Goal: Task Accomplishment & Management: Manage account settings

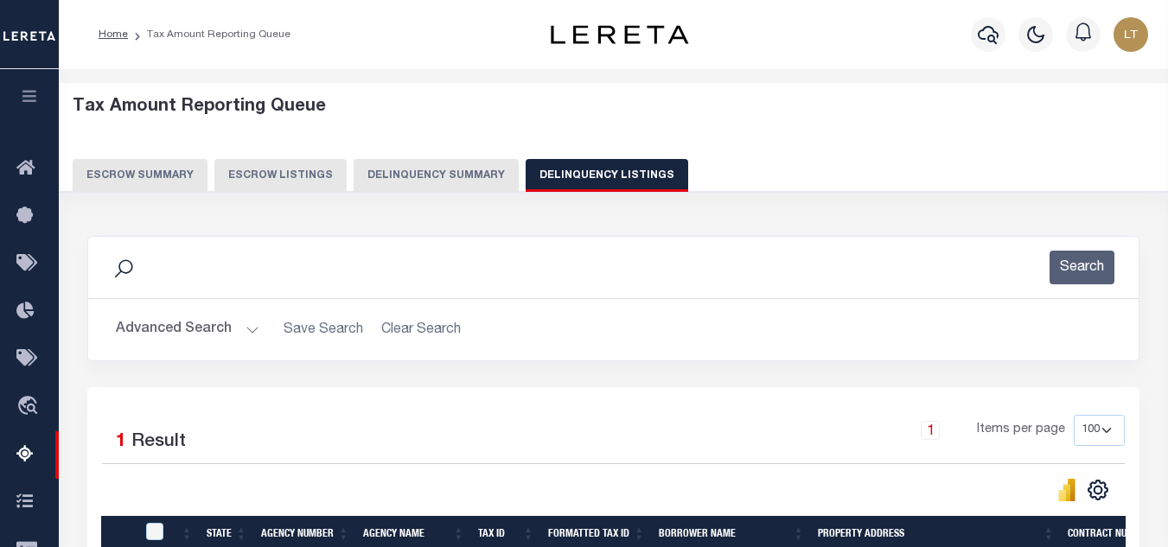
select select
select select "100"
click at [171, 327] on button "Advanced Search" at bounding box center [187, 330] width 143 height 34
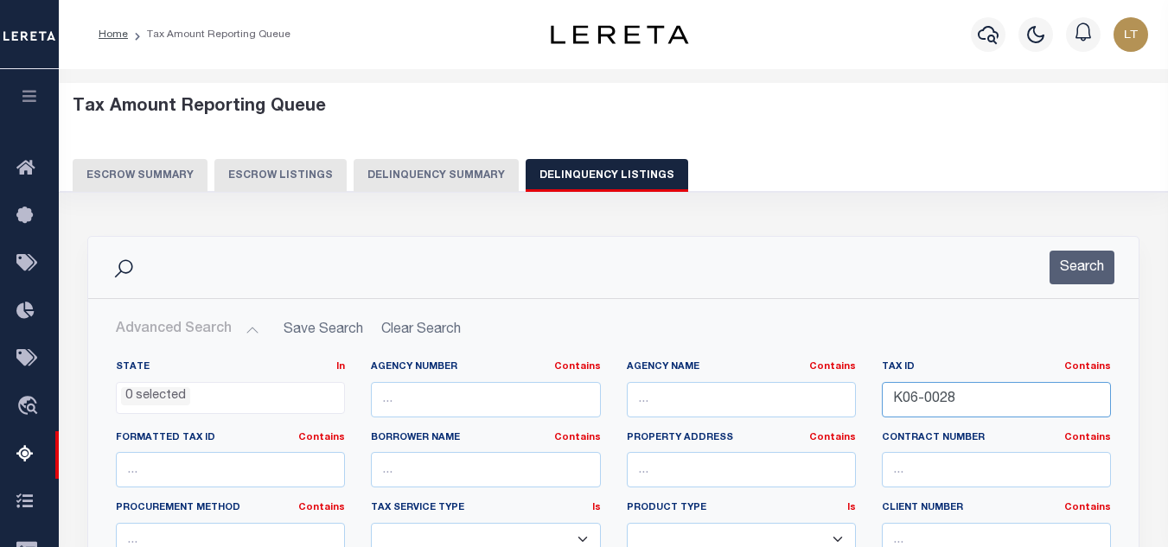
drag, startPoint x: 986, startPoint y: 410, endPoint x: 844, endPoint y: 414, distance: 141.8
click at [844, 414] on div "State In In AK AL AR AZ CA CO CT DC DE FL GA GU HI IA ID IL IN KS KY LA MA MD M…" at bounding box center [613, 536] width 1021 height 353
paste input "K10-0027"
type input "K10-0027"
click at [1087, 265] on button "Search" at bounding box center [1081, 268] width 65 height 34
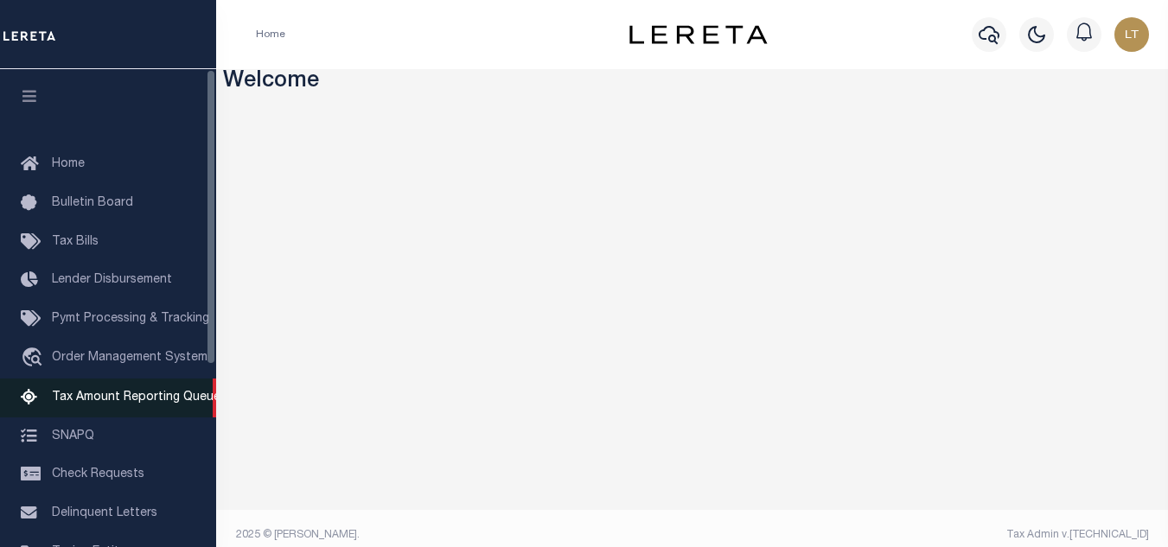
click at [124, 404] on span "Tax Amount Reporting Queue" at bounding box center [136, 398] width 169 height 12
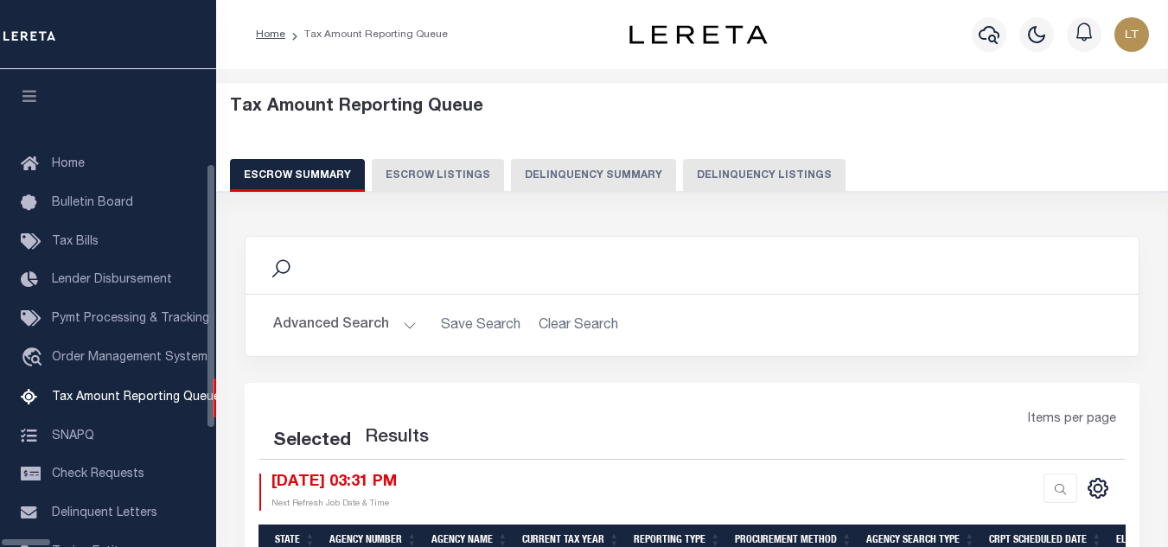
click at [731, 179] on button "Delinquency Listings" at bounding box center [764, 175] width 162 height 33
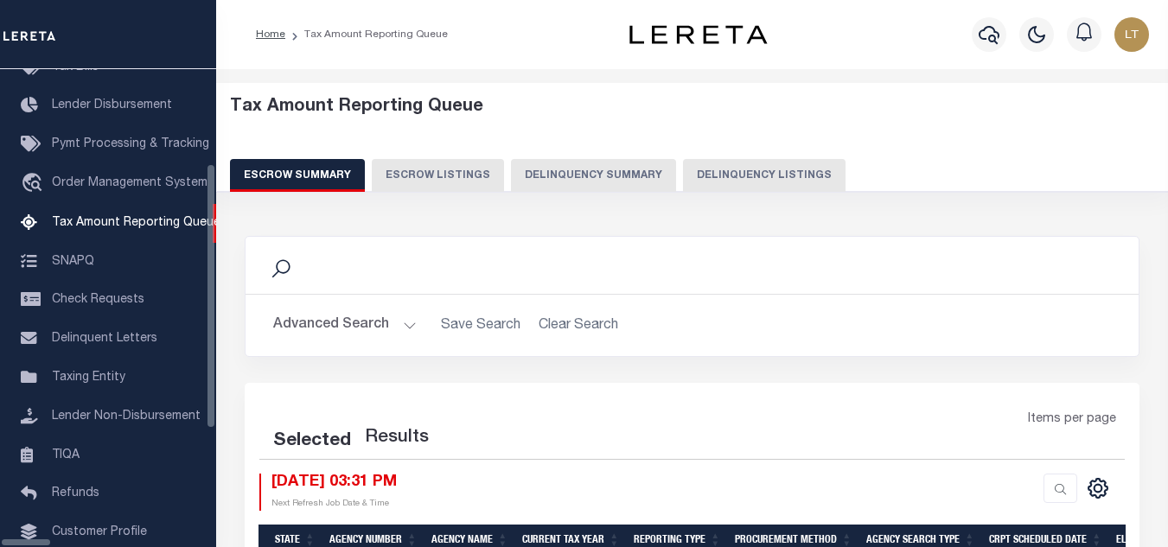
select select "100"
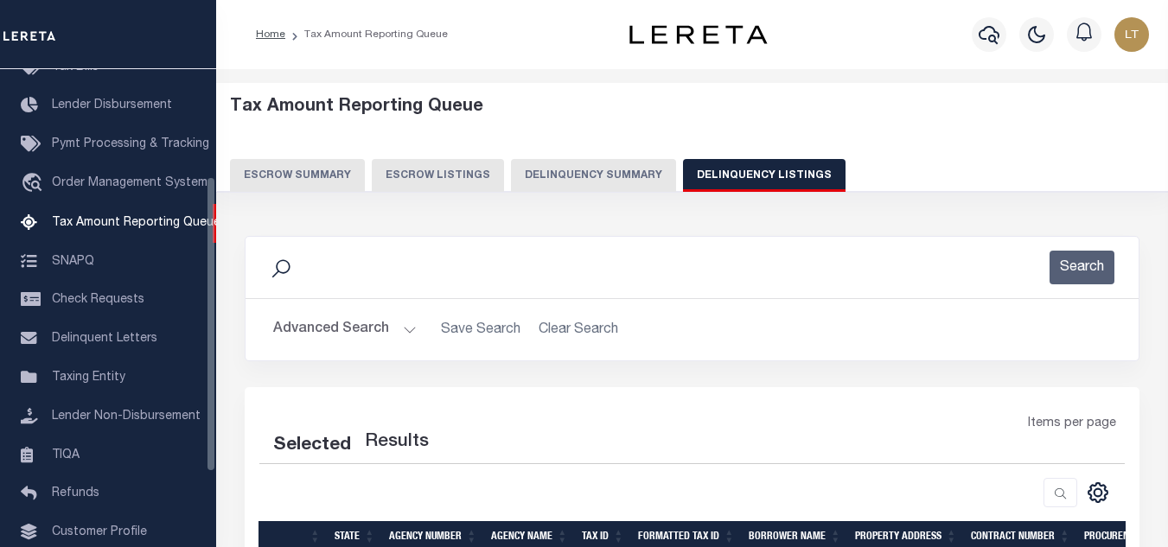
select select "100"
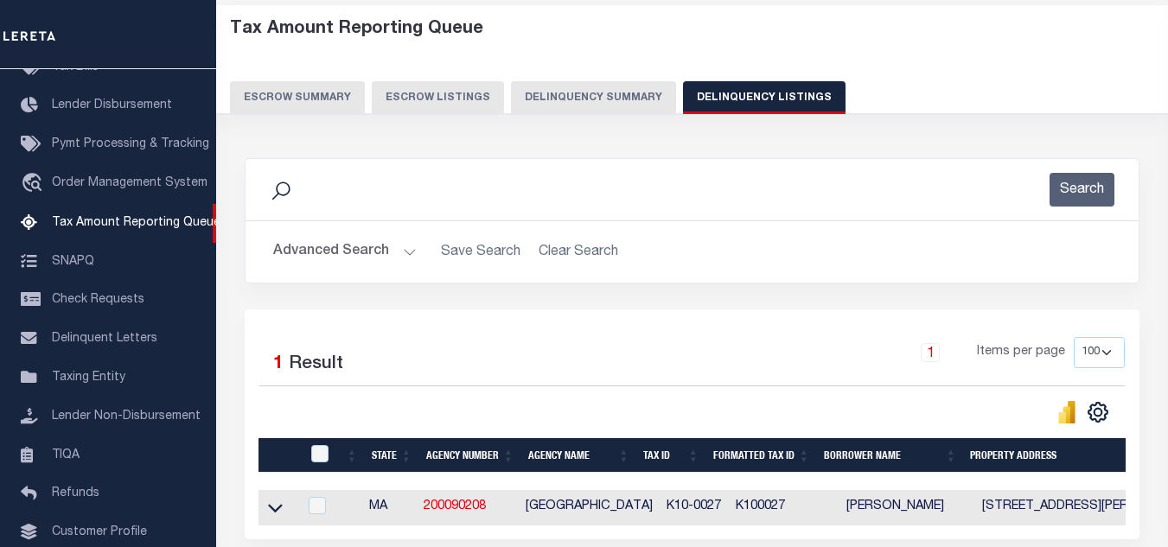
scroll to position [240, 0]
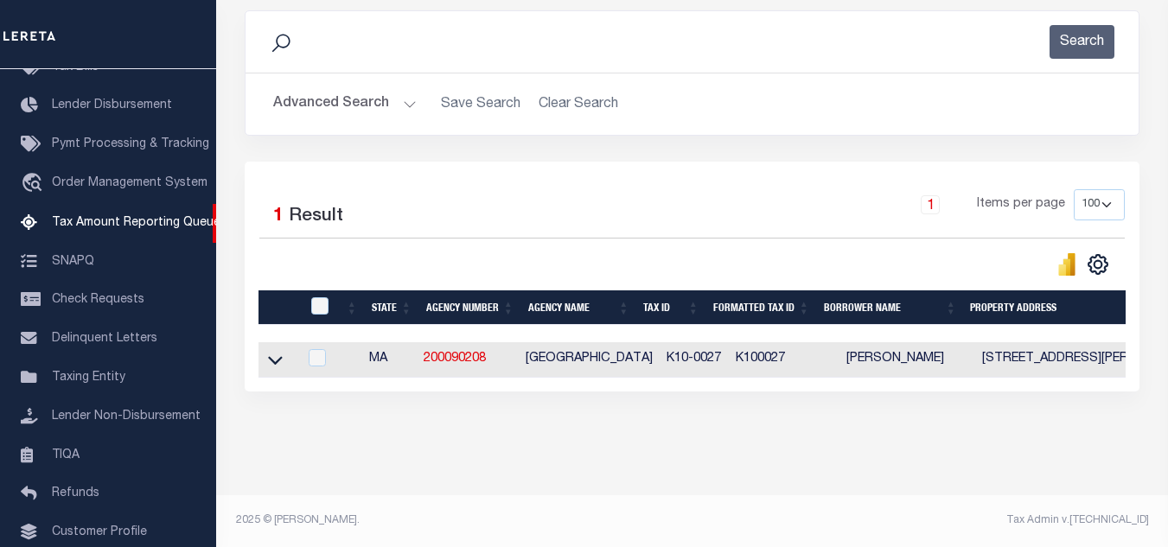
click at [346, 92] on button "Advanced Search" at bounding box center [344, 104] width 143 height 34
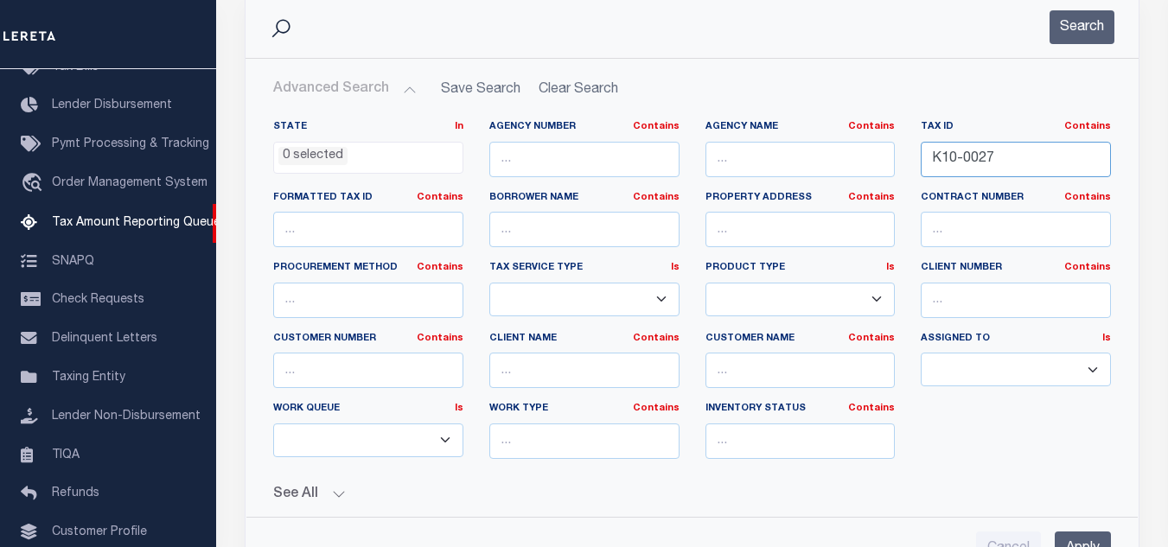
drag, startPoint x: 1007, startPoint y: 162, endPoint x: 884, endPoint y: 162, distance: 122.7
click at [884, 162] on div "State In In AK AL AR AZ CA CO CT DC DE FL GA GU HI IA ID IL IN KS KY LA MA MD M…" at bounding box center [691, 296] width 863 height 353
paste input "K10-0027"
type input "K10-0027"
click at [1099, 29] on button "Search" at bounding box center [1081, 27] width 65 height 34
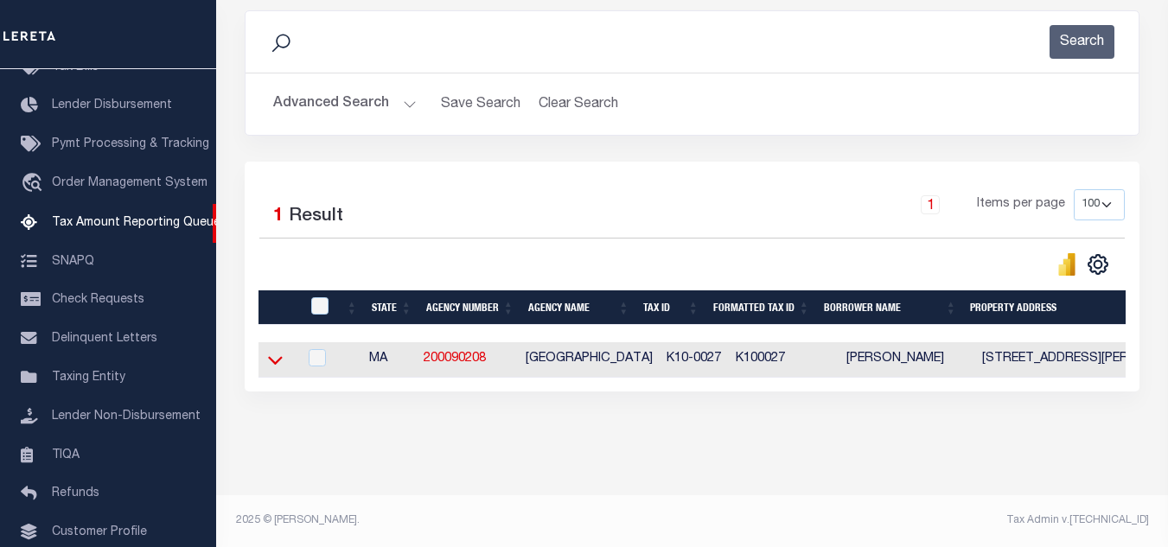
click at [280, 351] on icon at bounding box center [275, 360] width 15 height 18
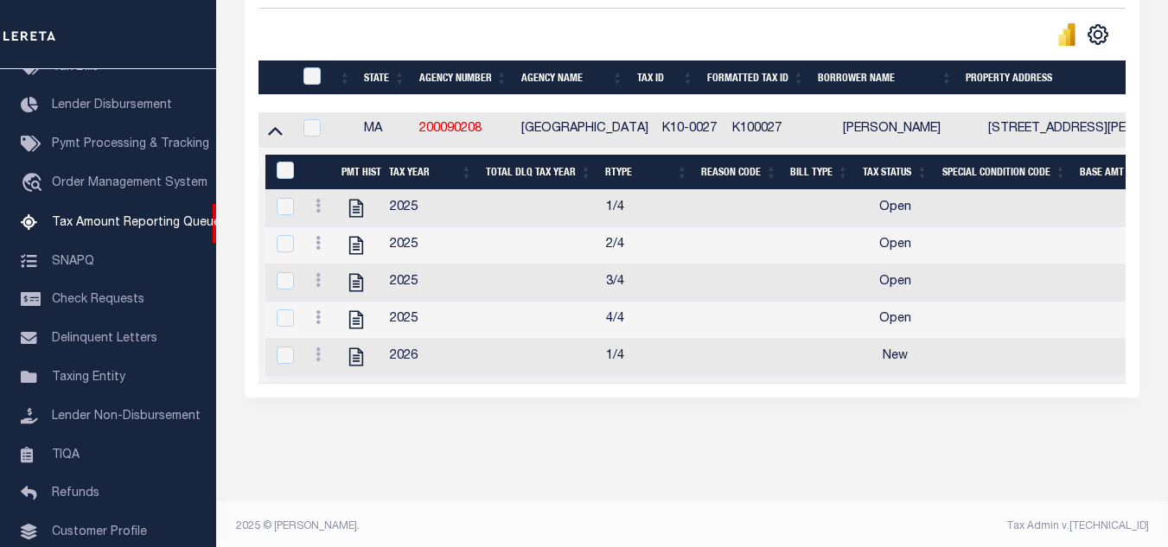
scroll to position [481, 0]
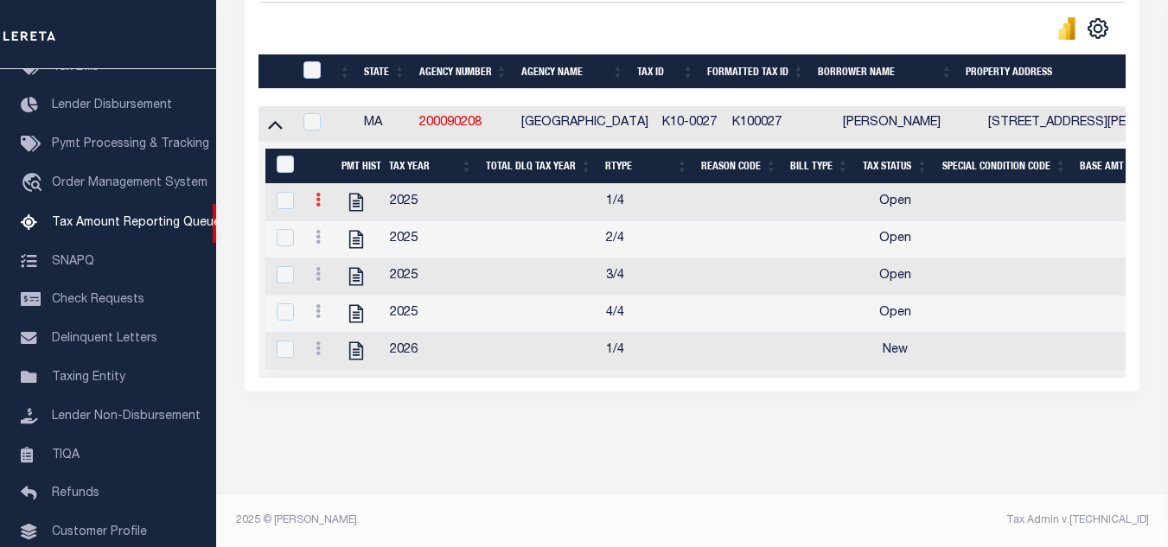
click at [319, 193] on icon at bounding box center [317, 200] width 5 height 14
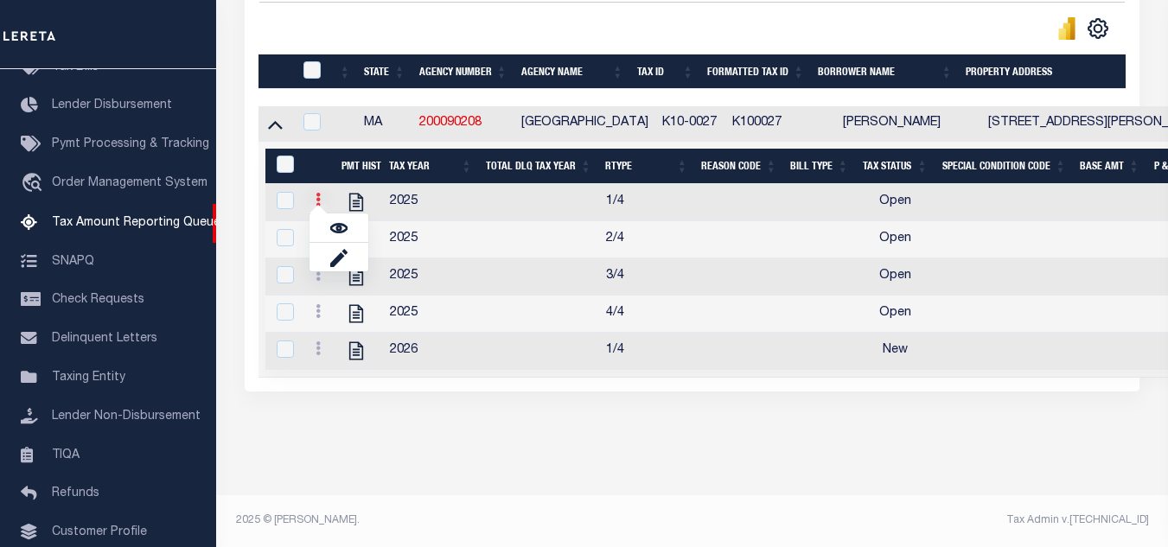
scroll to position [470, 0]
click at [340, 227] on img "" at bounding box center [338, 228] width 17 height 17
checkbox input "true"
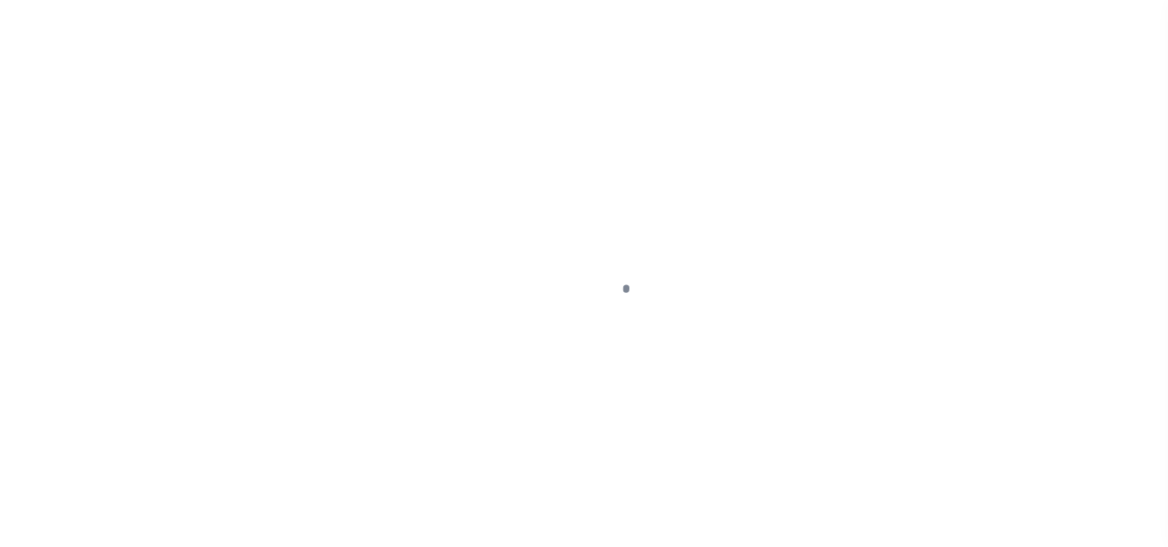
select select "OP2"
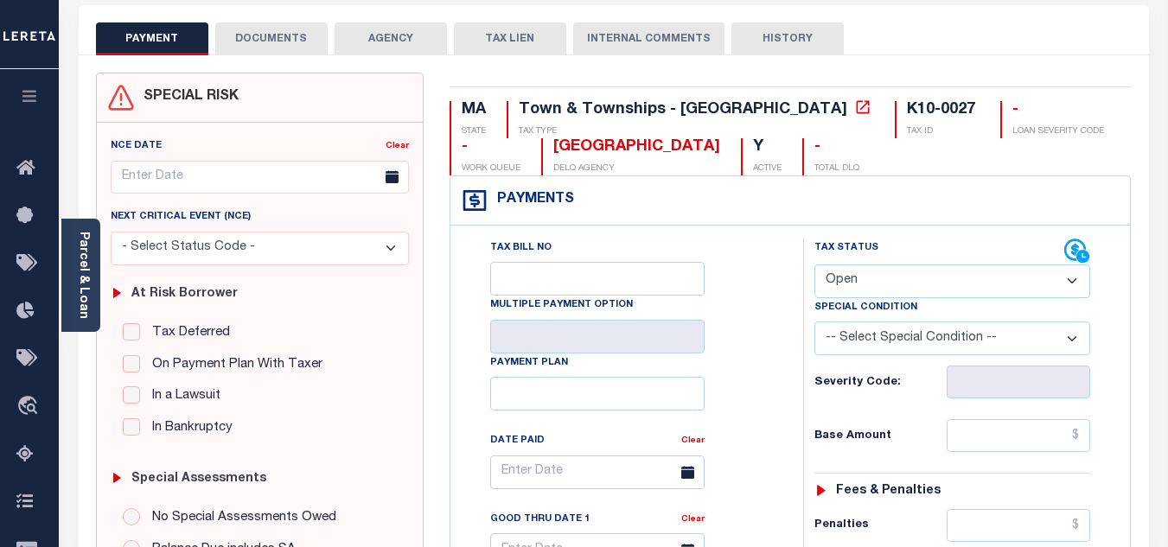
scroll to position [86, 0]
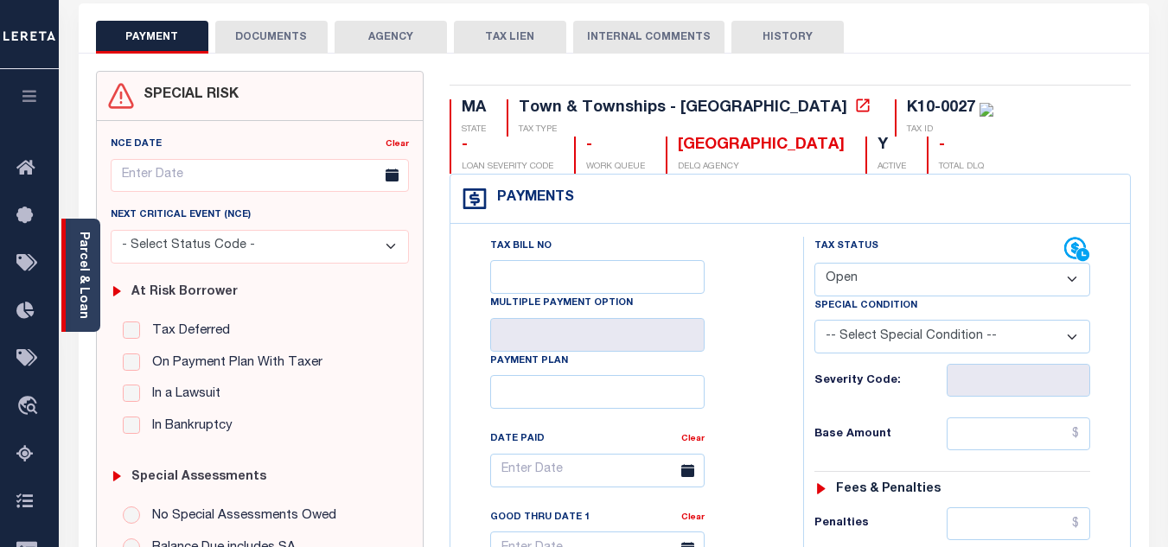
click at [79, 278] on link "Parcel & Loan" at bounding box center [83, 275] width 12 height 87
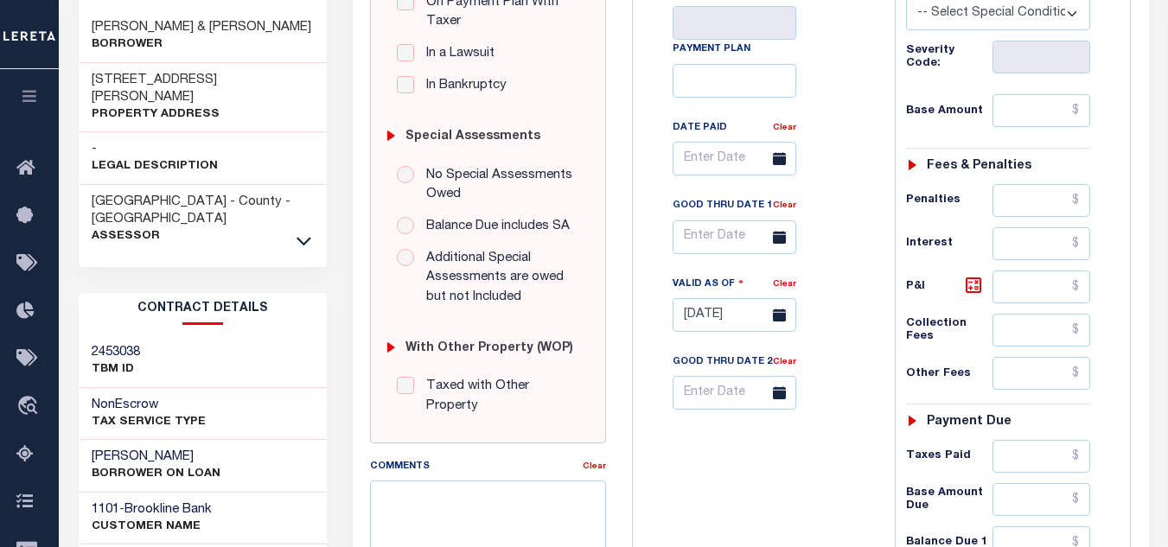
scroll to position [605, 0]
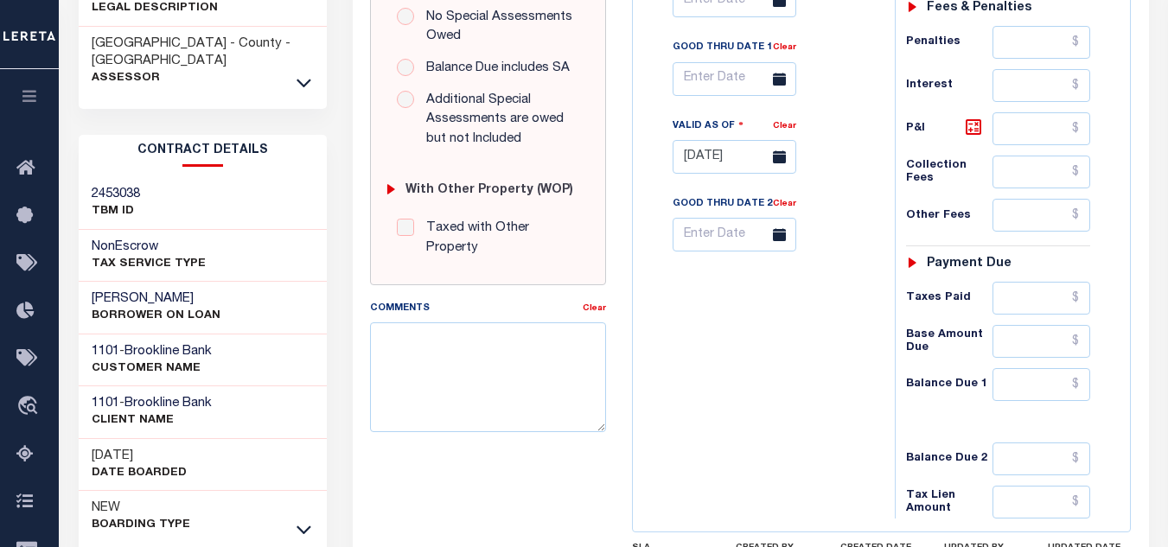
drag, startPoint x: 242, startPoint y: 269, endPoint x: 92, endPoint y: 267, distance: 149.5
click at [92, 282] on div "FARMER ELIZABETH B BORROWER ON LOAN" at bounding box center [203, 308] width 248 height 53
copy h3 "FARMER ELIZABETH B"
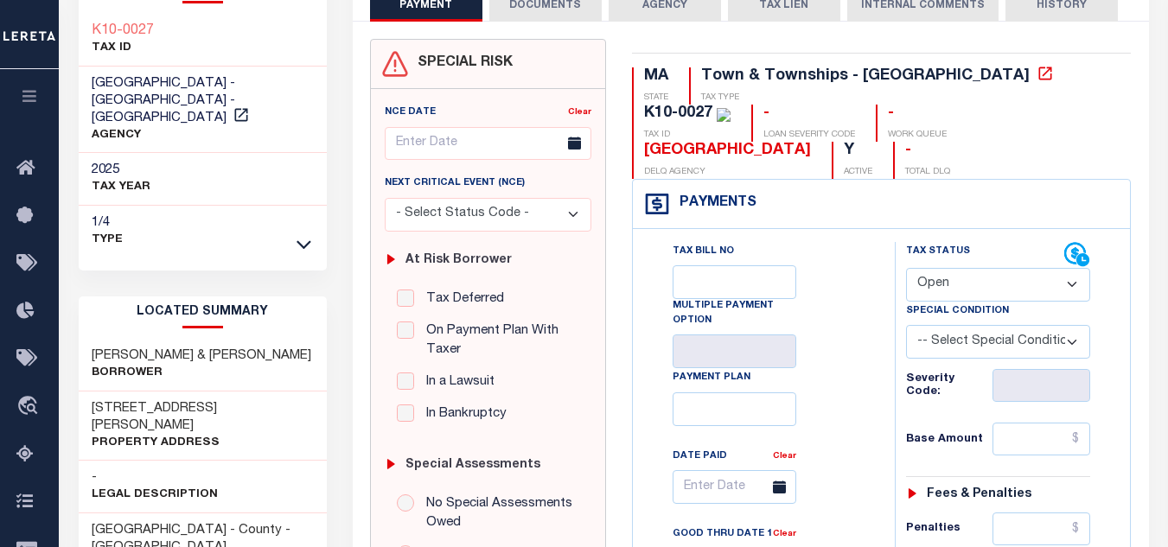
scroll to position [0, 0]
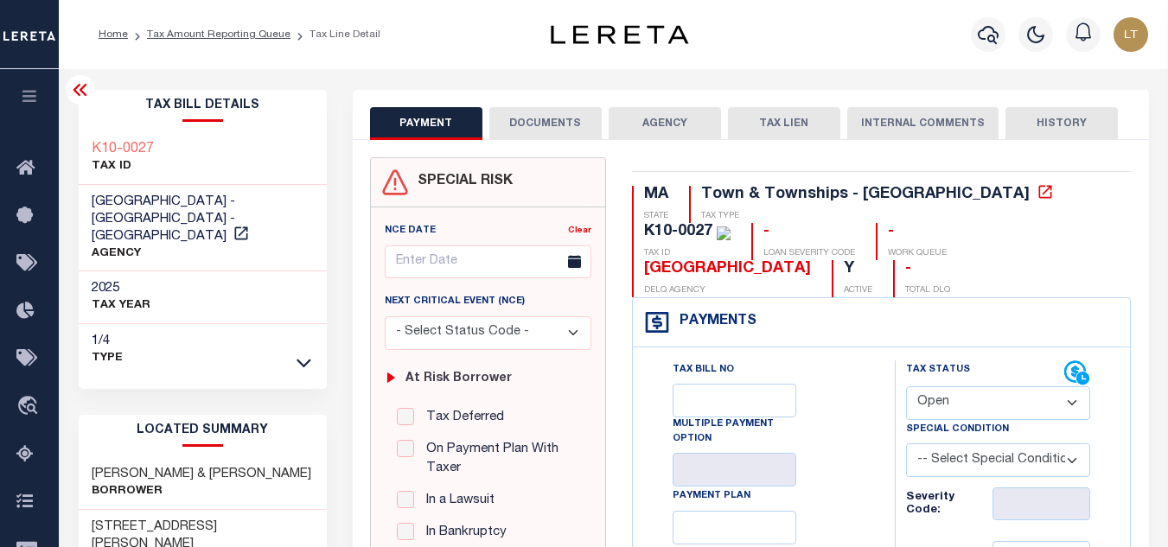
click at [87, 96] on icon at bounding box center [80, 90] width 21 height 21
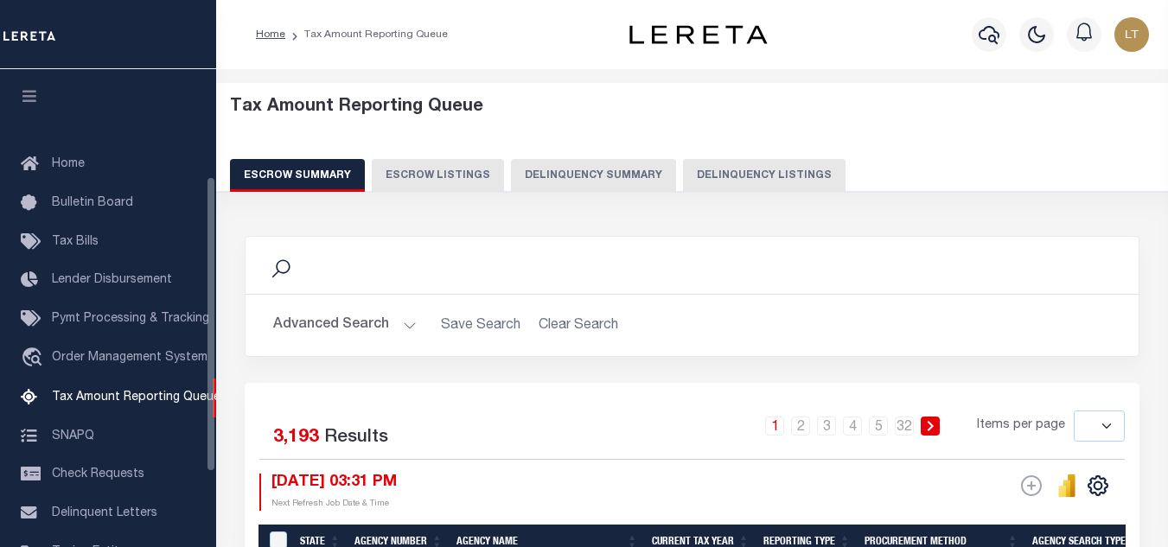
select select
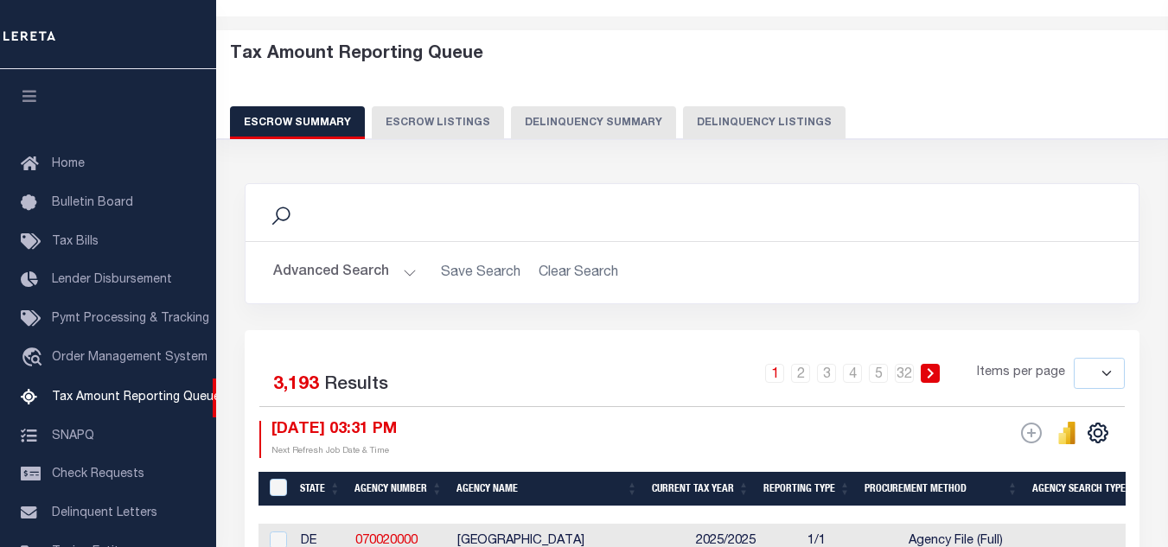
scroll to position [175, 0]
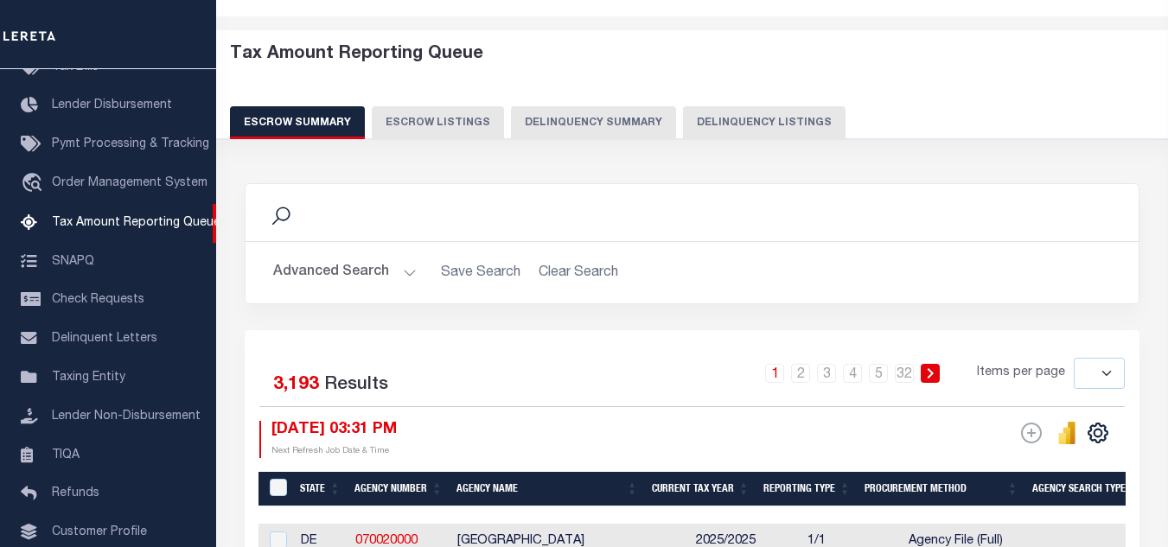
drag, startPoint x: 714, startPoint y: 120, endPoint x: 630, endPoint y: 164, distance: 94.7
click at [714, 120] on button "Delinquency Listings" at bounding box center [764, 122] width 162 height 33
select select "100"
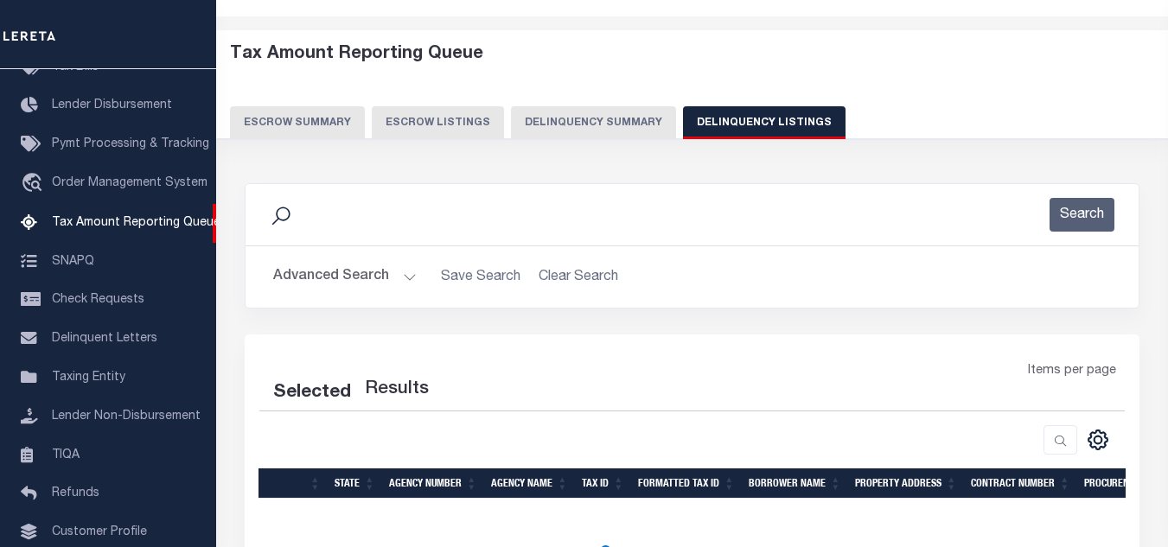
select select "100"
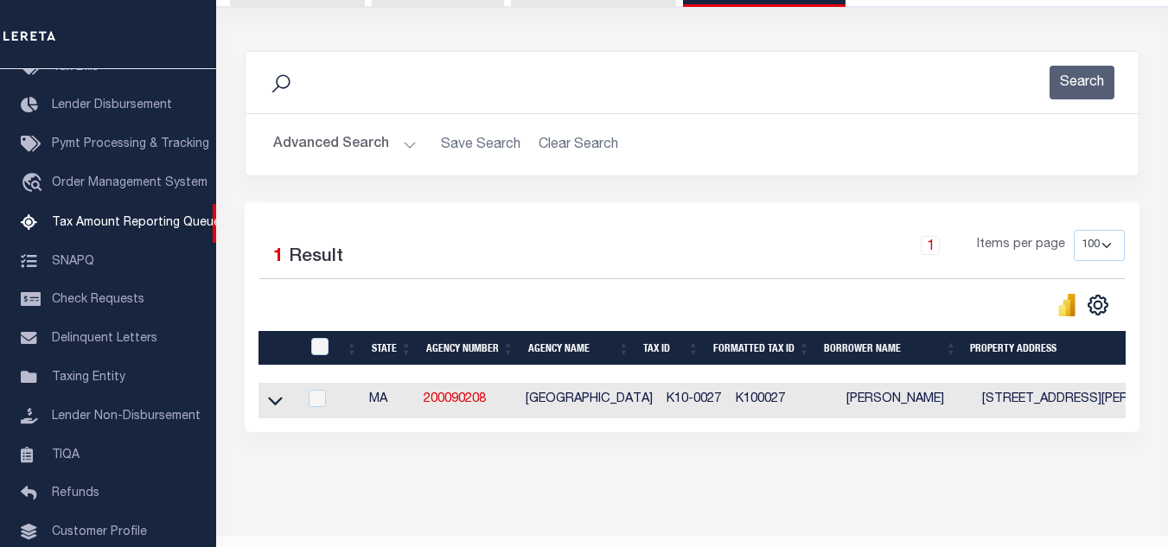
scroll to position [240, 0]
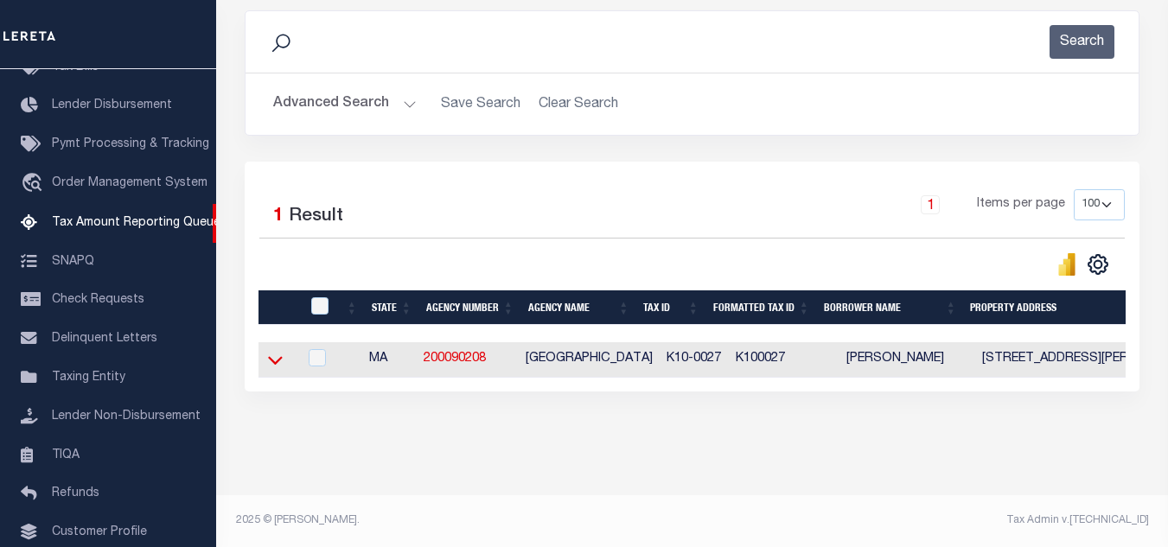
click at [280, 351] on icon at bounding box center [275, 360] width 15 height 18
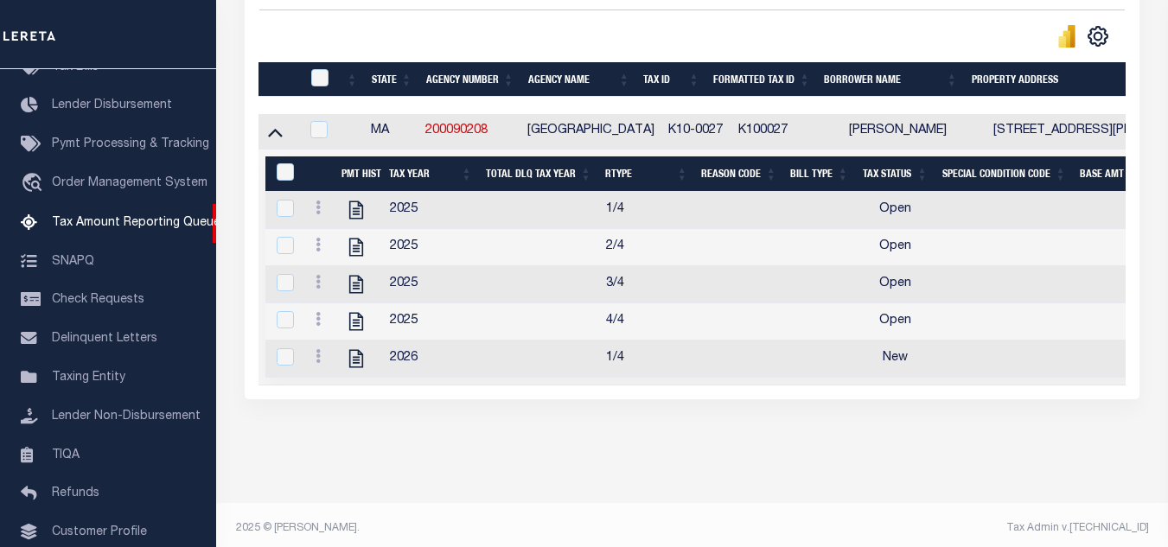
scroll to position [481, 0]
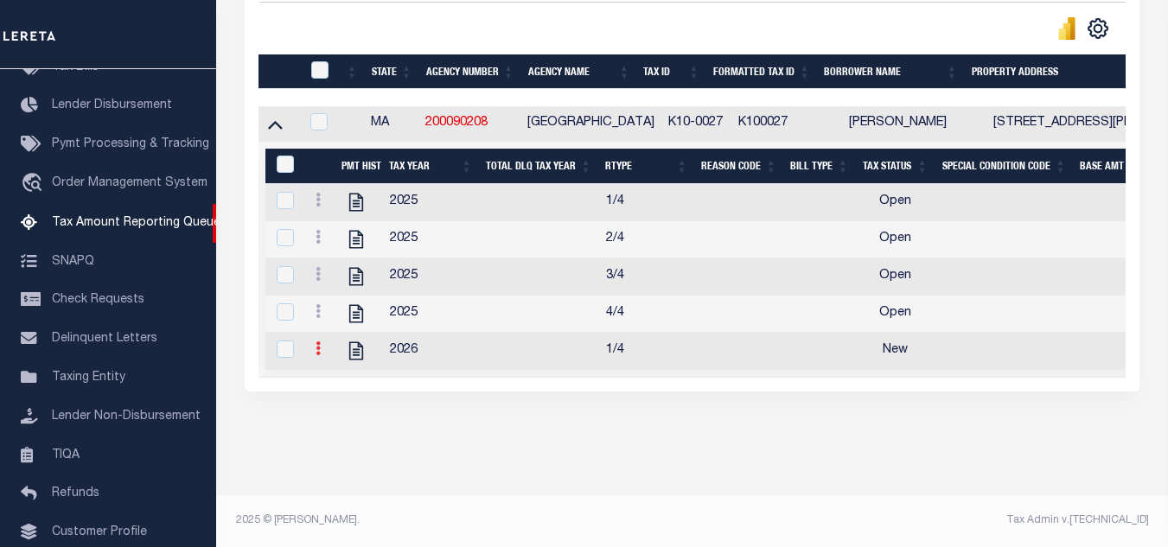
click at [316, 341] on icon at bounding box center [317, 348] width 5 height 14
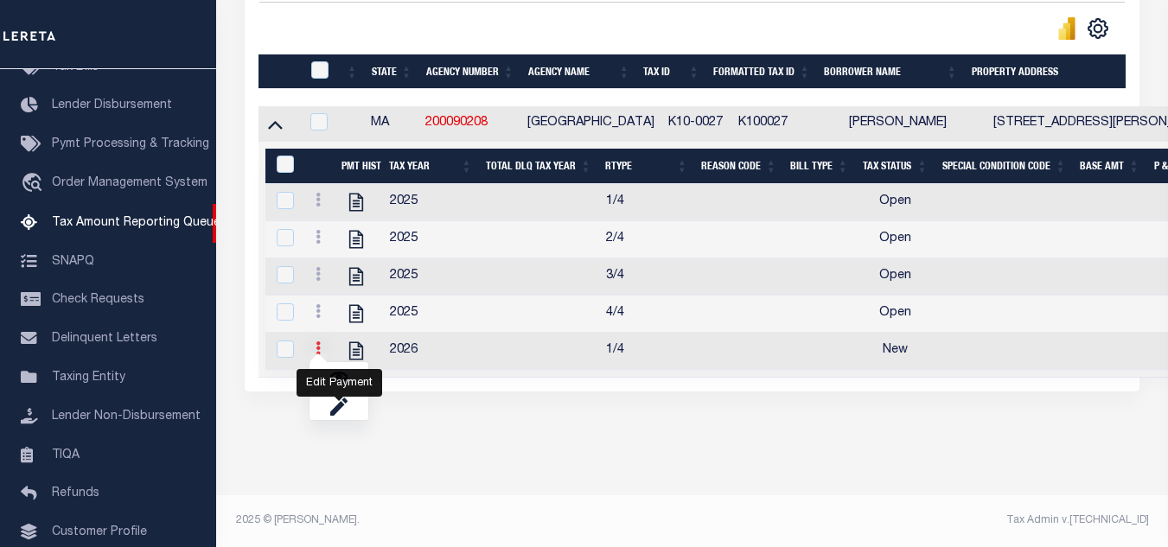
scroll to position [470, 0]
drag, startPoint x: 334, startPoint y: 377, endPoint x: 352, endPoint y: 364, distance: 22.3
click at [334, 378] on img "" at bounding box center [338, 376] width 17 height 17
checkbox input "true"
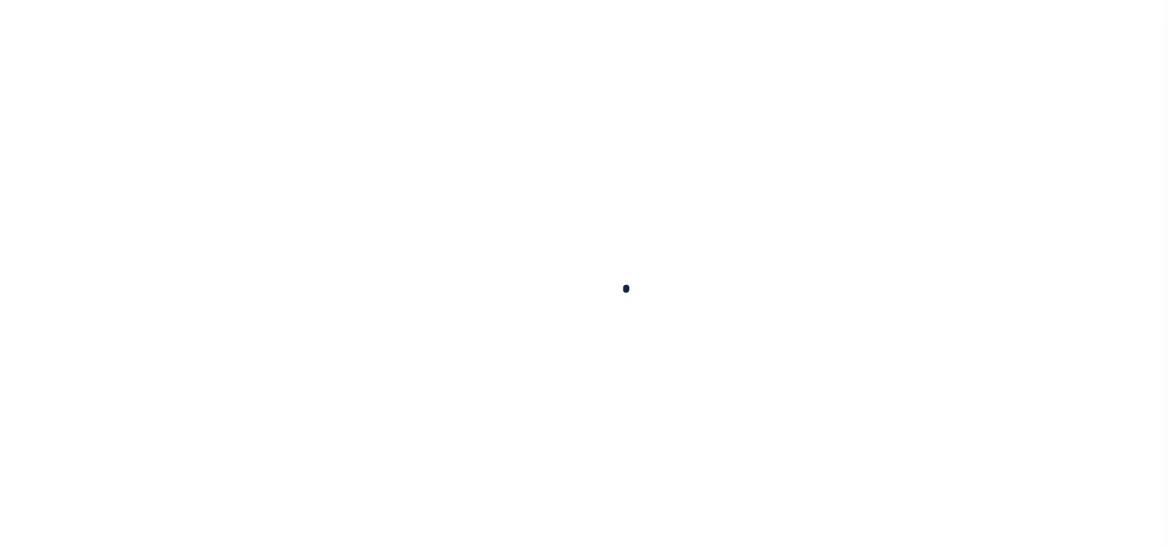
select select "NW2"
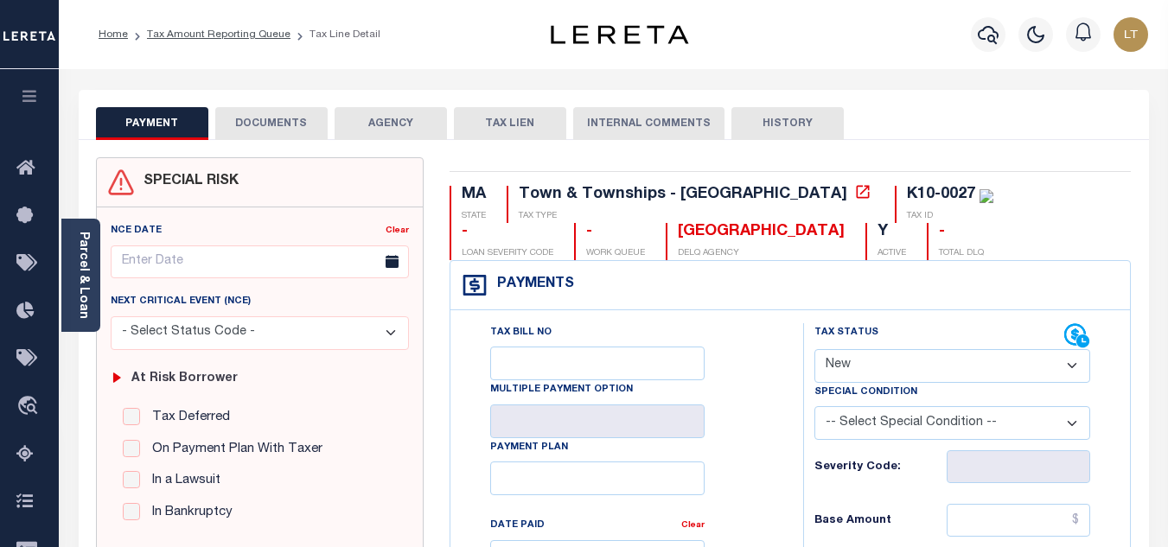
click at [272, 119] on button "DOCUMENTS" at bounding box center [271, 123] width 112 height 33
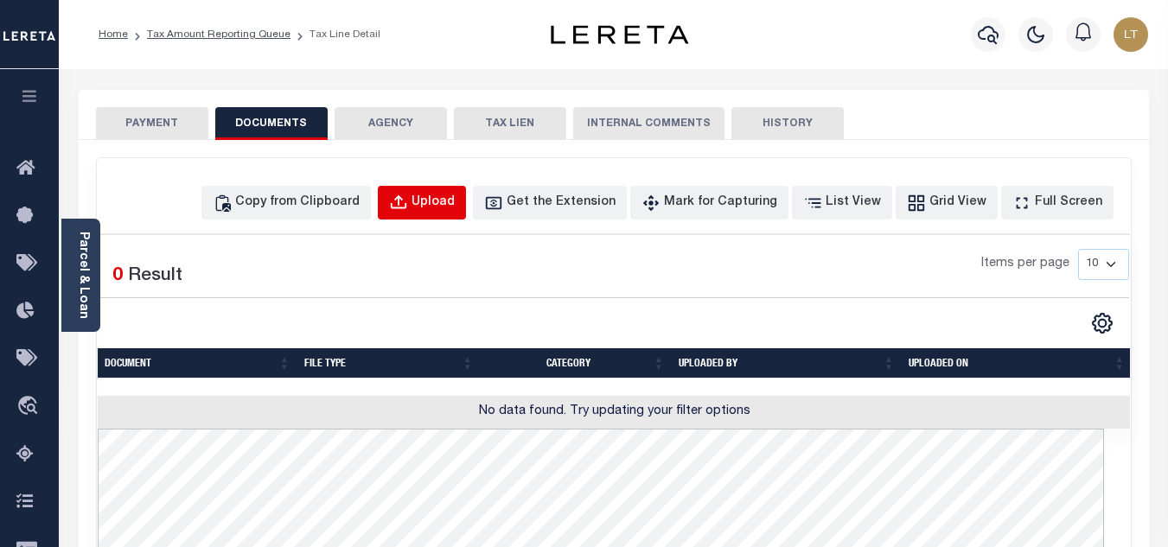
click at [444, 211] on button "Upload" at bounding box center [422, 203] width 88 height 34
select select "POP"
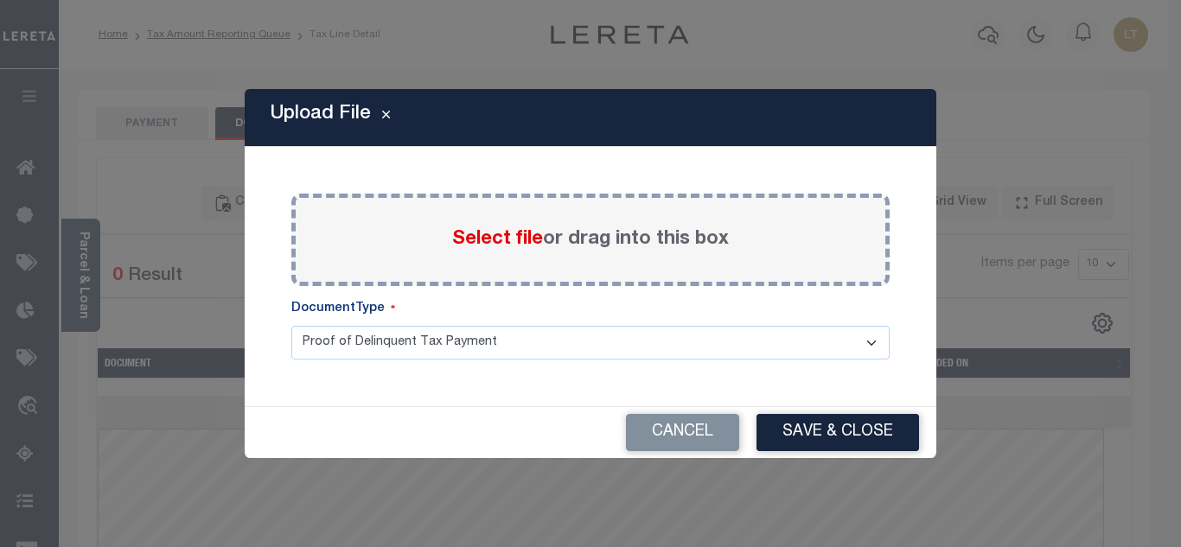
click at [472, 244] on span "Select file" at bounding box center [497, 239] width 91 height 19
click at [0, 0] on input "Select file or drag into this box" at bounding box center [0, 0] width 0 height 0
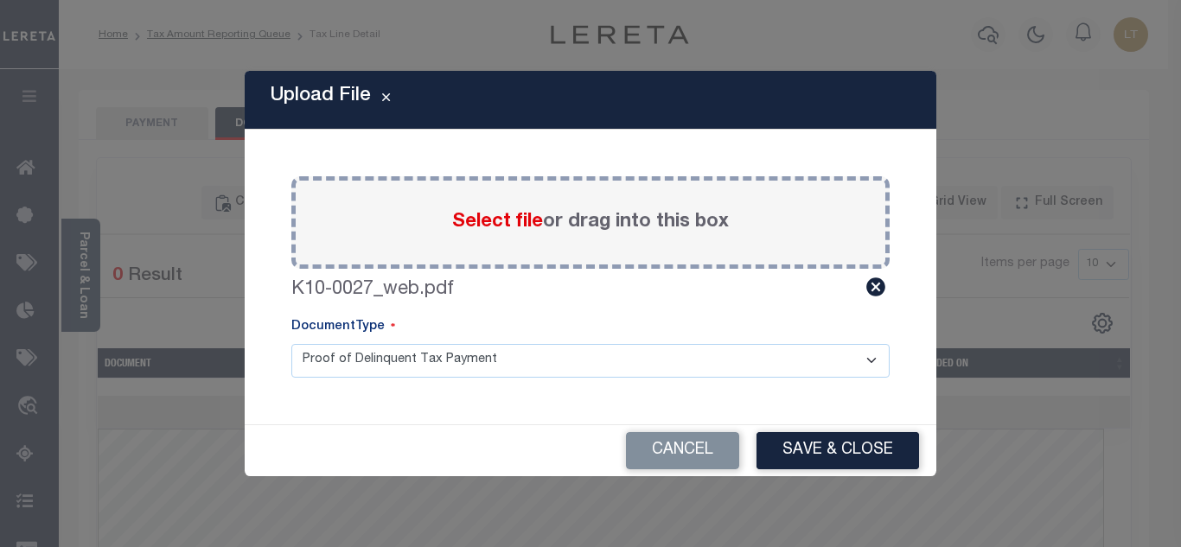
click at [787, 428] on div "Cancel Save & Close" at bounding box center [590, 450] width 691 height 51
click at [799, 458] on button "Save & Close" at bounding box center [837, 450] width 162 height 37
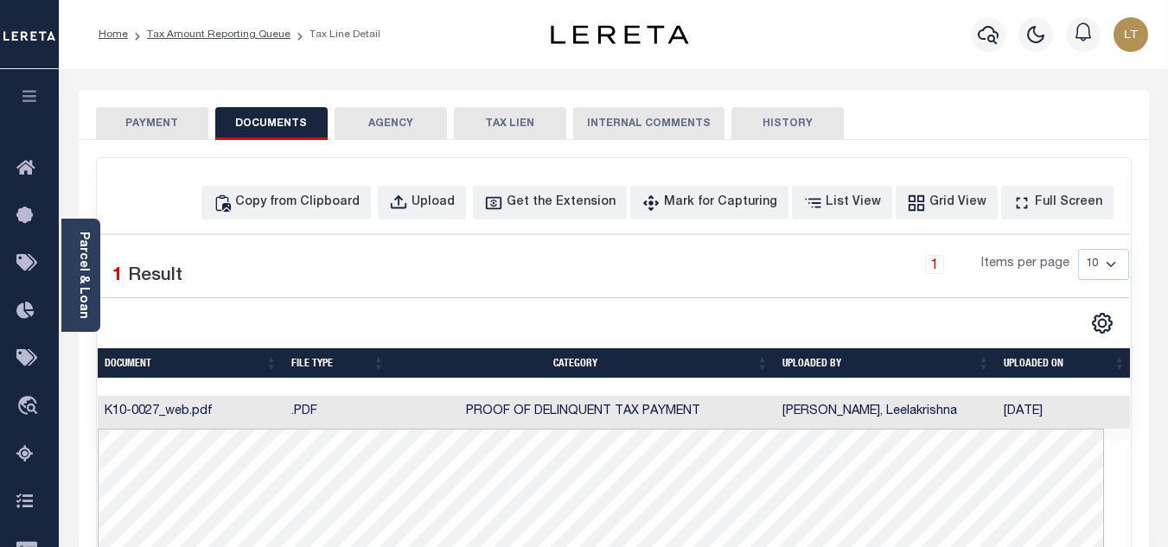
click at [155, 125] on button "PAYMENT" at bounding box center [152, 123] width 112 height 33
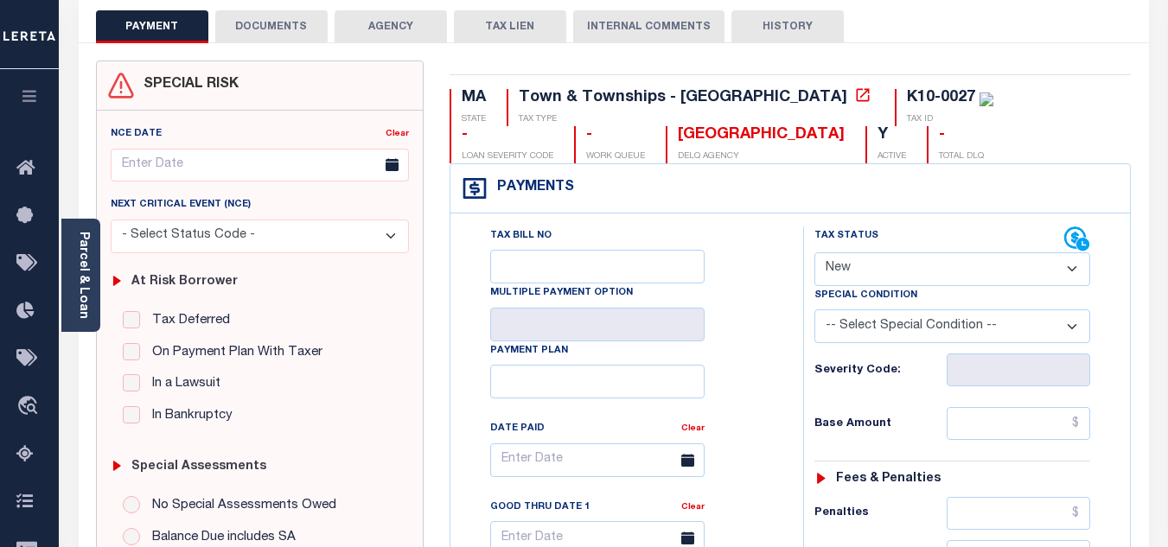
scroll to position [173, 0]
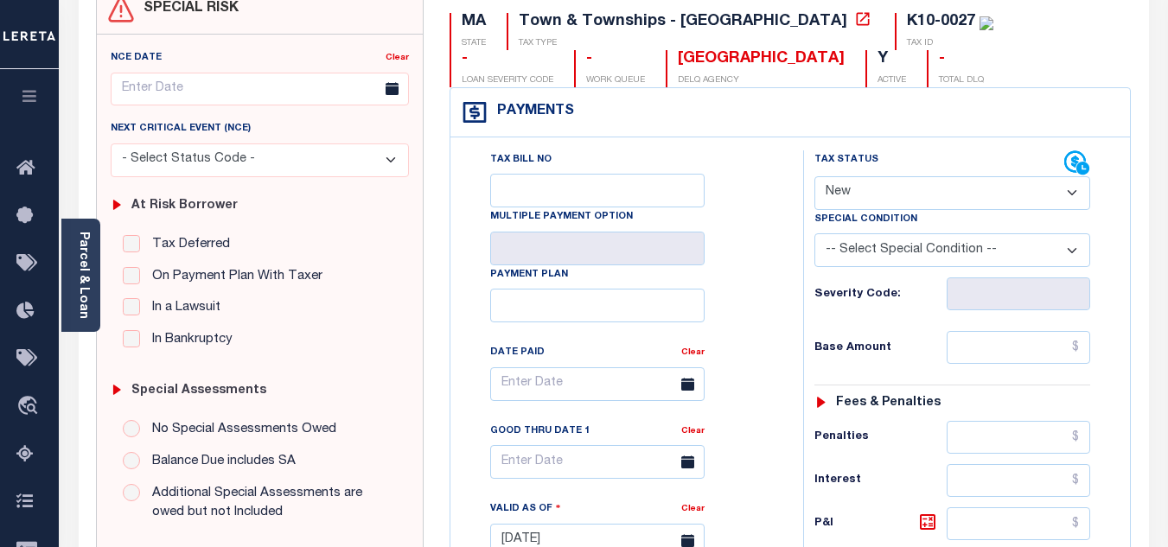
click at [845, 199] on select "- Select Status Code - Open Due/Unpaid Paid Incomplete No Tax Due Internal Refu…" at bounding box center [952, 193] width 276 height 34
select select "DUE"
click at [814, 177] on select "- Select Status Code - Open Due/Unpaid Paid Incomplete No Tax Due Internal Refu…" at bounding box center [952, 193] width 276 height 34
type input "[DATE]"
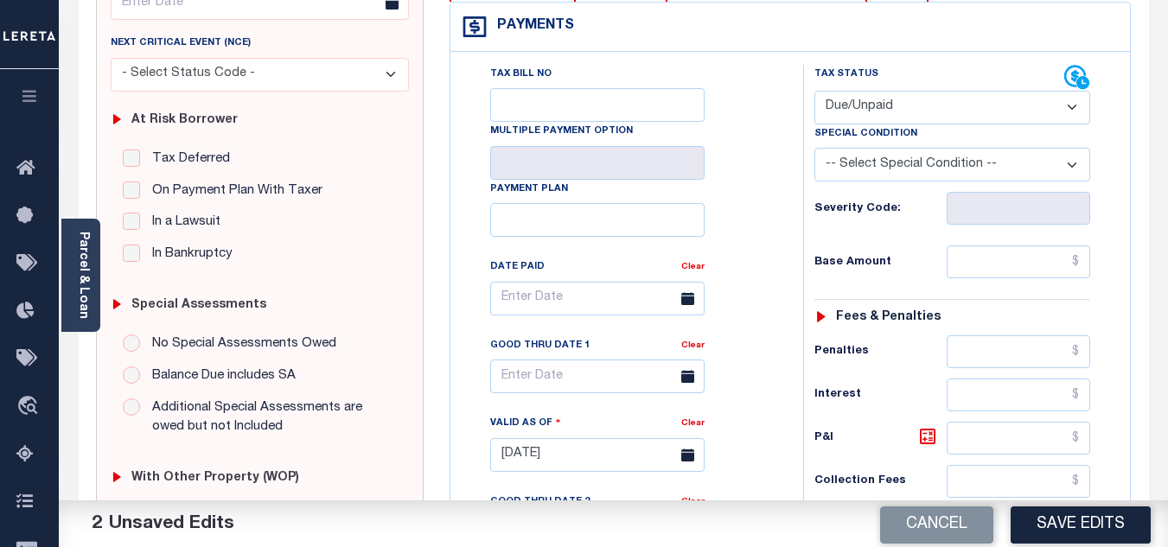
scroll to position [432, 0]
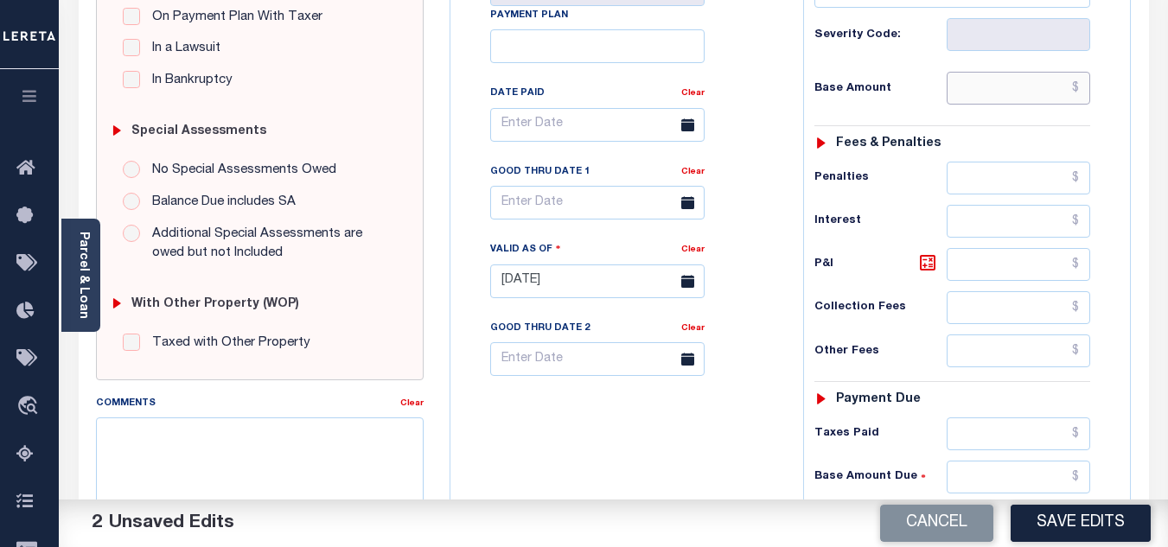
click at [1082, 94] on input "text" at bounding box center [1017, 88] width 143 height 33
paste input "4,018.56"
type input "$4,018.56"
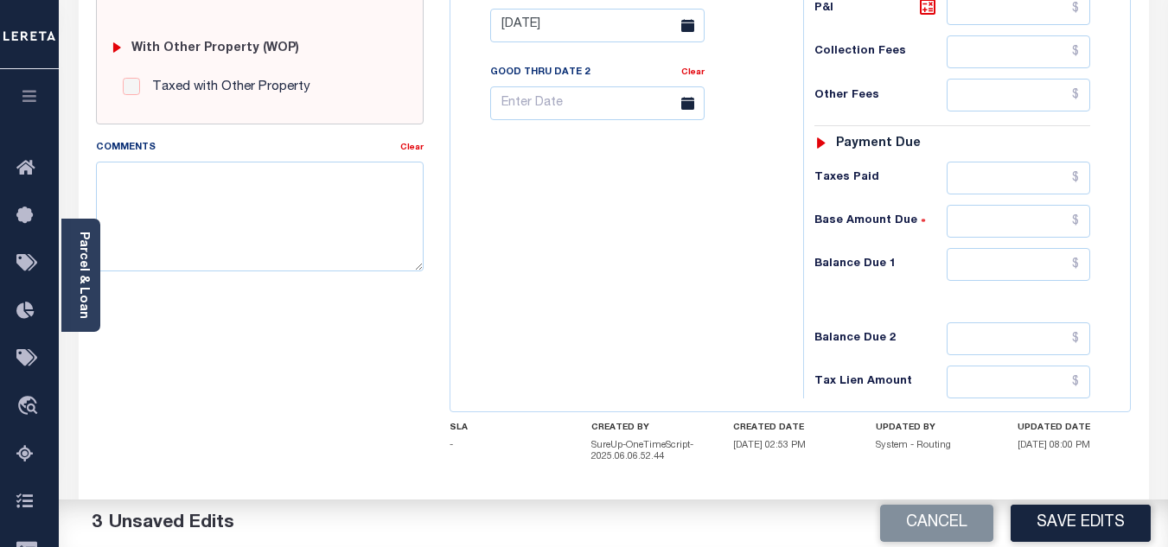
scroll to position [691, 0]
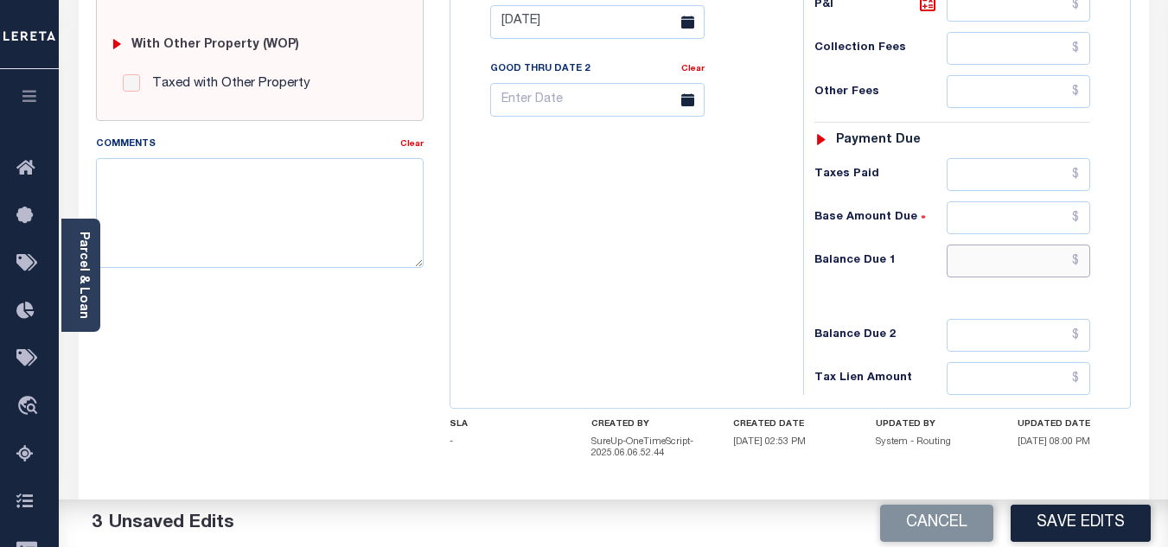
click at [1078, 264] on input "text" at bounding box center [1017, 261] width 143 height 33
paste input "4,087.92"
type input "$4,087.92"
click at [926, 8] on icon at bounding box center [927, 3] width 21 height 21
type input "$69.36"
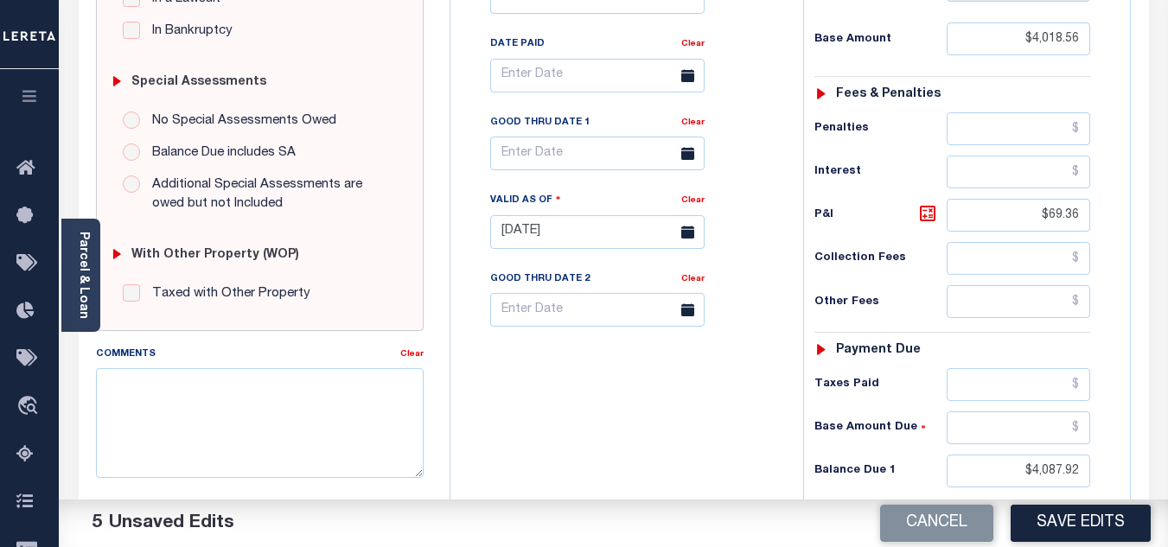
scroll to position [768, 0]
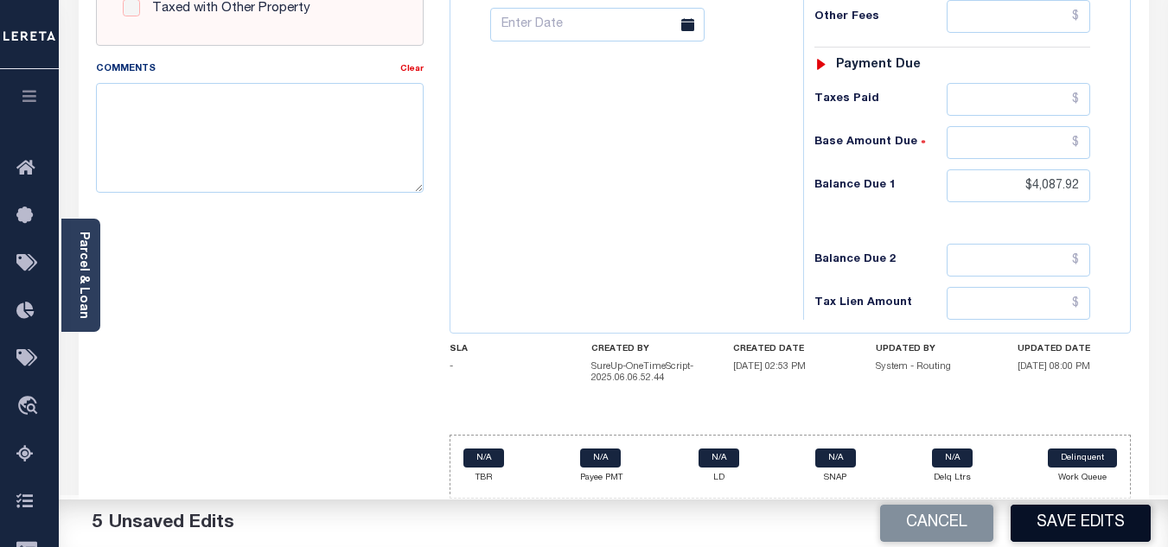
click at [1060, 529] on button "Save Edits" at bounding box center [1080, 523] width 140 height 37
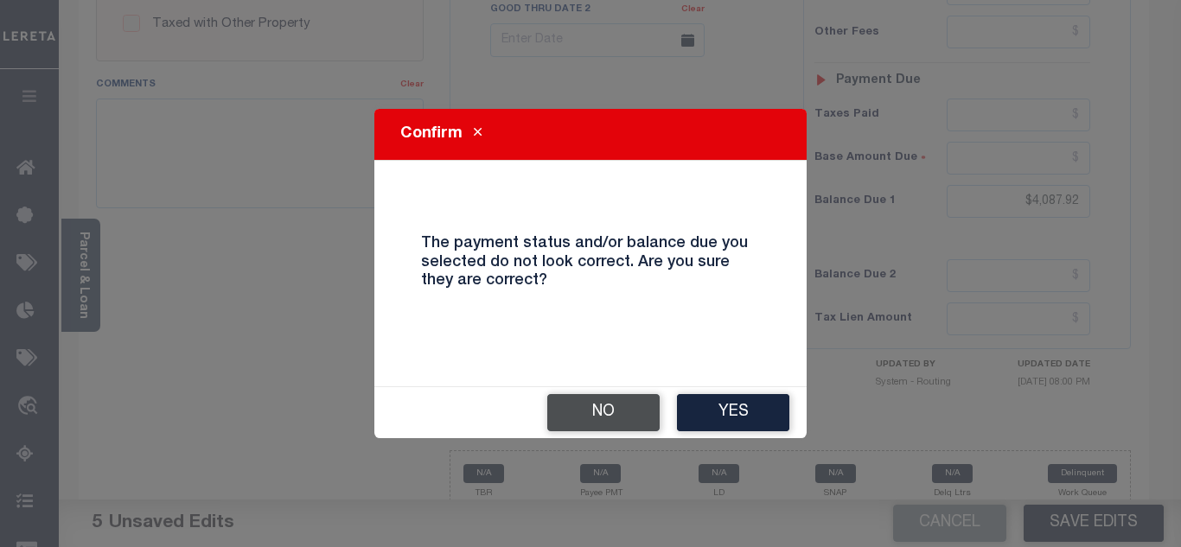
click at [610, 407] on button "No" at bounding box center [603, 412] width 112 height 37
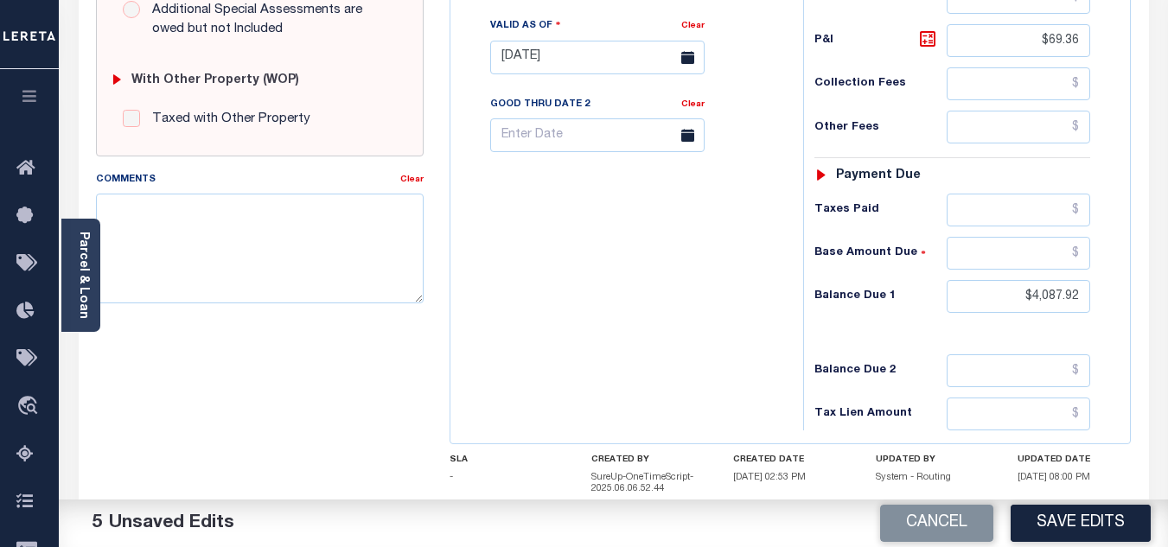
scroll to position [492, 0]
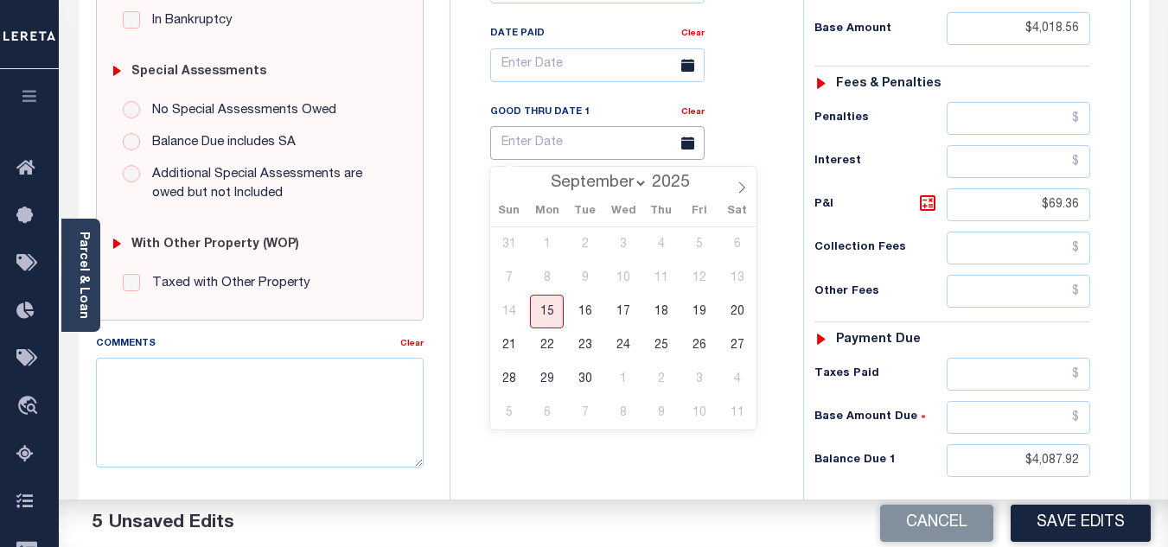
click at [564, 147] on input "text" at bounding box center [597, 143] width 214 height 34
click at [550, 321] on span "15" at bounding box center [547, 312] width 34 height 34
type input "[DATE]"
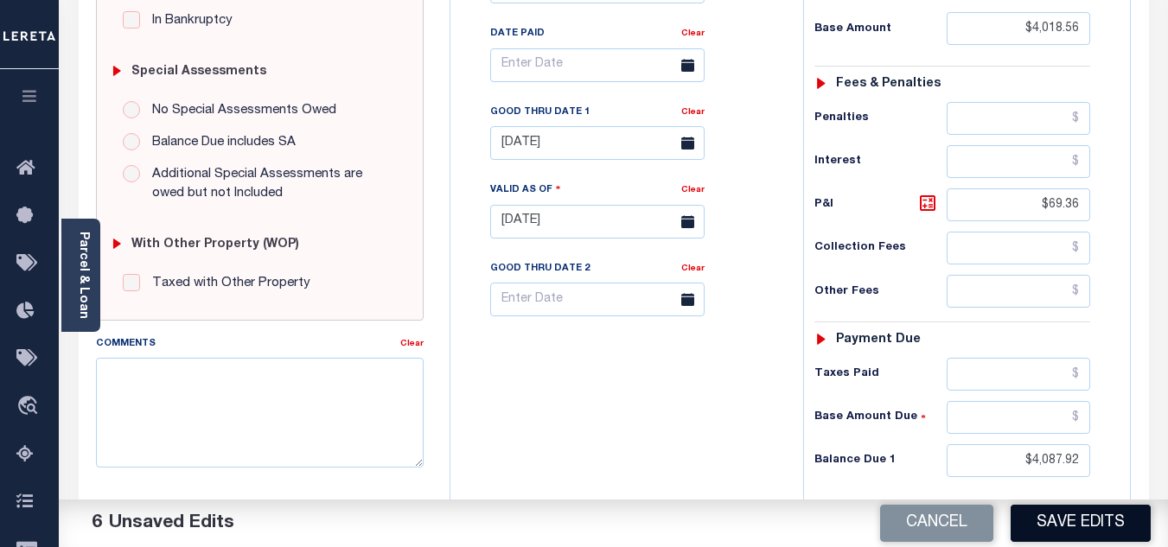
click at [1071, 526] on button "Save Edits" at bounding box center [1080, 523] width 140 height 37
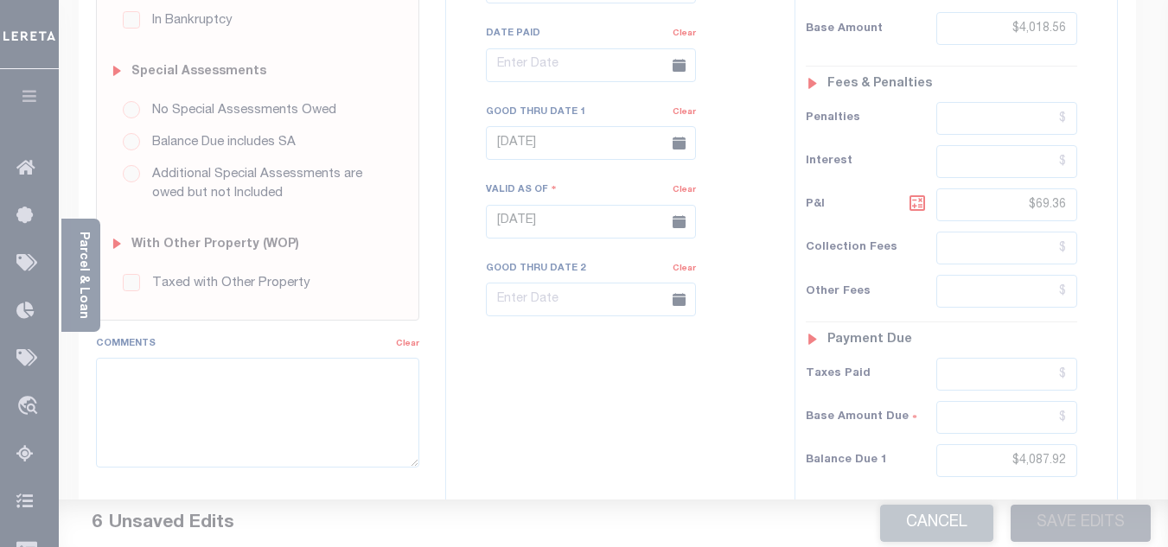
scroll to position [475, 0]
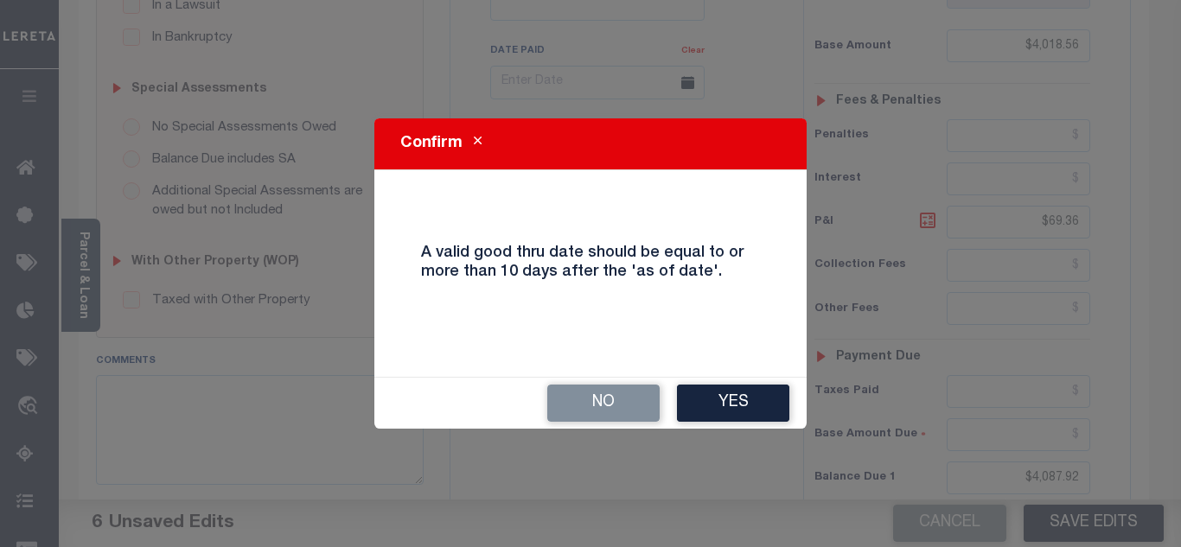
click at [715, 402] on button "Yes" at bounding box center [733, 403] width 112 height 37
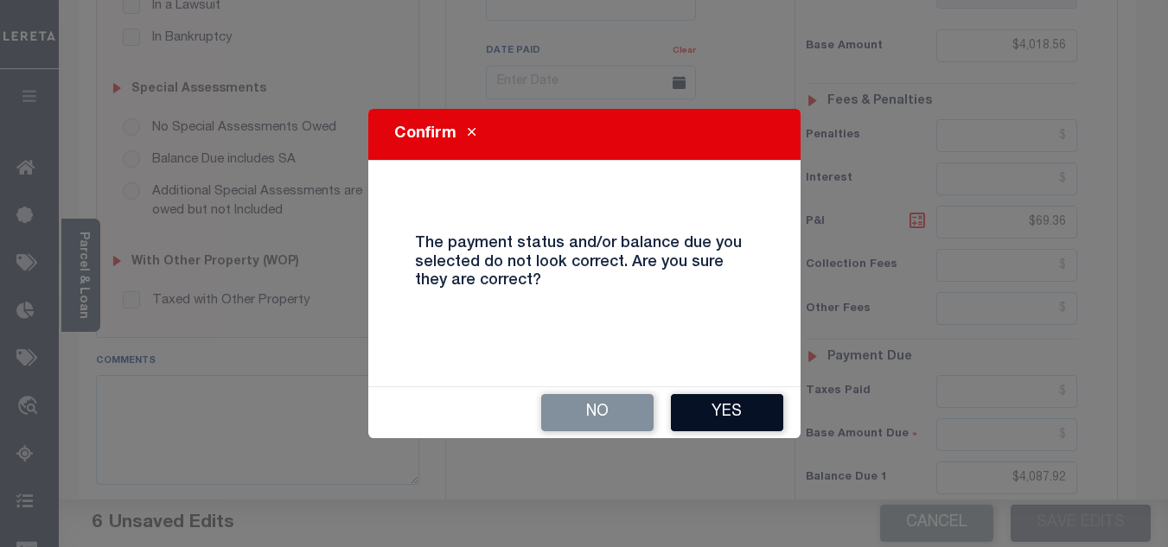
click at [730, 426] on button "Yes" at bounding box center [727, 412] width 112 height 37
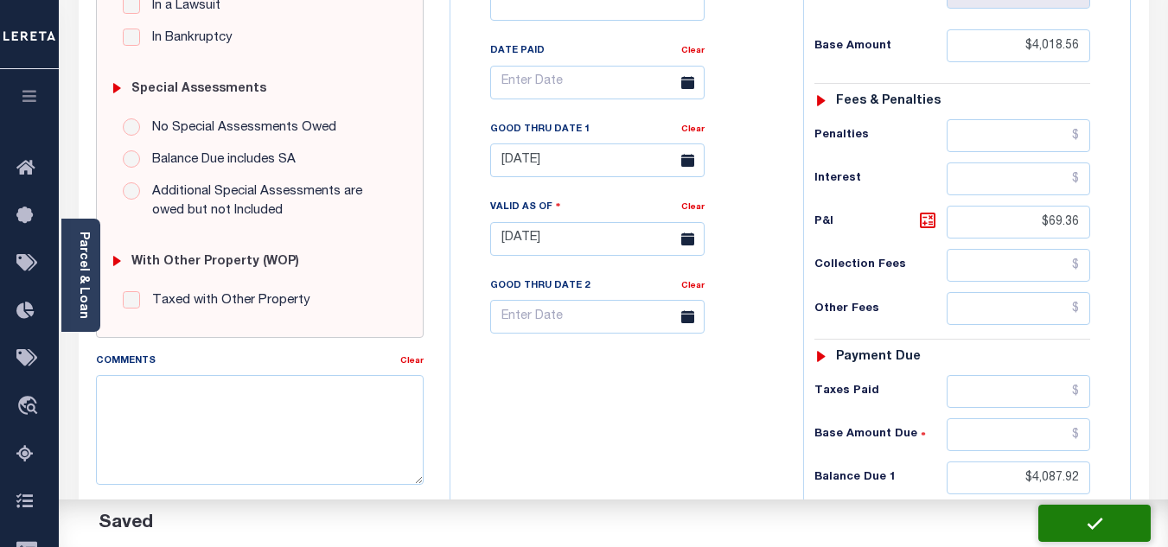
checkbox input "false"
type input "$4,018.56"
type input "$69.36"
type input "$4,087.92"
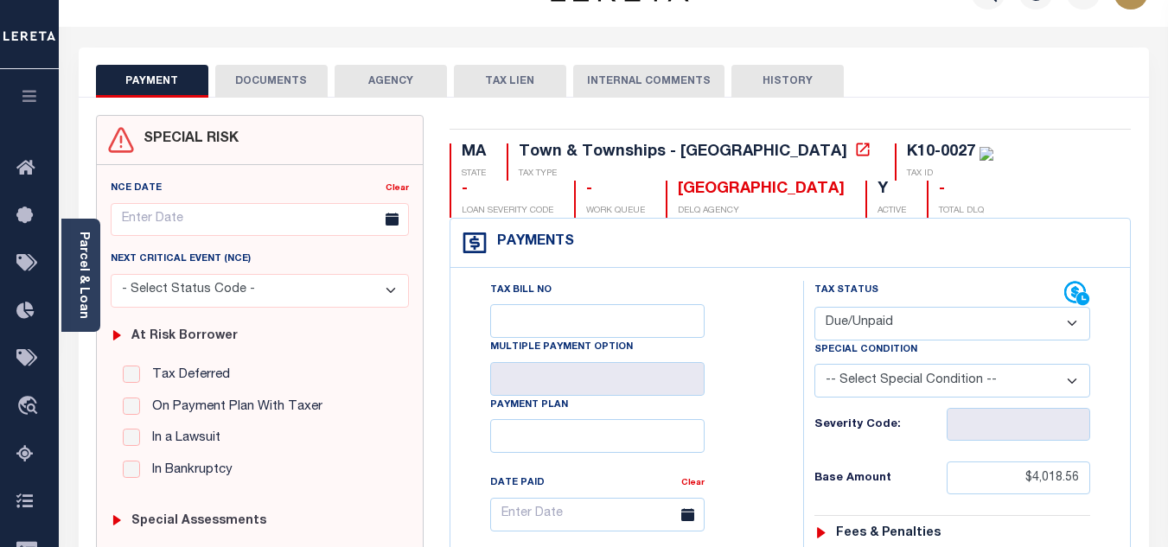
scroll to position [0, 0]
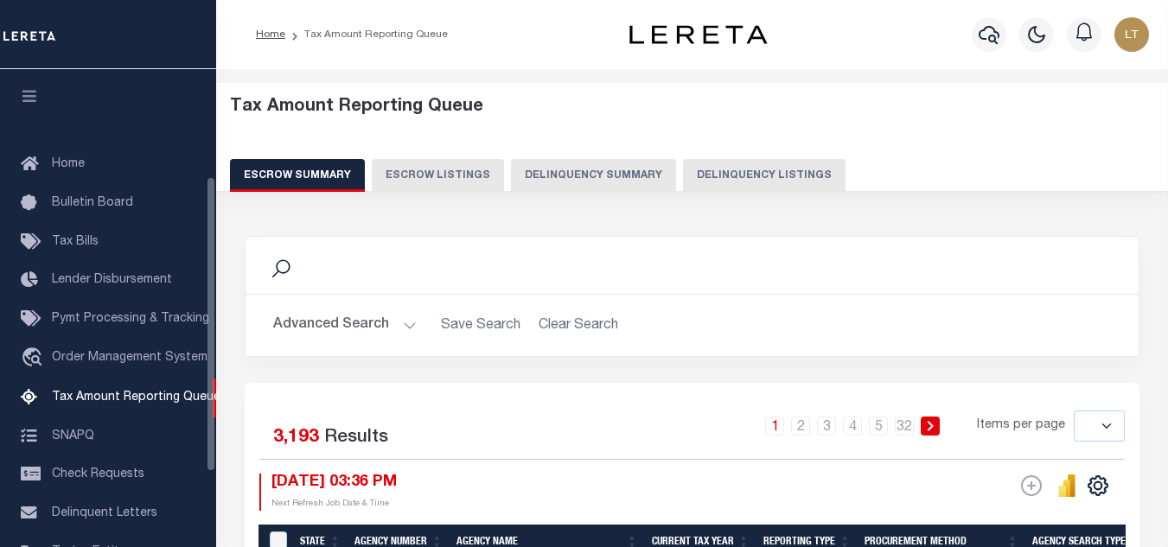
select select
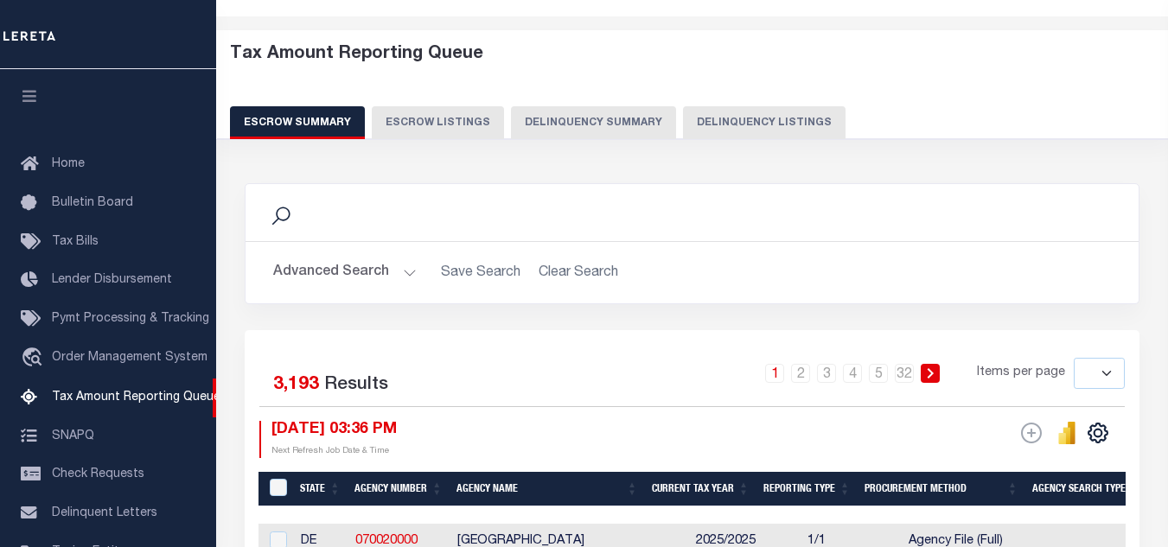
scroll to position [175, 0]
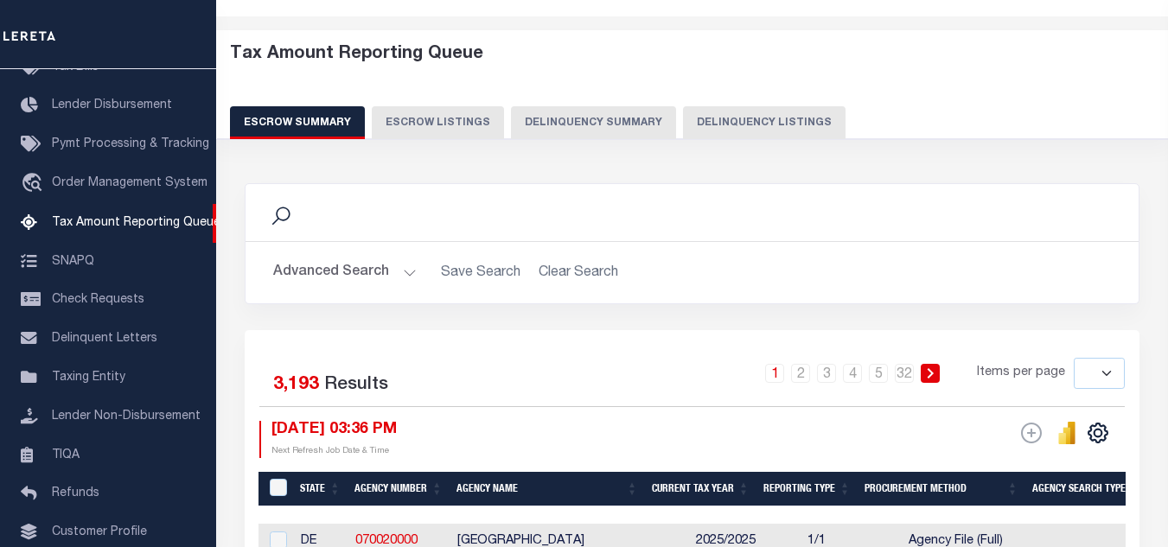
click at [752, 127] on button "Delinquency Listings" at bounding box center [764, 122] width 162 height 33
select select "100"
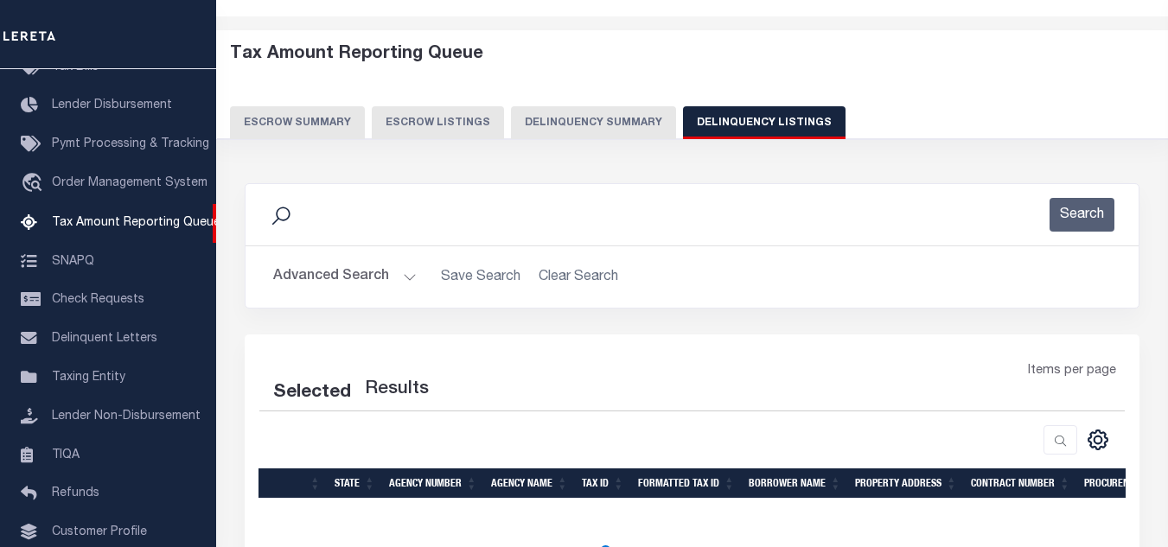
select select "100"
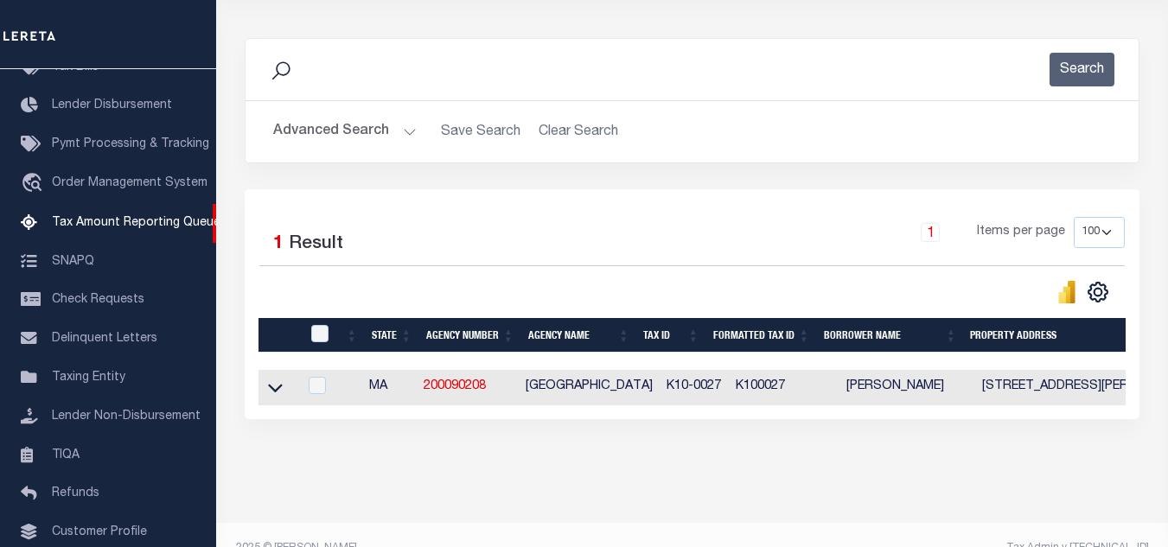
scroll to position [240, 0]
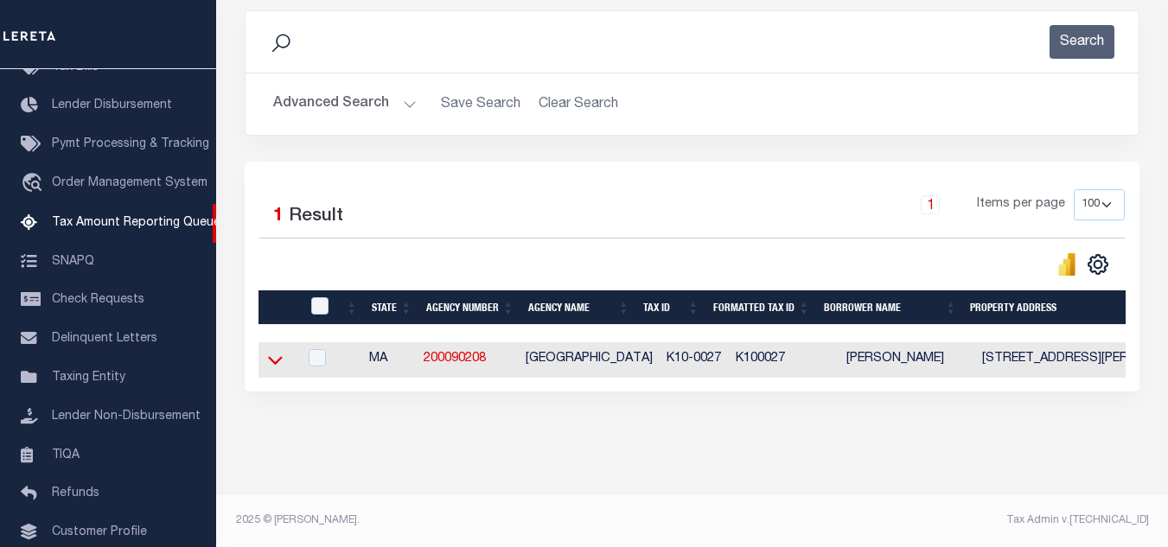
click at [274, 351] on icon at bounding box center [275, 360] width 15 height 18
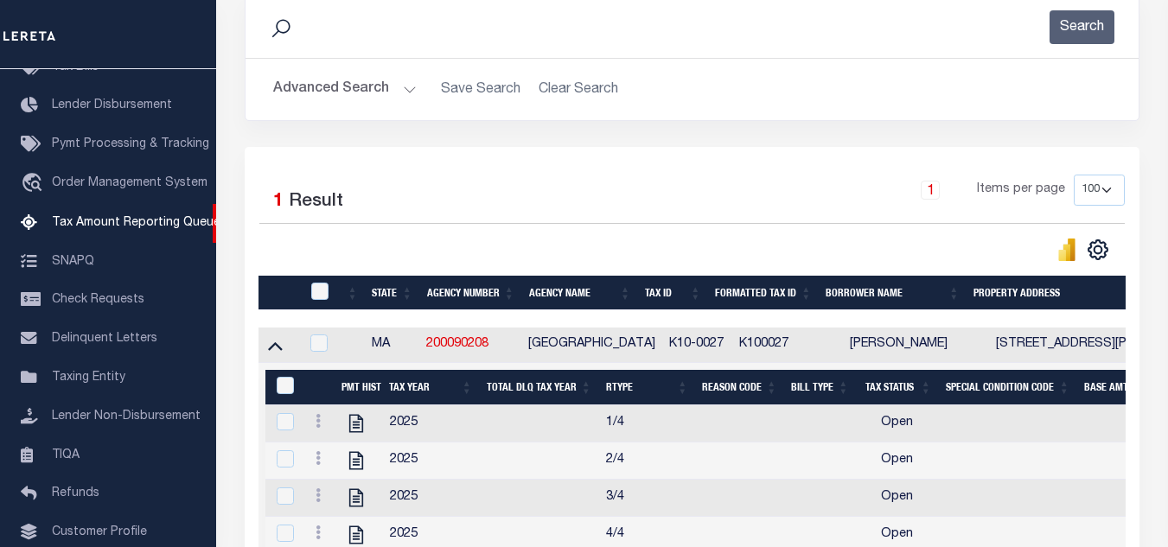
scroll to position [413, 0]
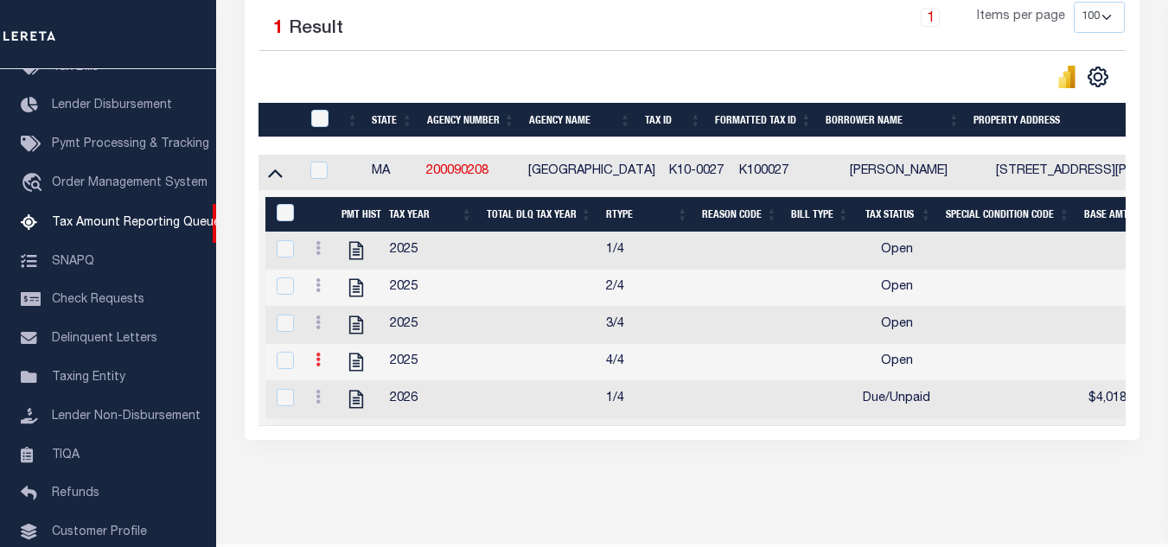
click at [315, 366] on icon at bounding box center [317, 360] width 5 height 14
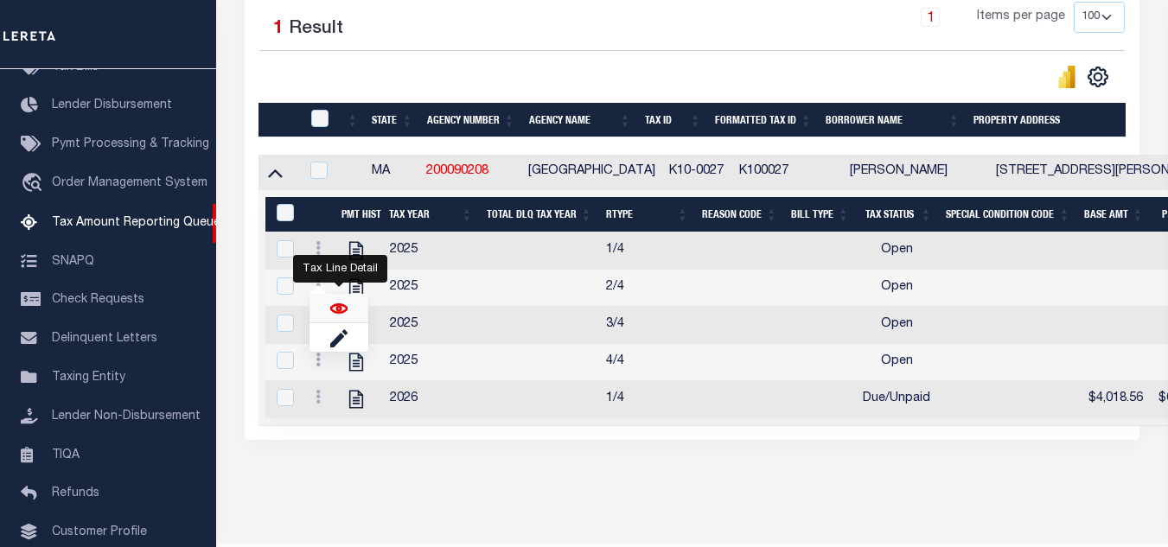
click at [344, 313] on img "" at bounding box center [338, 308] width 17 height 17
checkbox input "true"
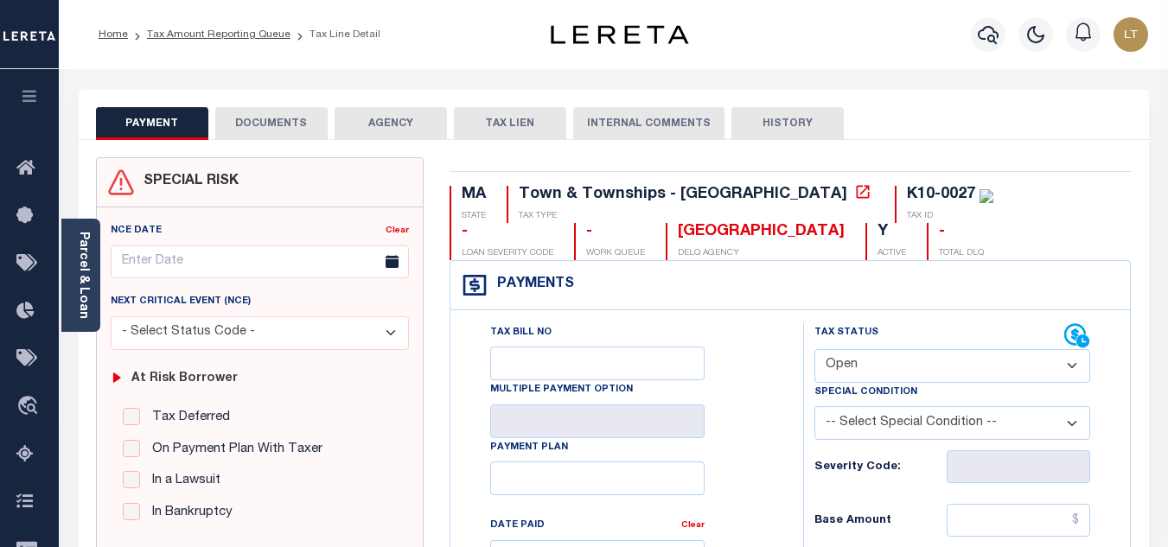
click at [913, 368] on select "- Select Status Code - Open Due/Unpaid Paid Incomplete No Tax Due Internal Refu…" at bounding box center [952, 366] width 276 height 34
select select "PYD"
click at [814, 350] on select "- Select Status Code - Open Due/Unpaid Paid Incomplete No Tax Due Internal Refu…" at bounding box center [952, 366] width 276 height 34
type input "[DATE]"
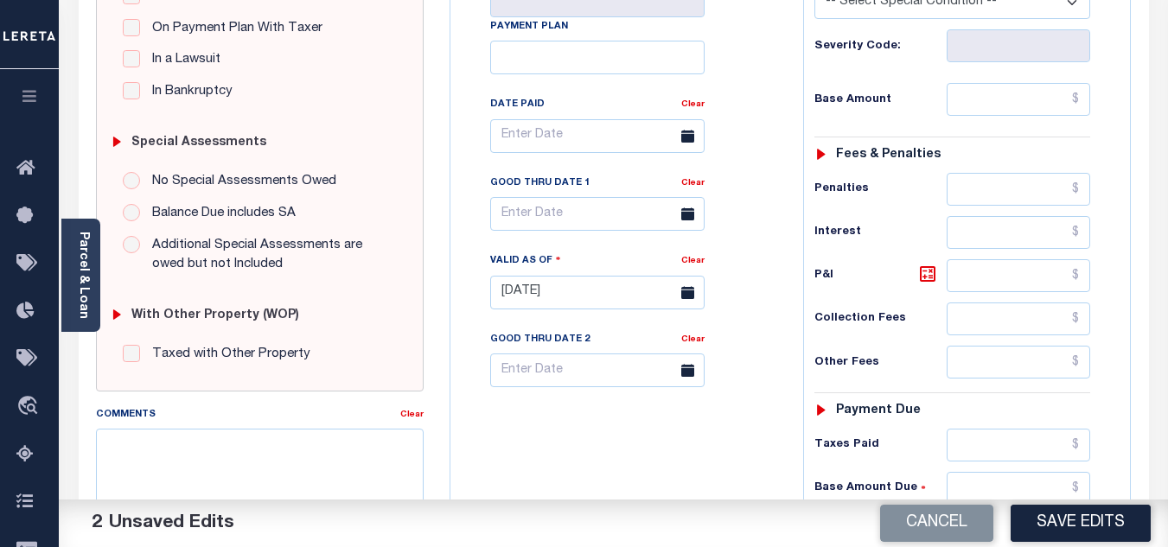
scroll to position [519, 0]
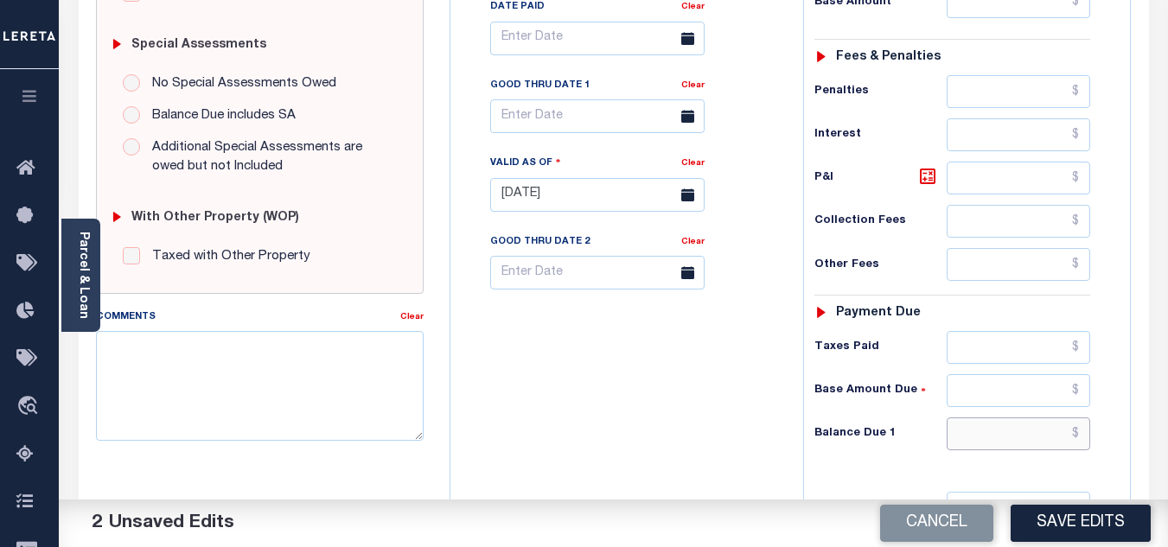
click at [1081, 435] on input "text" at bounding box center [1017, 433] width 143 height 33
type input "$0.00"
click at [258, 393] on textarea "Comments" at bounding box center [260, 385] width 328 height 109
paste textarea "Please refer 2026 1/4 for document reference."
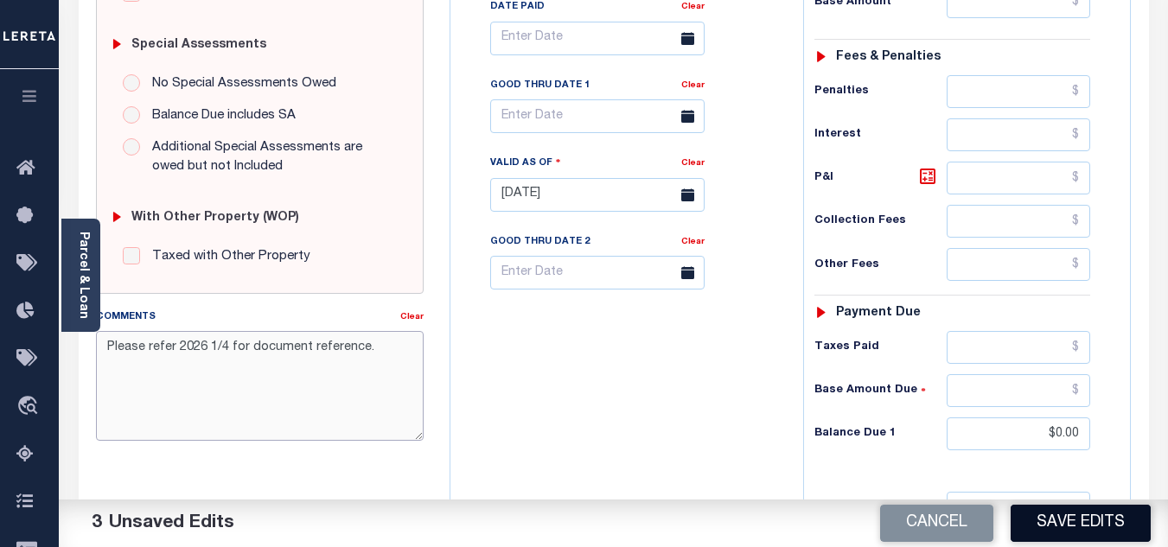
type textarea "Please refer 2026 1/4 for document reference."
click at [1077, 520] on button "Save Edits" at bounding box center [1080, 523] width 140 height 37
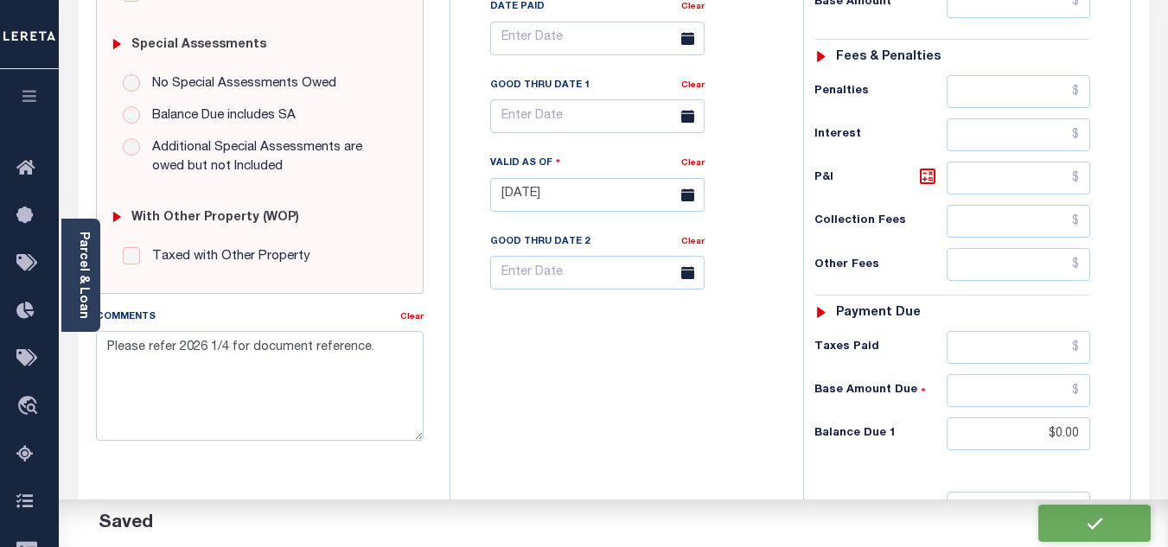
checkbox input "false"
type input "$0"
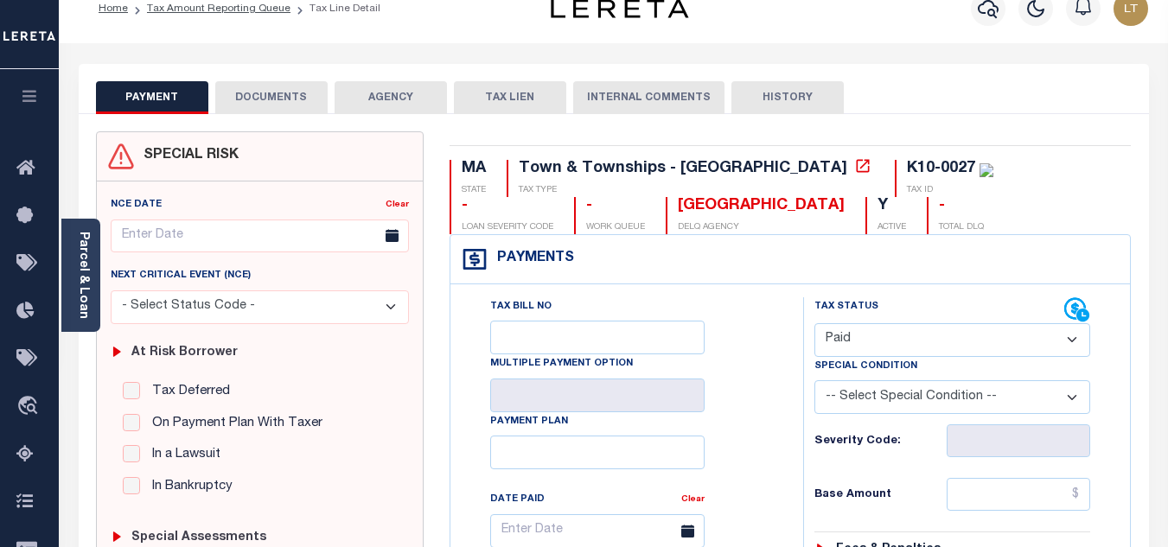
scroll to position [0, 0]
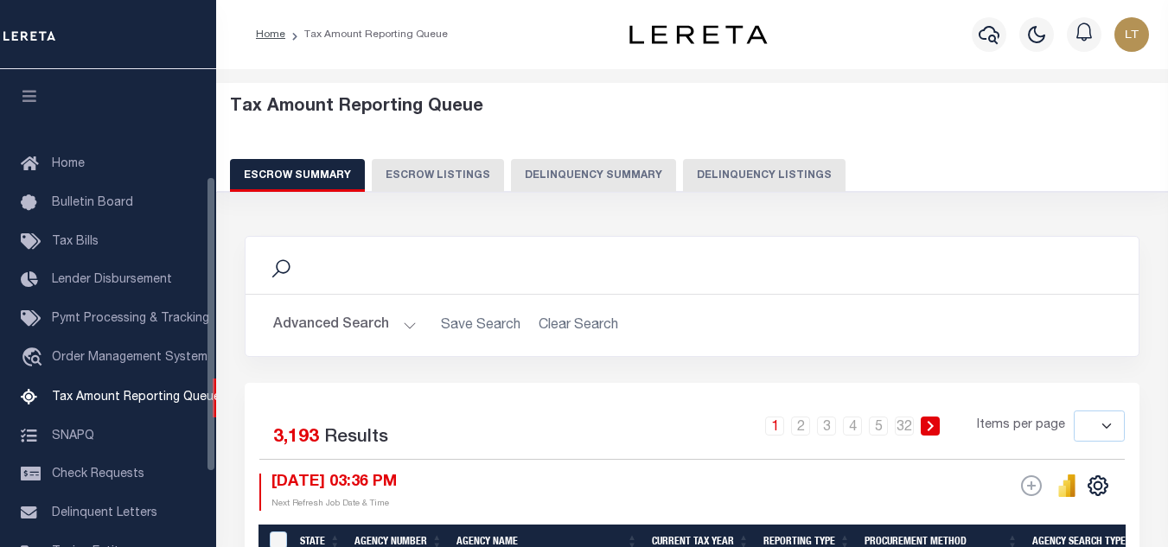
select select
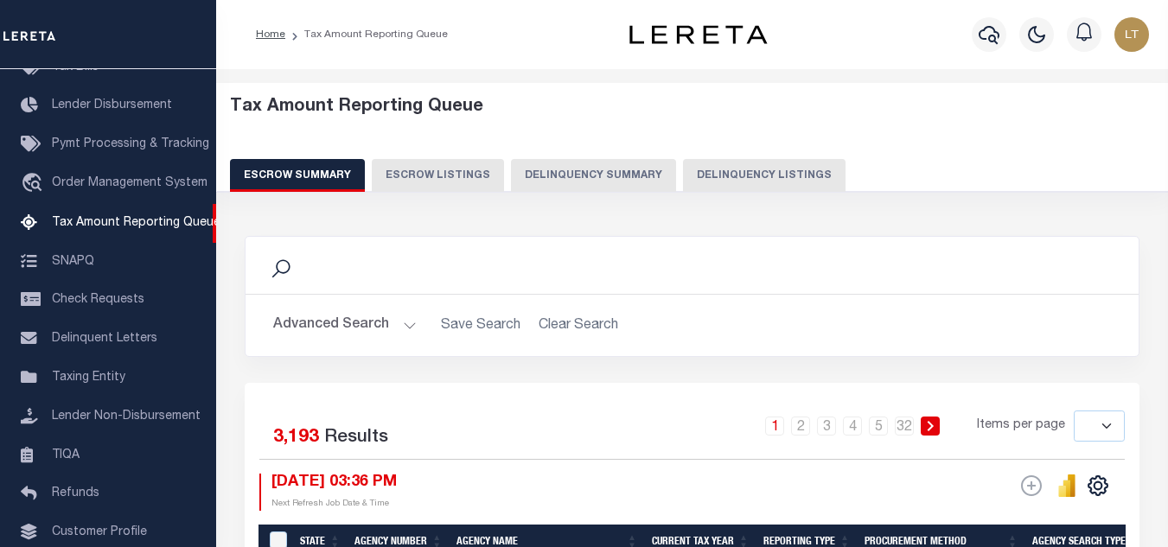
click at [783, 184] on button "Delinquency Listings" at bounding box center [764, 175] width 162 height 33
select select "100"
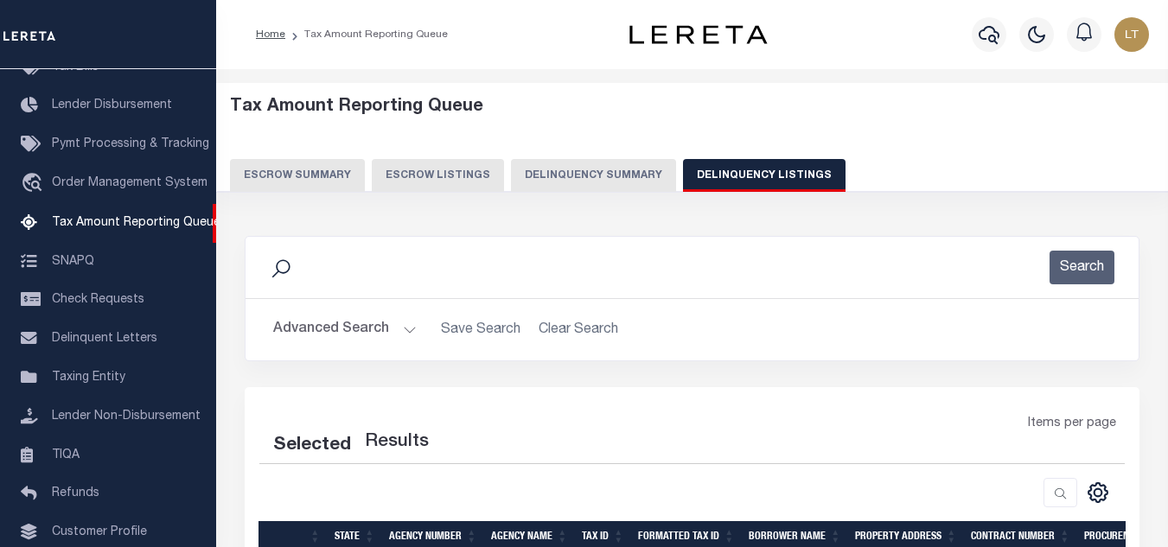
select select "100"
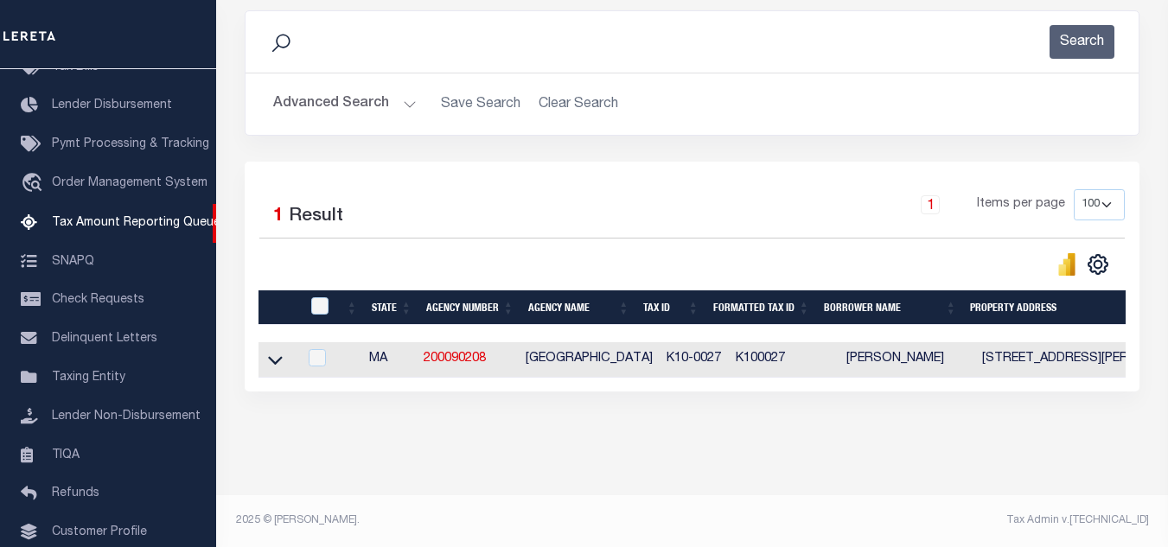
scroll to position [240, 0]
click at [274, 354] on icon at bounding box center [275, 360] width 15 height 18
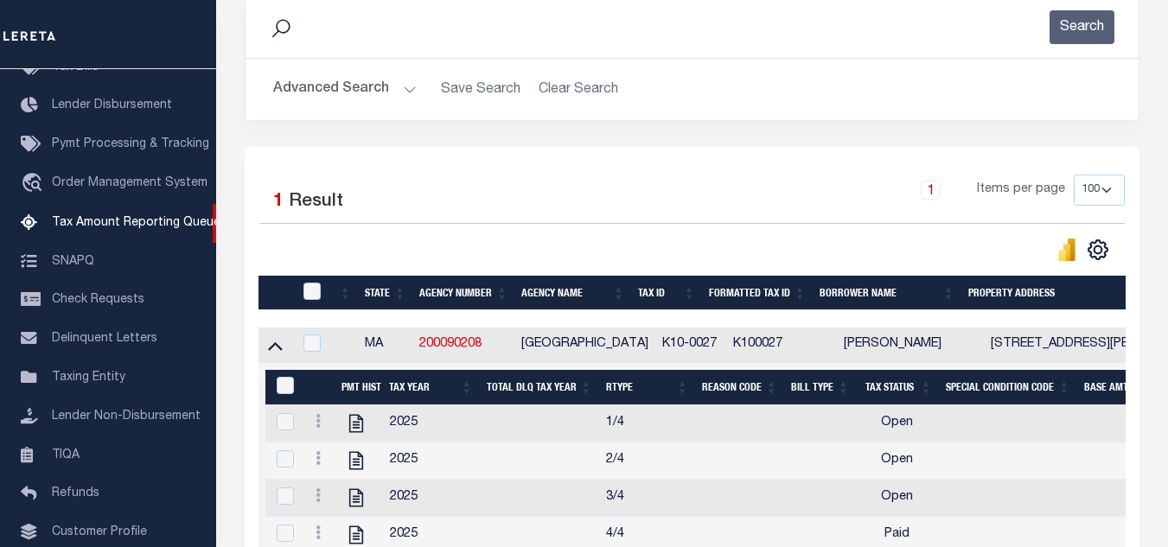
scroll to position [481, 0]
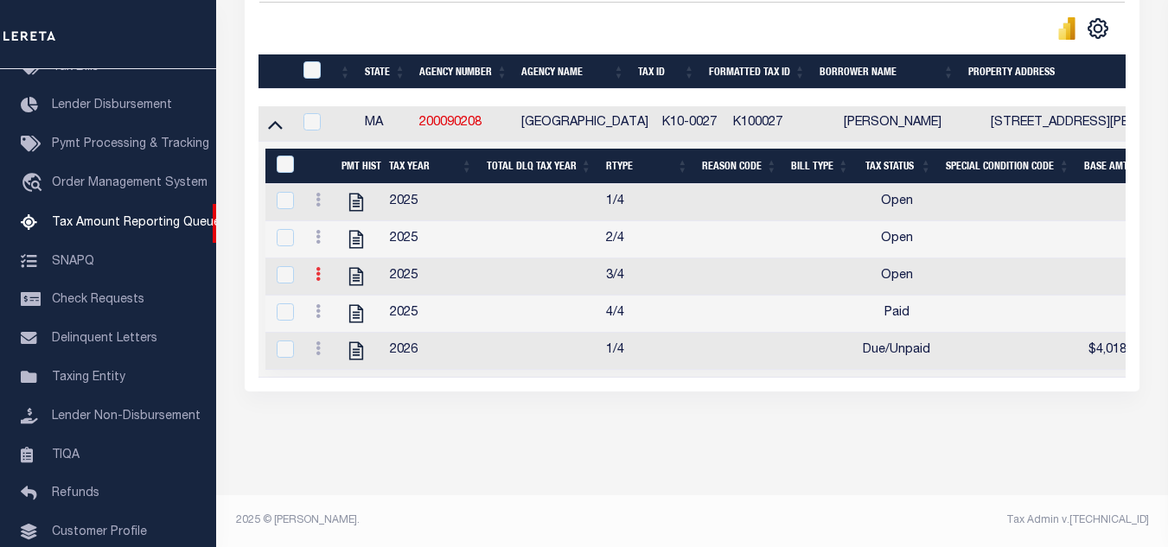
click at [317, 268] on icon at bounding box center [317, 274] width 5 height 14
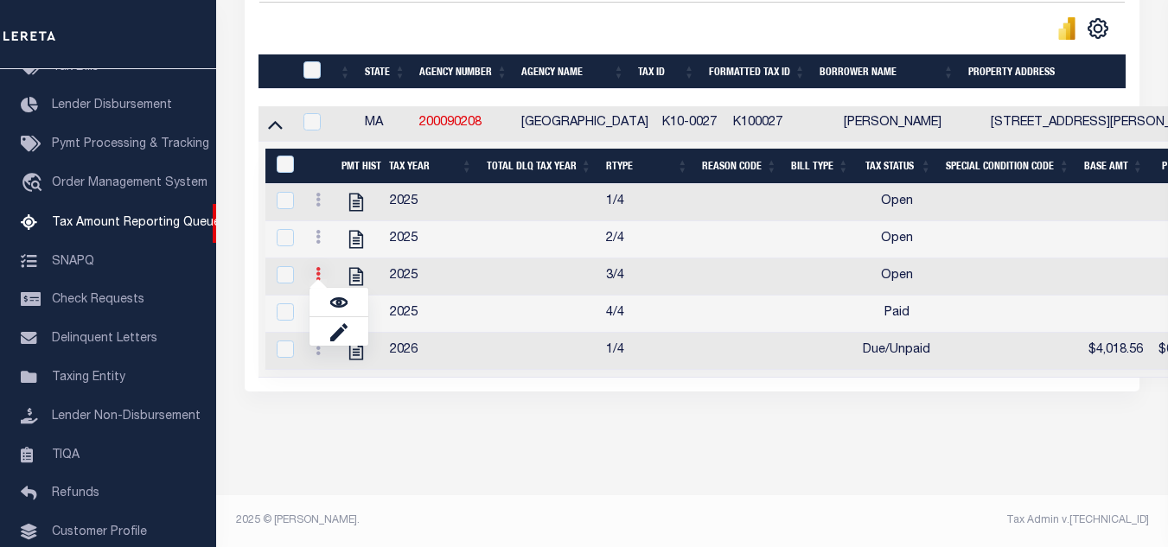
scroll to position [470, 0]
click at [340, 300] on img "" at bounding box center [338, 302] width 17 height 17
checkbox input "true"
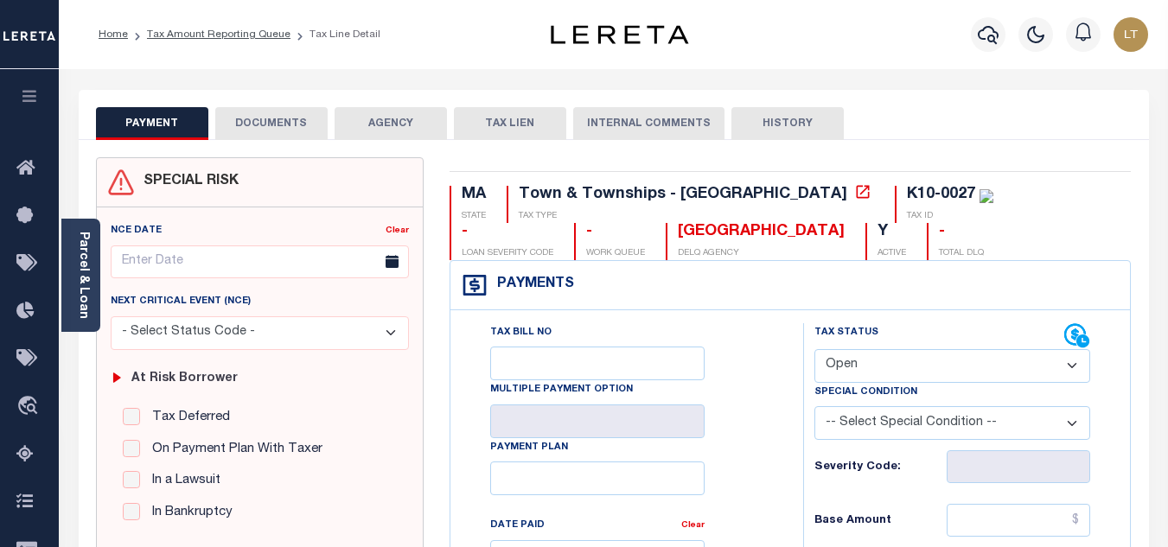
click at [877, 362] on select "- Select Status Code - Open Due/Unpaid Paid Incomplete No Tax Due Internal Refu…" at bounding box center [952, 366] width 276 height 34
select select "PYD"
click at [814, 350] on select "- Select Status Code - Open Due/Unpaid Paid Incomplete No Tax Due Internal Refu…" at bounding box center [952, 366] width 276 height 34
type input "[DATE]"
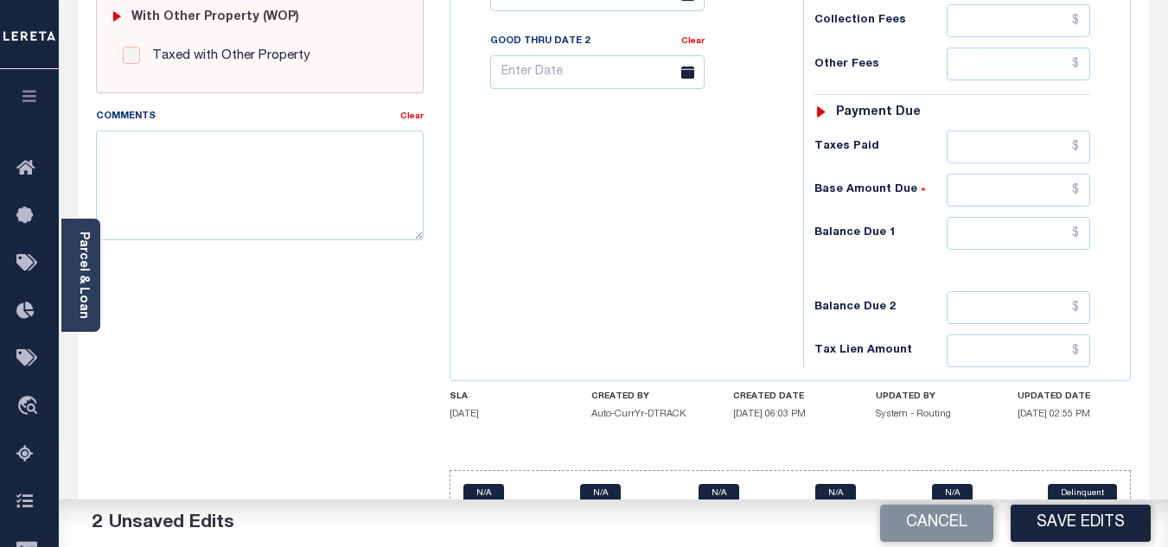
scroll to position [762, 0]
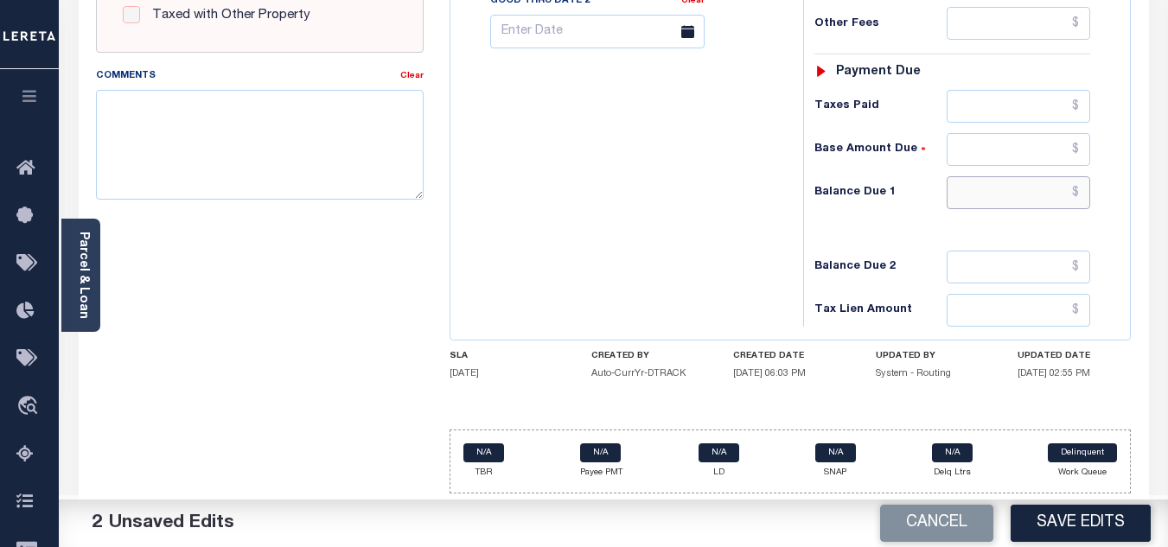
click at [1080, 196] on input "text" at bounding box center [1017, 192] width 143 height 33
type input "$0.00"
click at [359, 167] on textarea "Comments" at bounding box center [260, 144] width 328 height 109
paste textarea "Please refer 2026 1/4 for document reference."
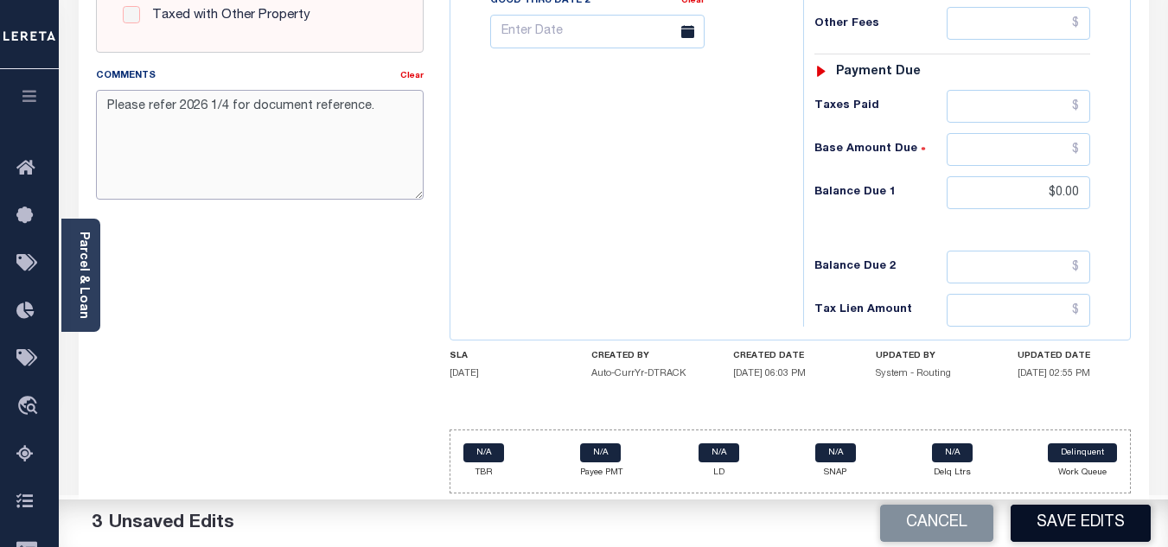
type textarea "Please refer 2026 1/4 for document reference."
click at [1077, 526] on button "Save Edits" at bounding box center [1080, 523] width 140 height 37
checkbox input "false"
type input "$0"
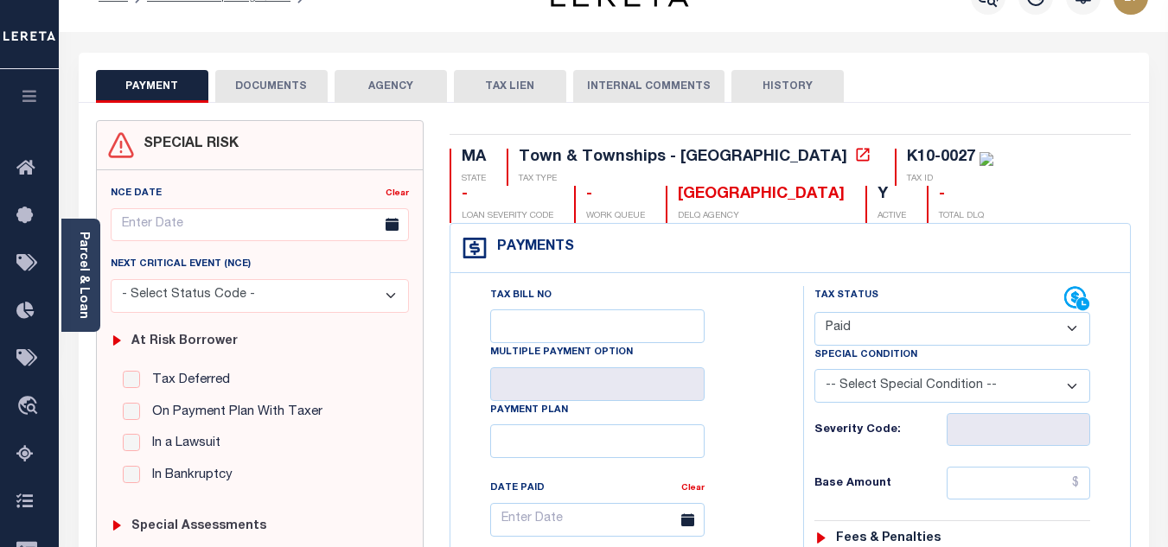
scroll to position [0, 0]
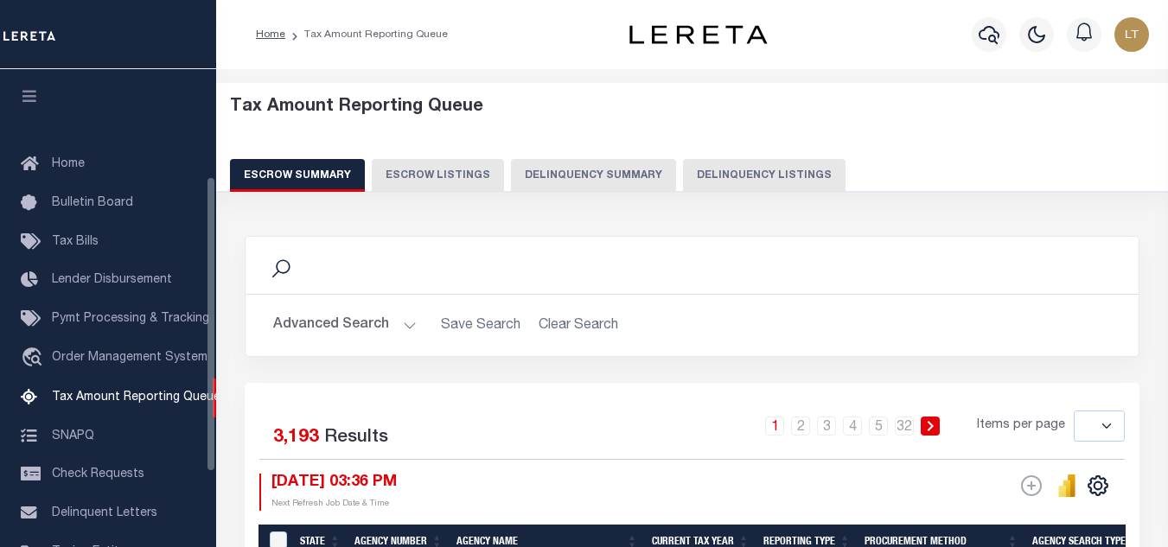
select select
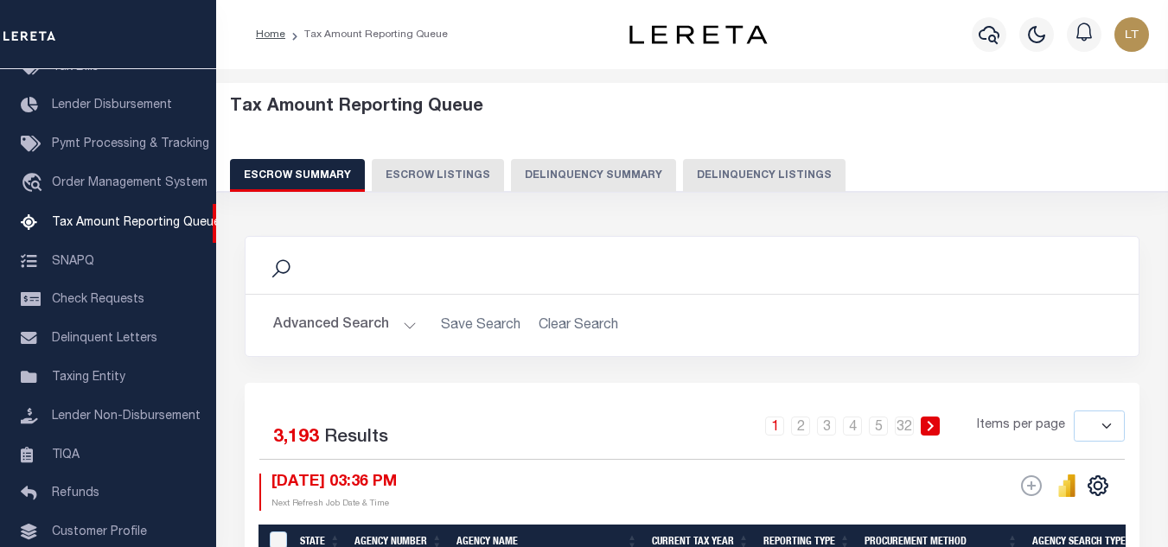
click at [737, 169] on button "Delinquency Listings" at bounding box center [764, 175] width 162 height 33
select select "100"
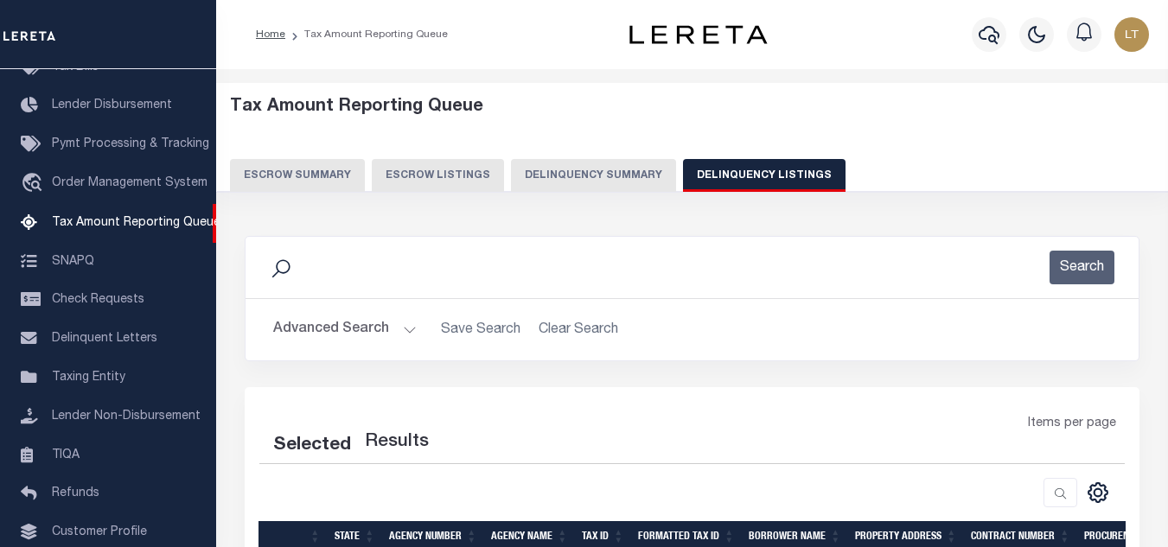
select select "100"
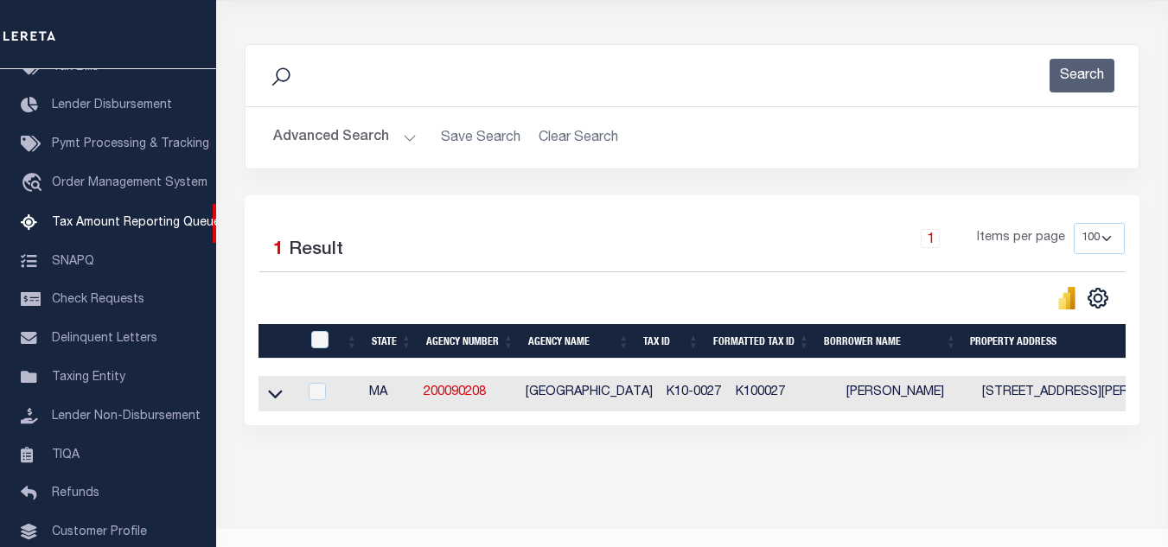
scroll to position [240, 0]
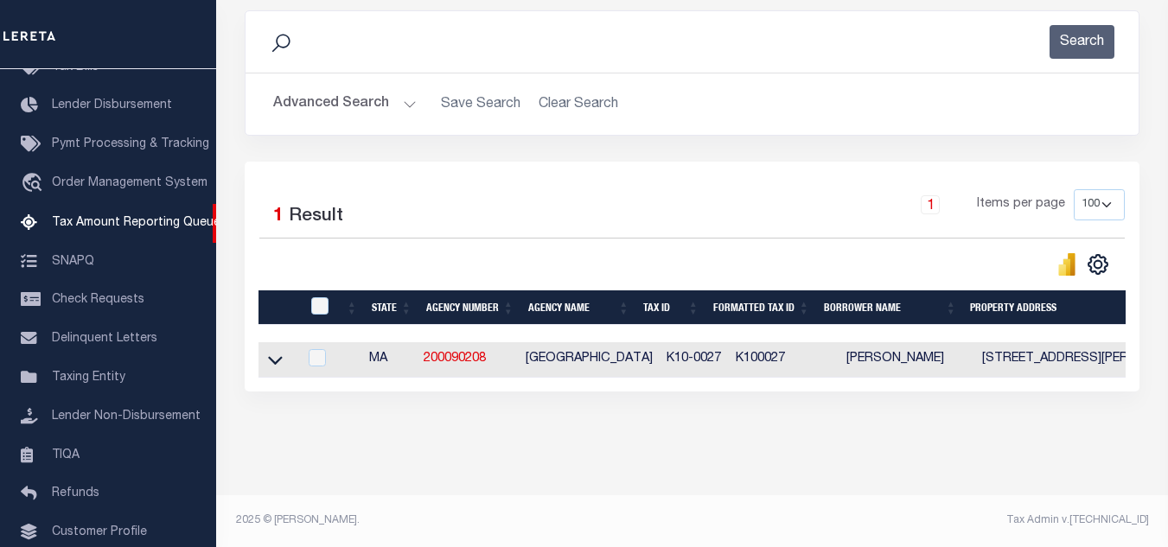
drag, startPoint x: 274, startPoint y: 348, endPoint x: 360, endPoint y: 336, distance: 86.4
click at [274, 351] on icon at bounding box center [275, 360] width 15 height 18
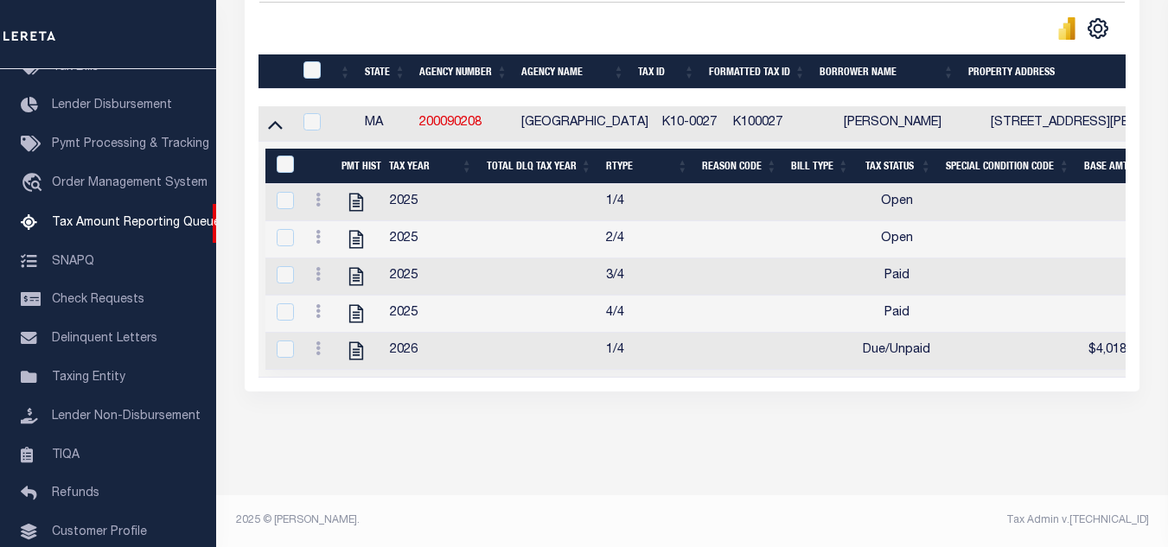
scroll to position [481, 0]
click at [318, 230] on icon at bounding box center [317, 237] width 5 height 14
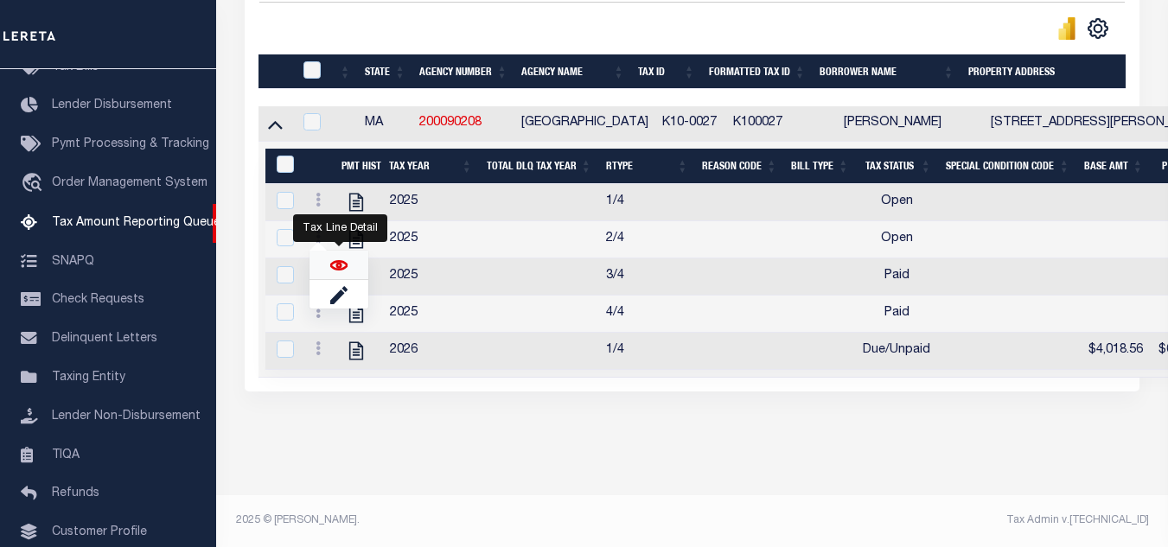
click at [335, 270] on img "" at bounding box center [338, 265] width 17 height 17
checkbox input "true"
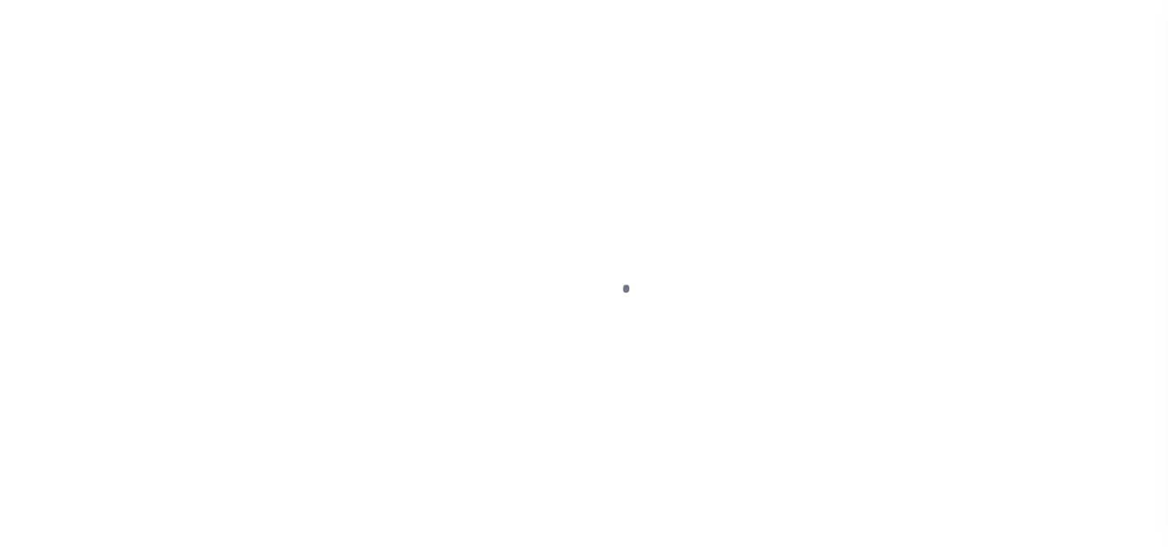
select select "OP2"
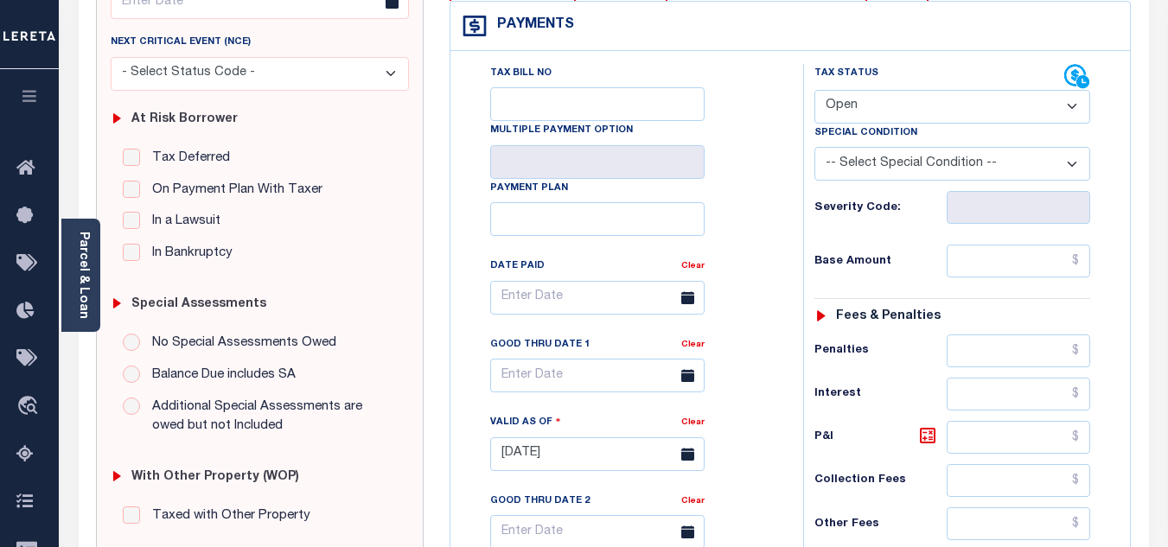
scroll to position [605, 0]
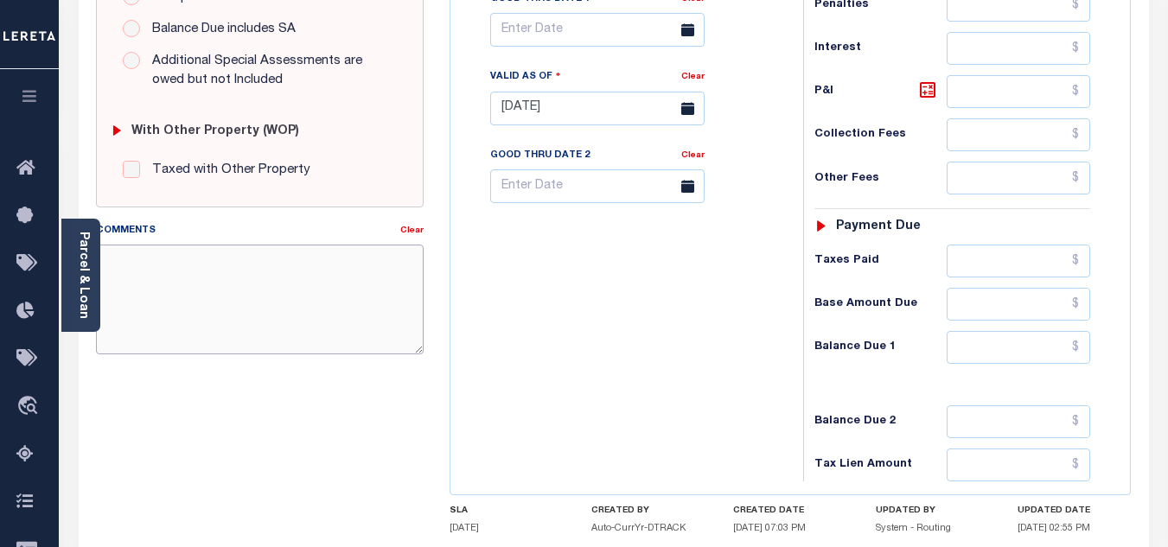
click at [226, 304] on textarea "Comments" at bounding box center [260, 299] width 328 height 109
paste textarea "Please refer 2026 1/4 for document reference."
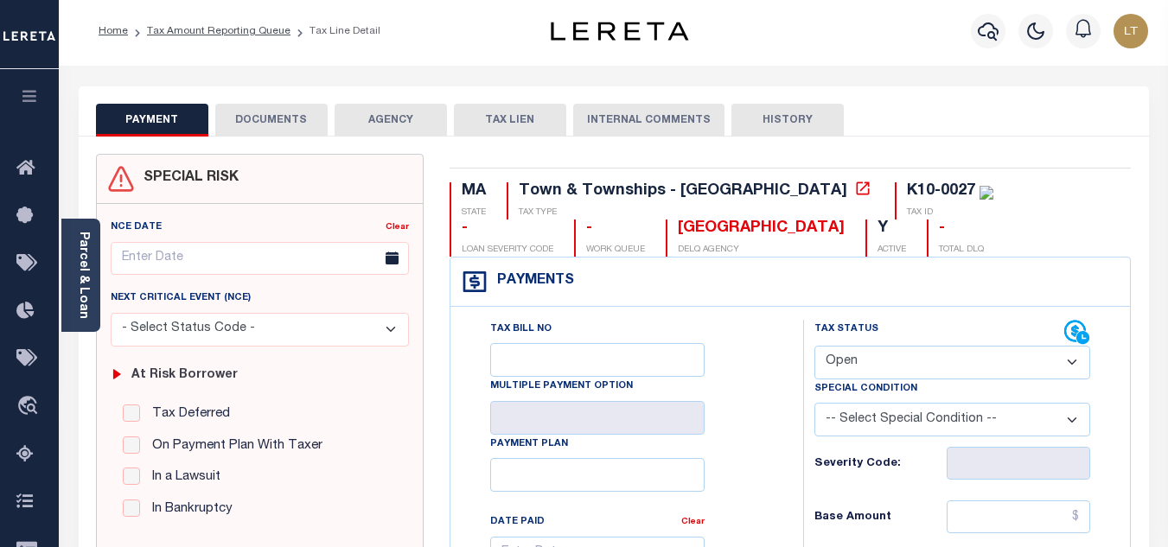
scroll to position [0, 0]
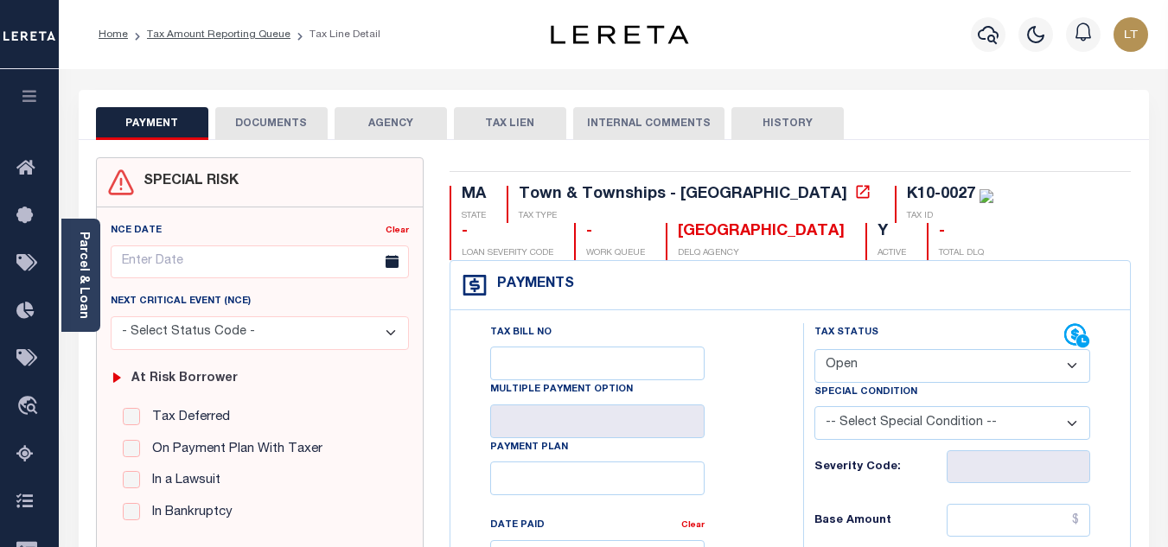
type textarea "Please refer 2026 1/4 for document reference."
type input "[DATE]"
click at [861, 358] on select "- Select Status Code - Open Due/Unpaid Paid Incomplete No Tax Due Internal Refu…" at bounding box center [952, 366] width 276 height 34
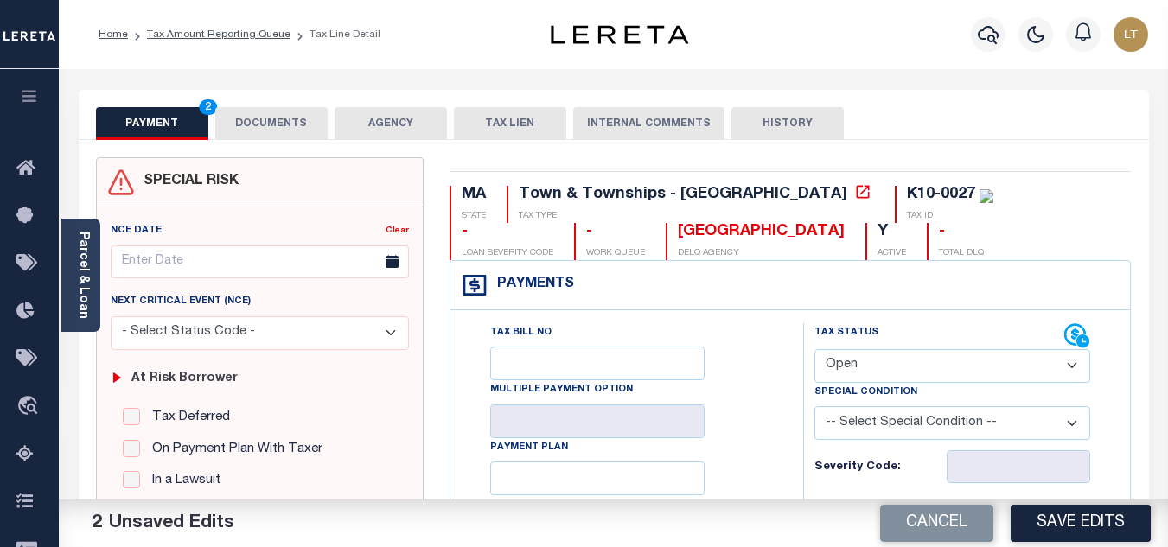
select select "PYD"
click at [814, 350] on select "- Select Status Code - Open Due/Unpaid Paid Incomplete No Tax Due Internal Refu…" at bounding box center [952, 366] width 276 height 34
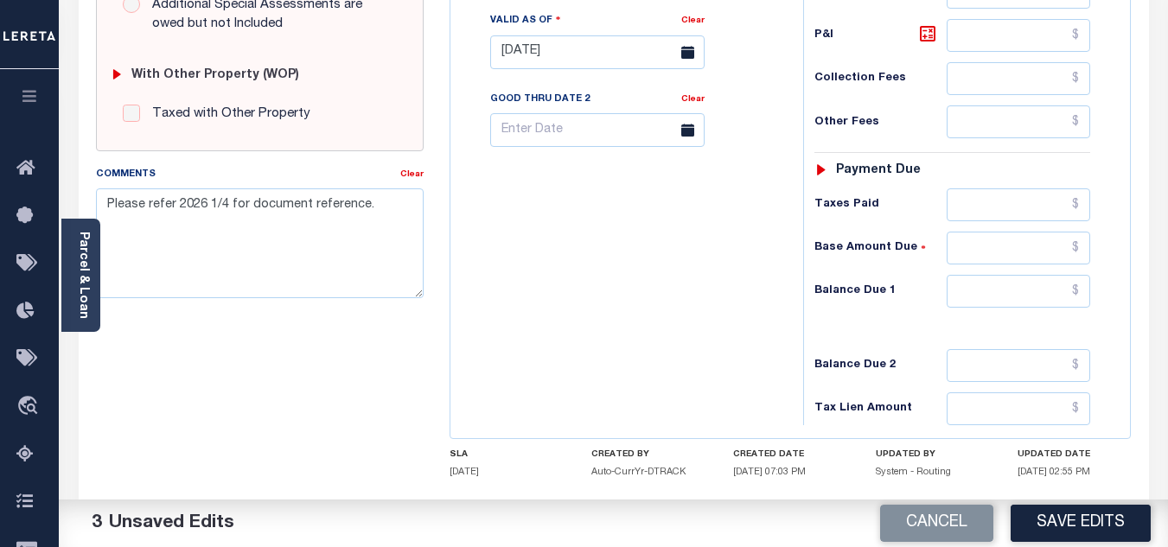
scroll to position [691, 0]
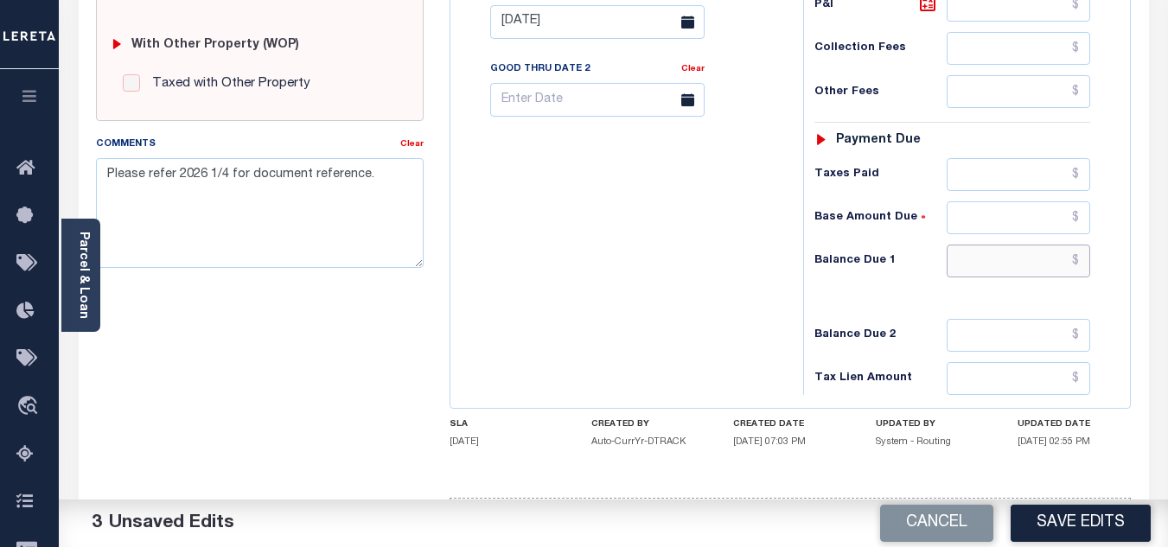
click at [1080, 264] on input "text" at bounding box center [1017, 261] width 143 height 33
type input "$0.00"
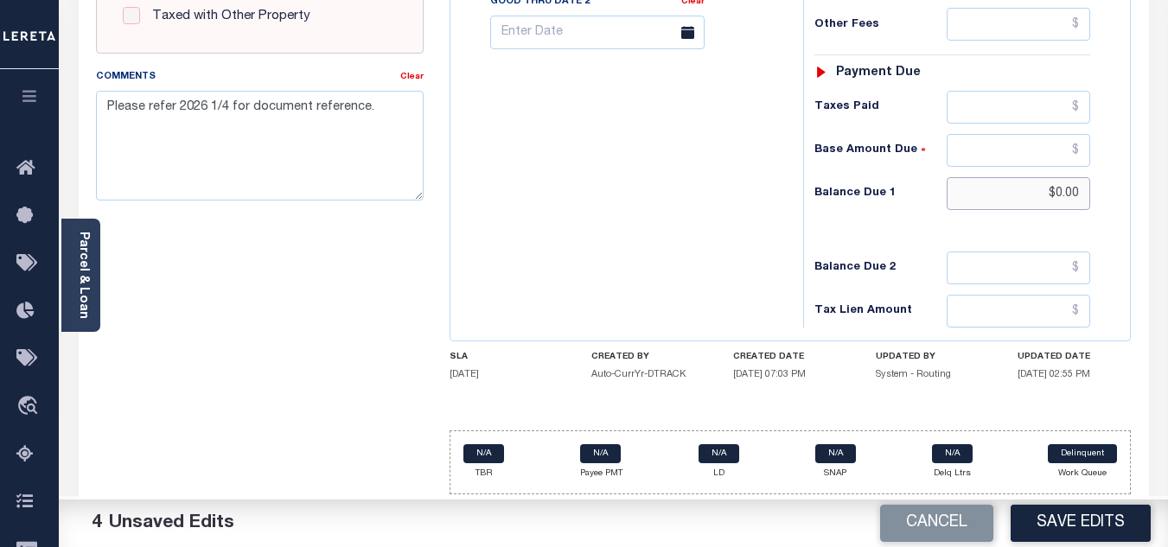
scroll to position [762, 0]
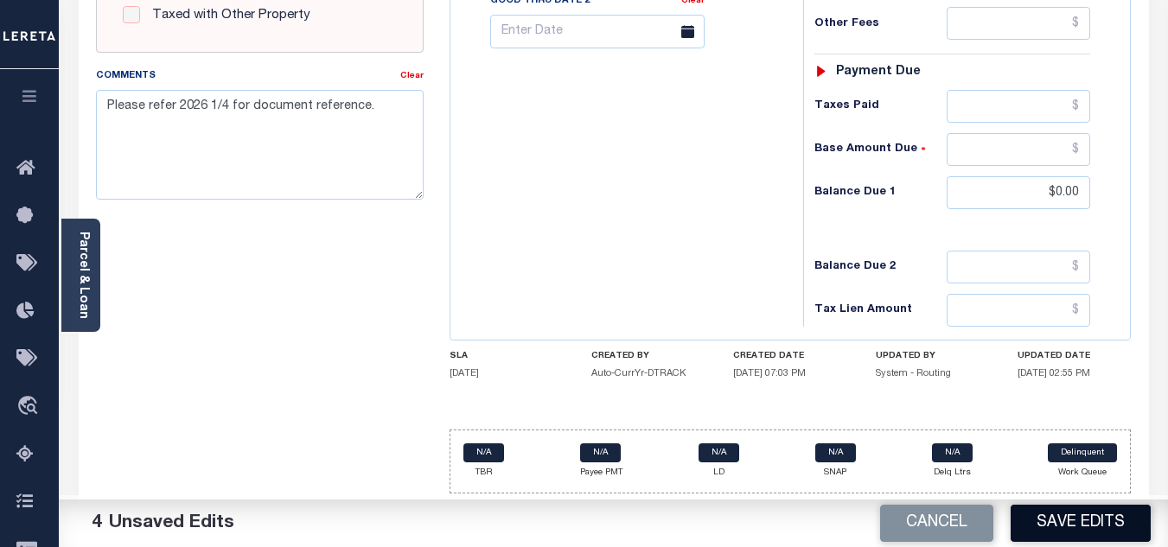
click at [1071, 534] on button "Save Edits" at bounding box center [1080, 523] width 140 height 37
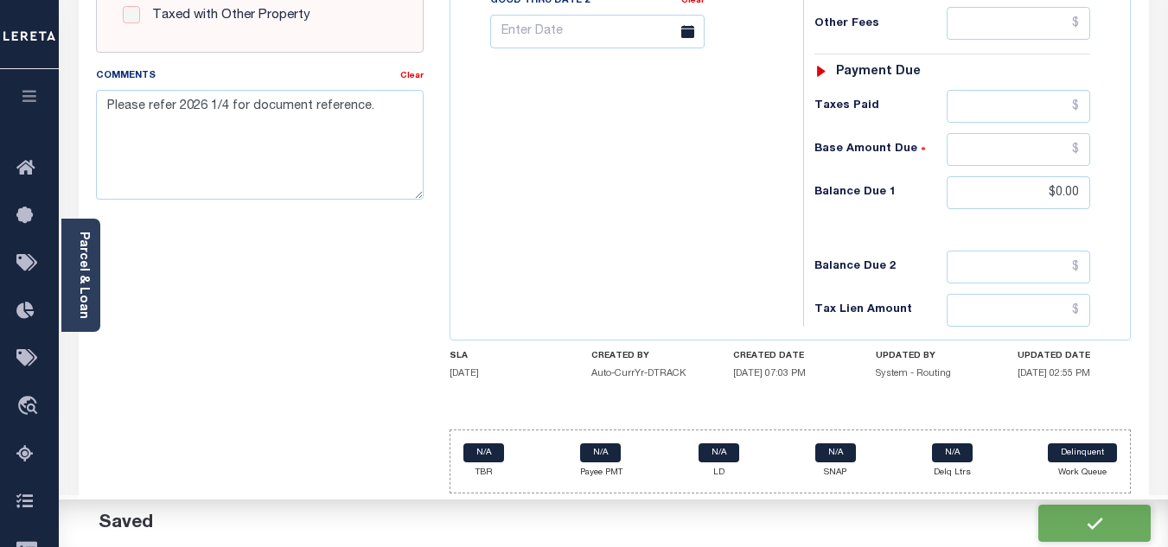
checkbox input "false"
type input "$0"
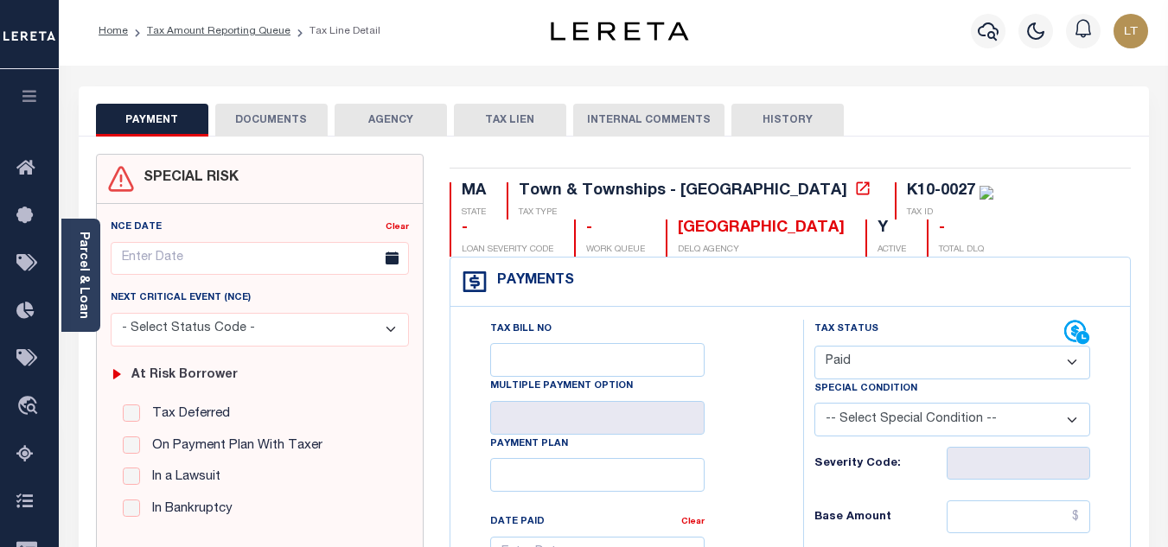
scroll to position [0, 0]
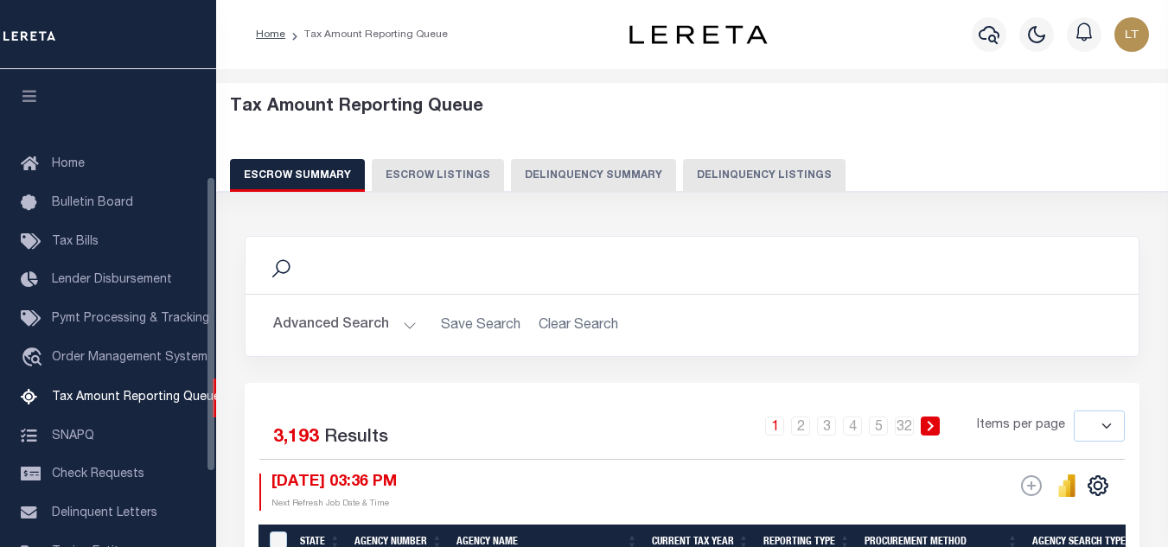
select select
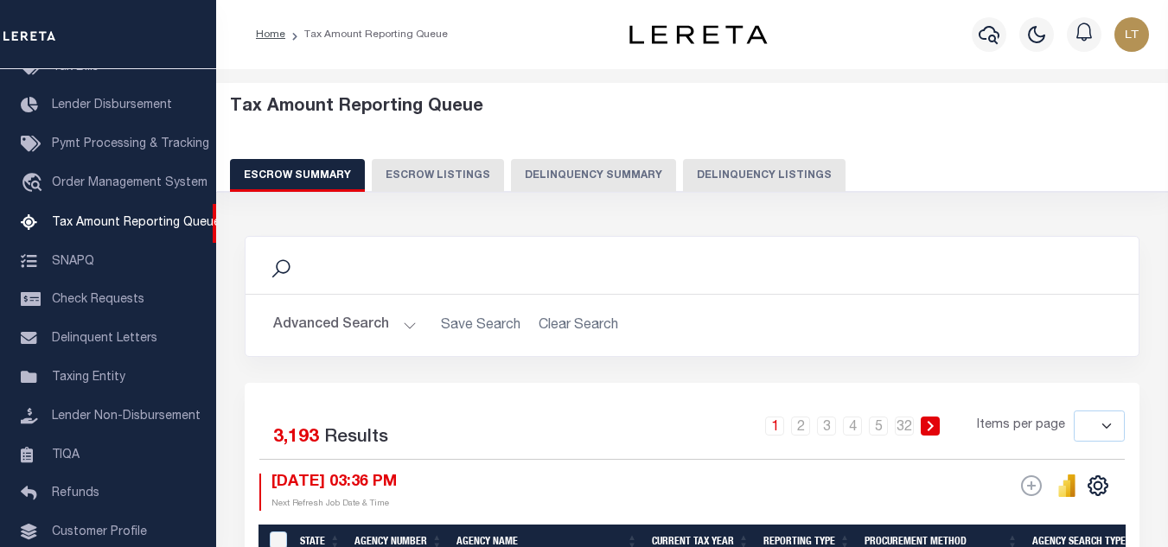
click at [703, 168] on button "Delinquency Listings" at bounding box center [764, 175] width 162 height 33
select select "100"
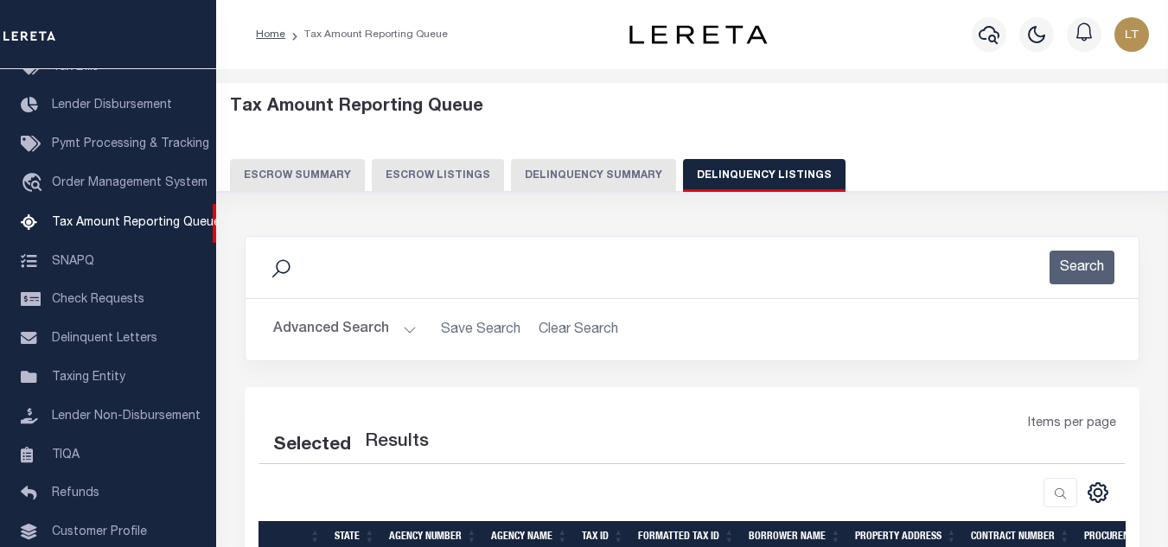
select select "100"
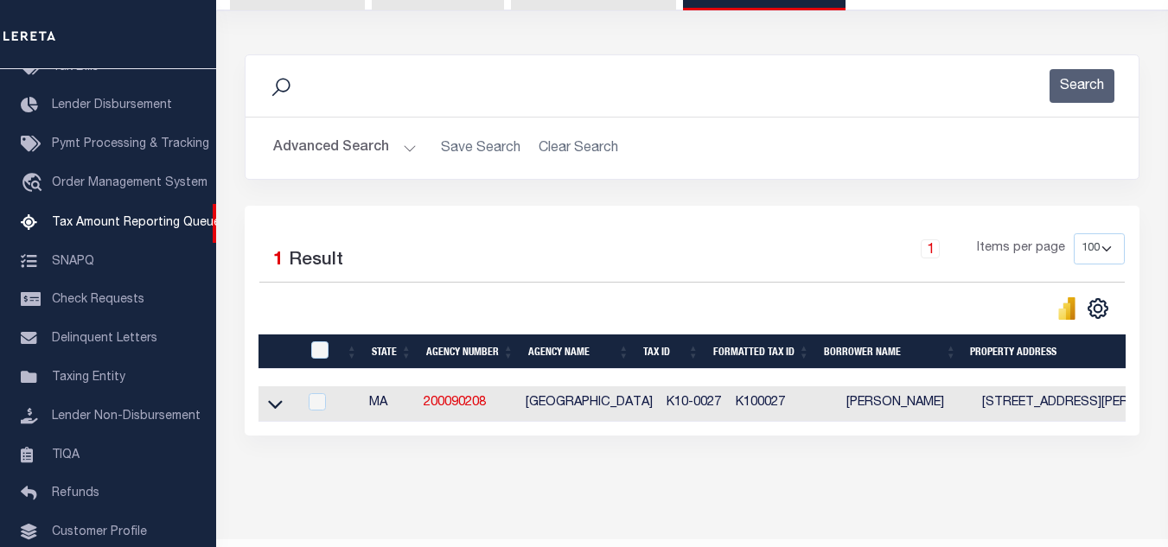
scroll to position [240, 0]
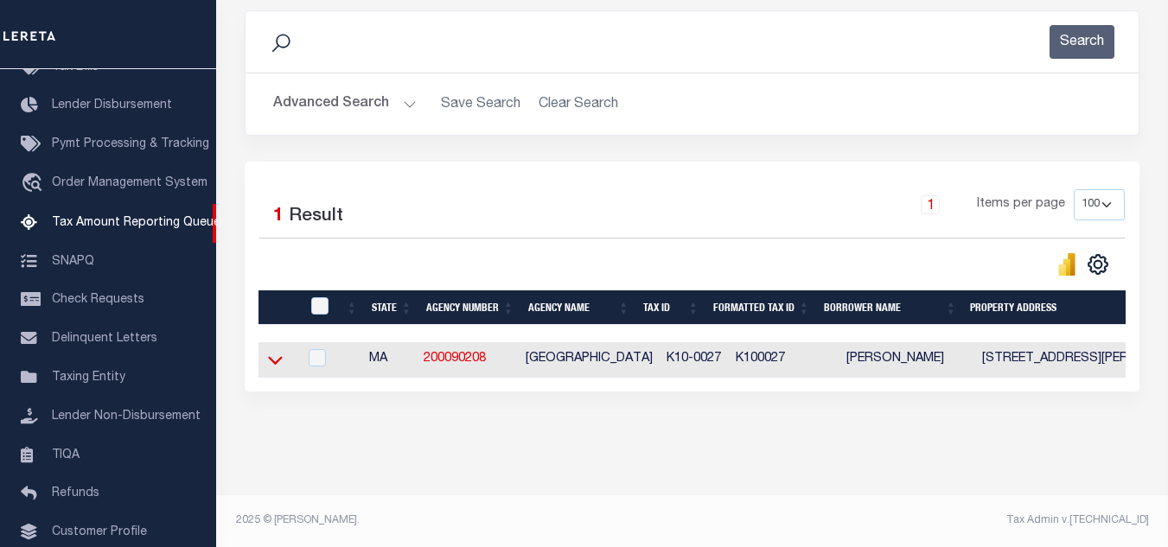
click at [277, 357] on icon at bounding box center [275, 361] width 15 height 9
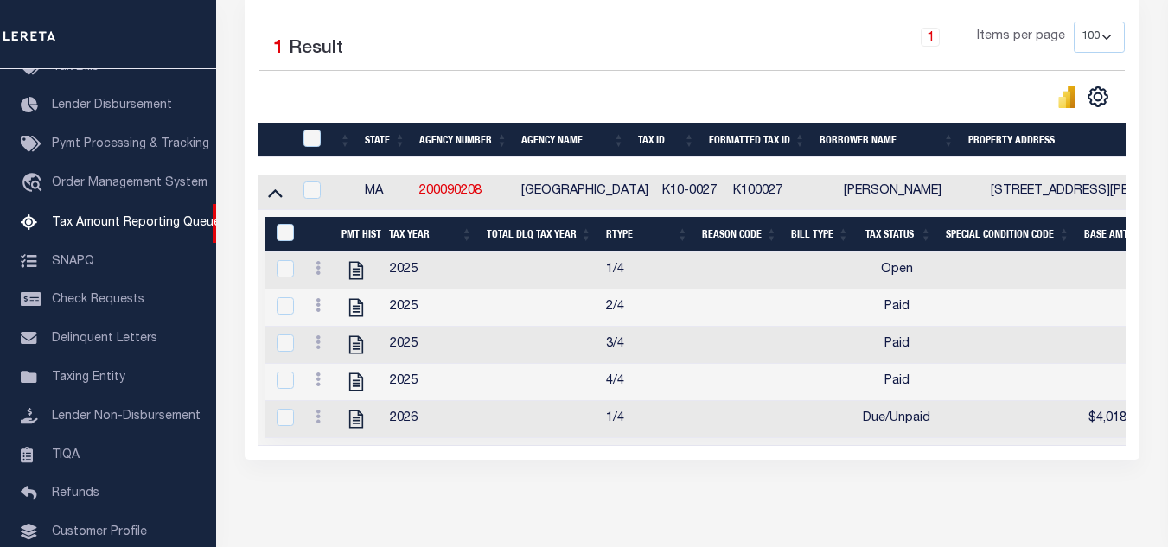
scroll to position [481, 0]
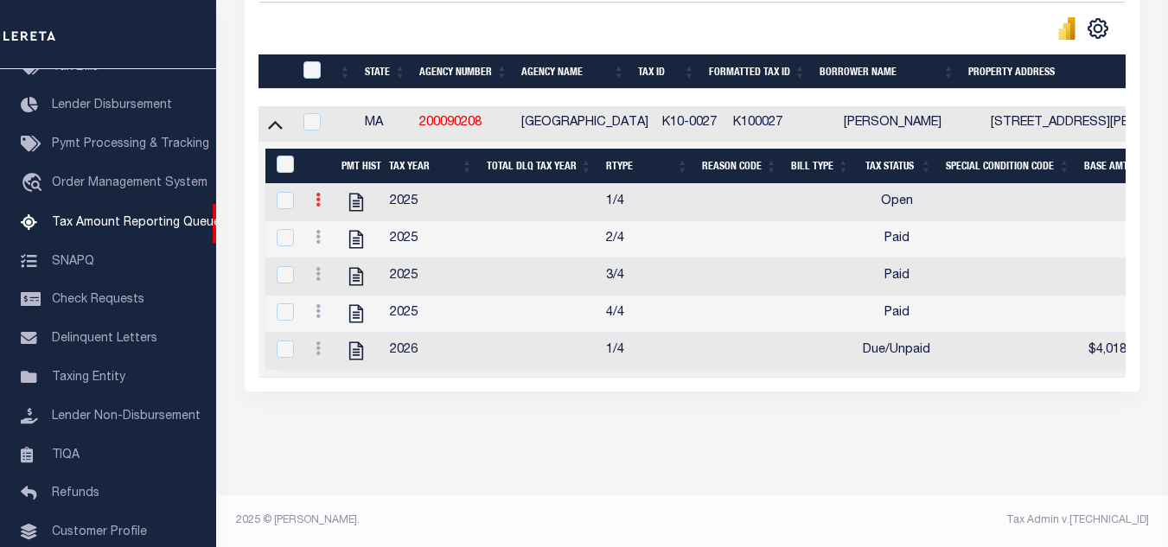
click at [320, 193] on icon at bounding box center [317, 200] width 5 height 14
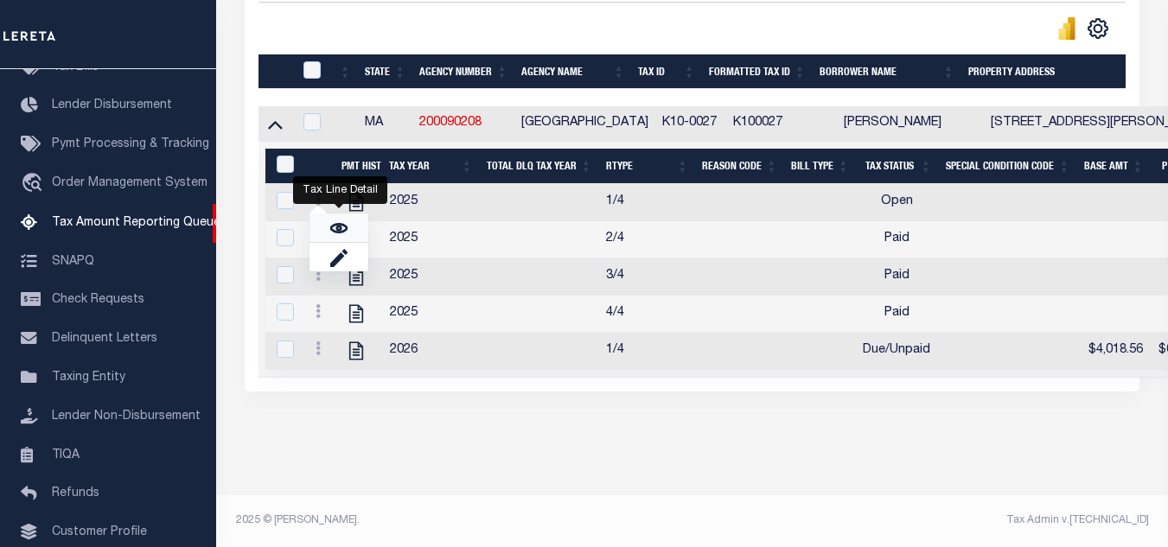
click at [328, 227] on link "" at bounding box center [338, 227] width 59 height 29
checkbox input "true"
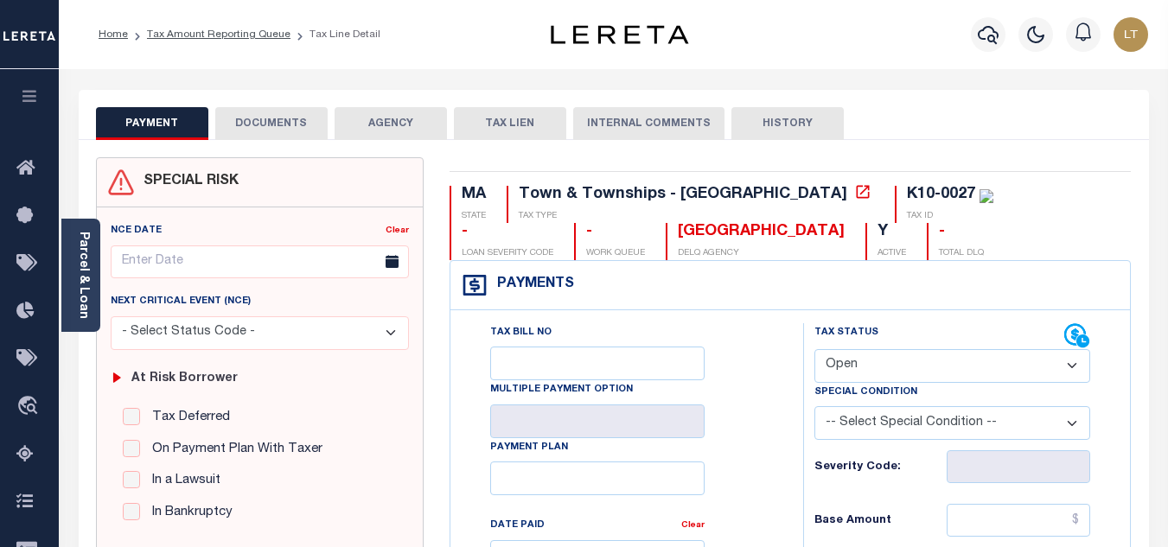
click at [846, 365] on select "- Select Status Code - Open Due/Unpaid Paid Incomplete No Tax Due Internal Refu…" at bounding box center [952, 366] width 276 height 34
select select "PYD"
click at [814, 350] on select "- Select Status Code - Open Due/Unpaid Paid Incomplete No Tax Due Internal Refu…" at bounding box center [952, 366] width 276 height 34
type input "[DATE]"
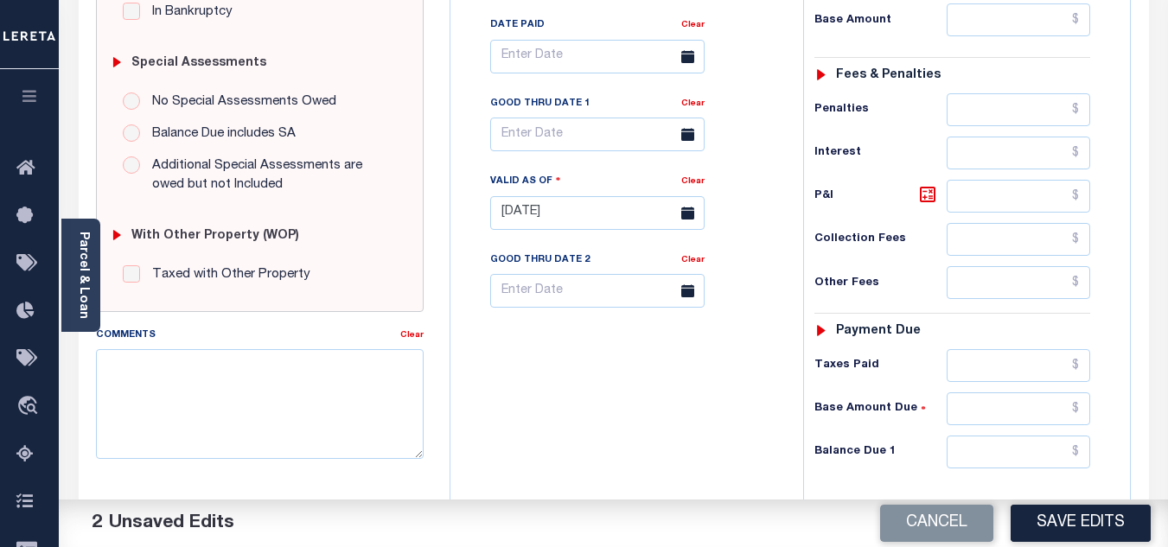
scroll to position [519, 0]
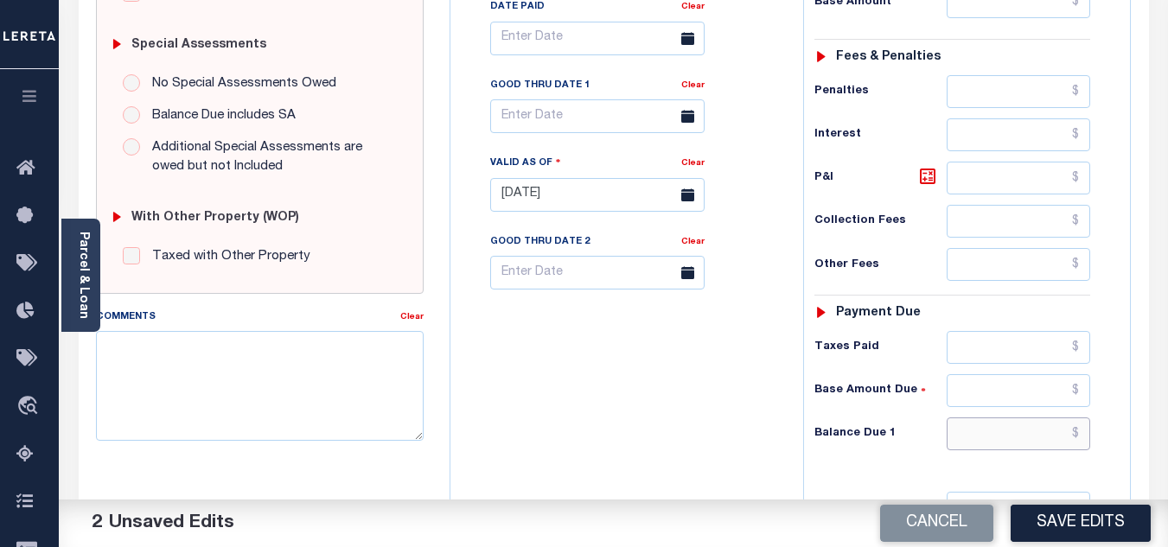
click at [1079, 436] on input "text" at bounding box center [1017, 433] width 143 height 33
type input "$0.00"
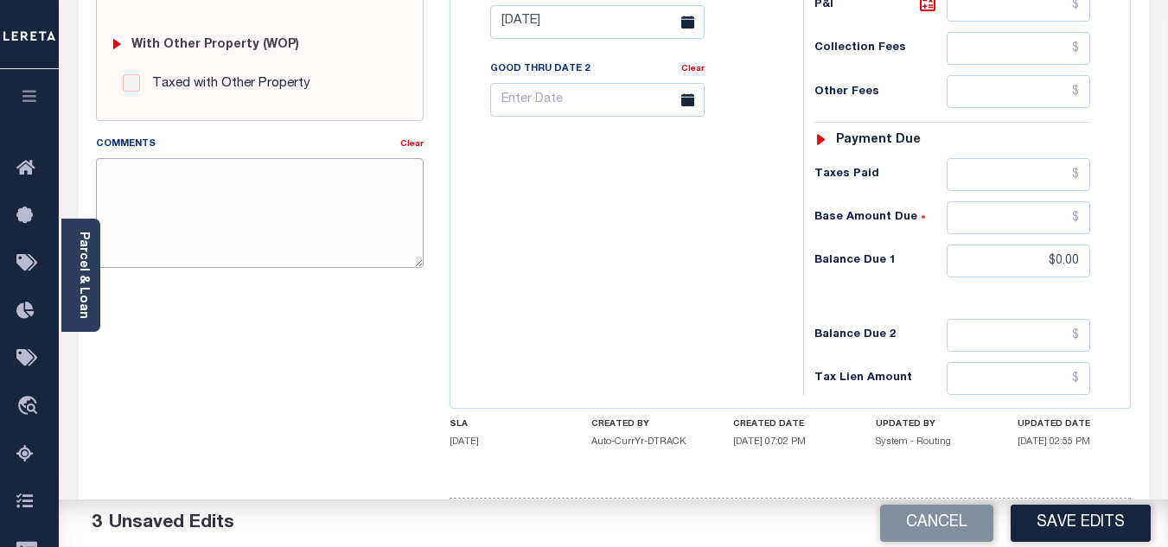
click at [295, 220] on textarea "Comments" at bounding box center [260, 212] width 328 height 109
paste textarea "Please refer 2026 1/4 for document reference."
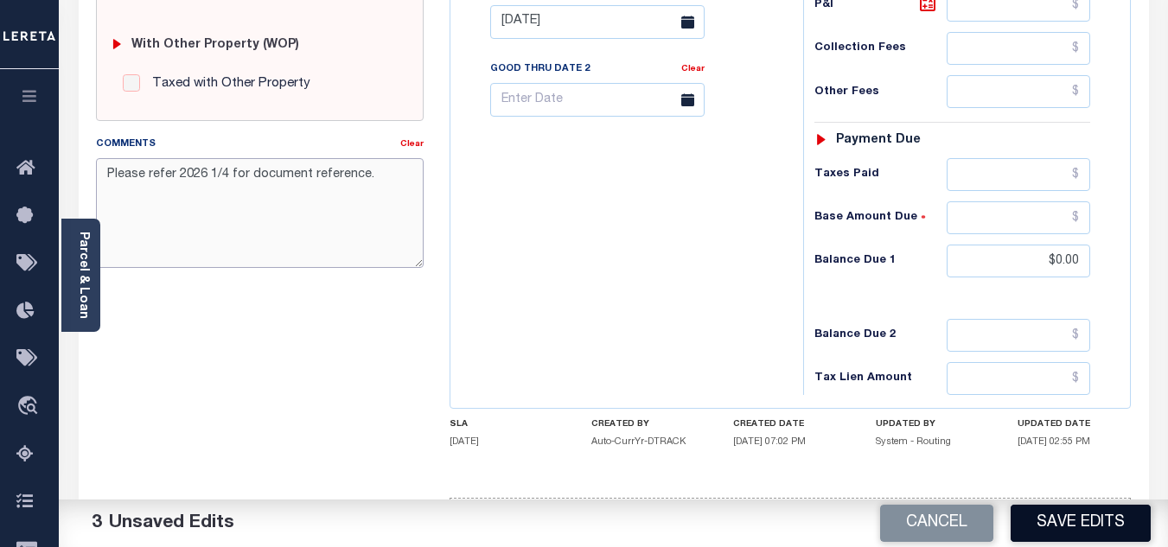
type textarea "Please refer 2026 1/4 for document reference."
click at [1048, 536] on button "Save Edits" at bounding box center [1080, 523] width 140 height 37
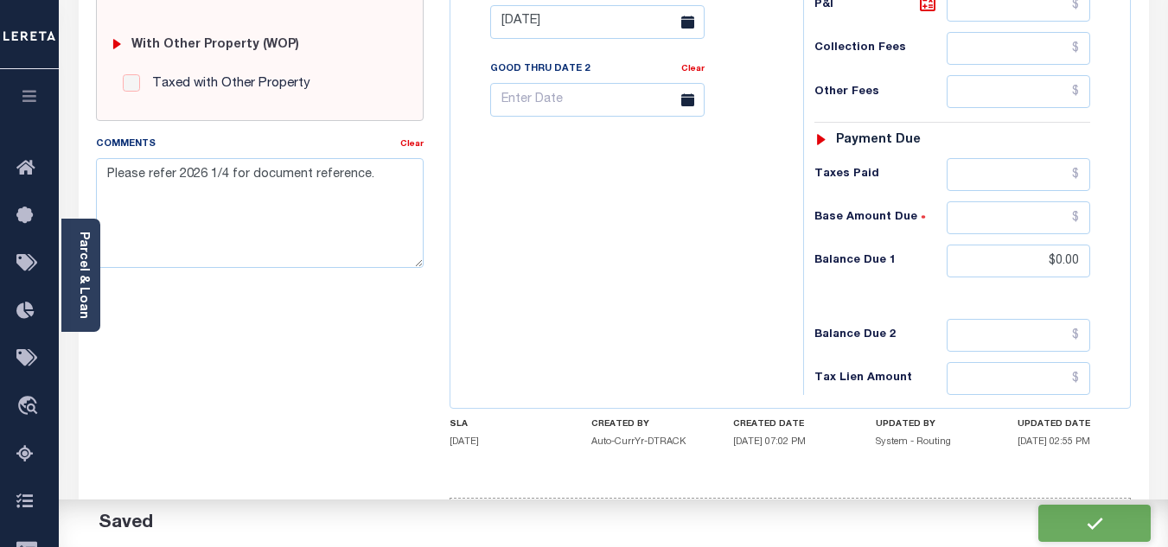
checkbox input "false"
type input "$0"
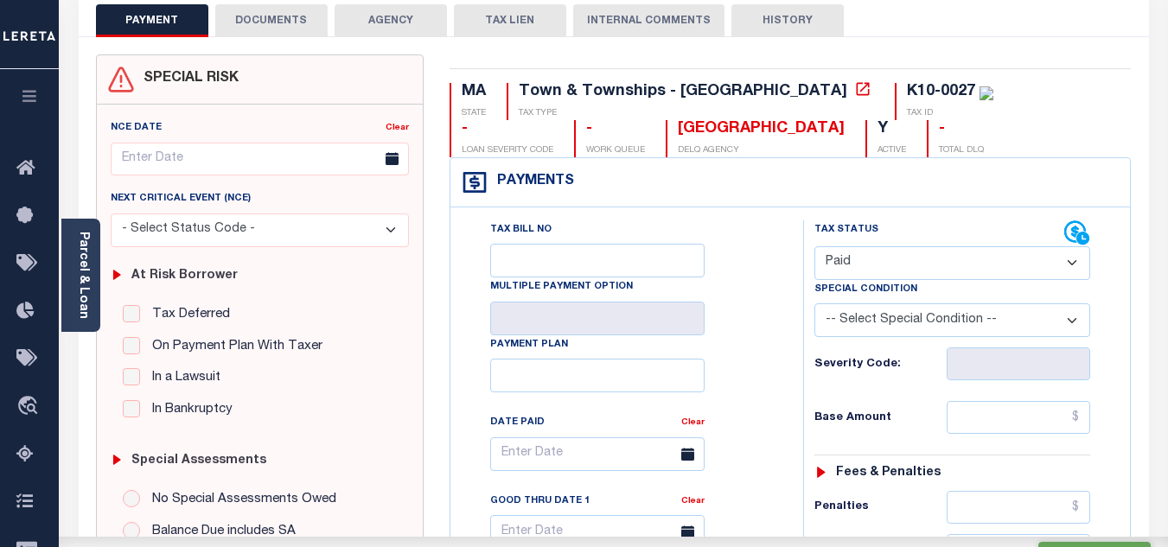
scroll to position [0, 0]
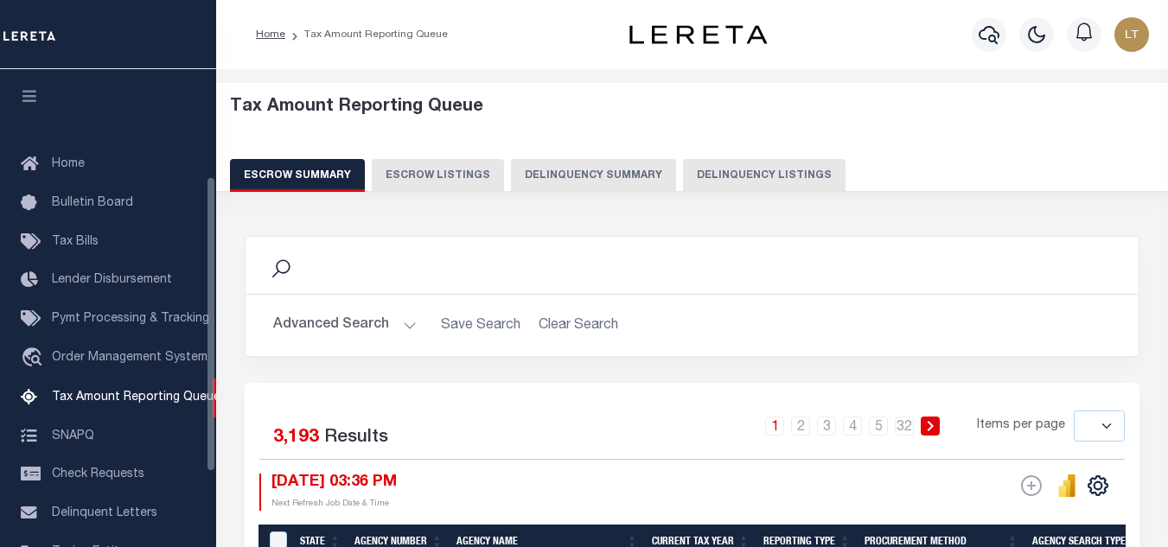
select select
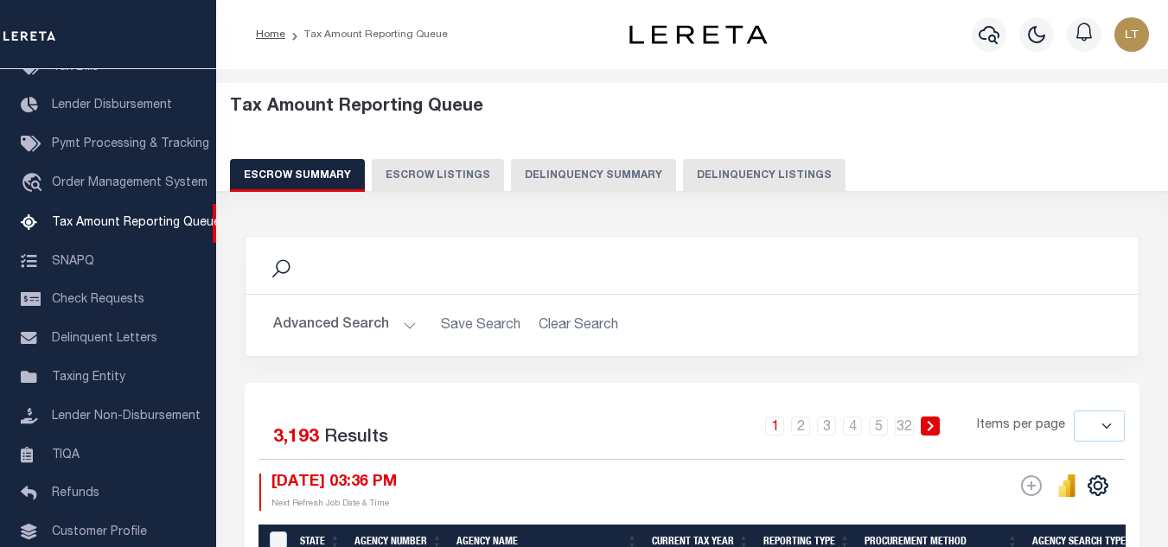
click at [755, 181] on button "Delinquency Listings" at bounding box center [764, 175] width 162 height 33
select select "100"
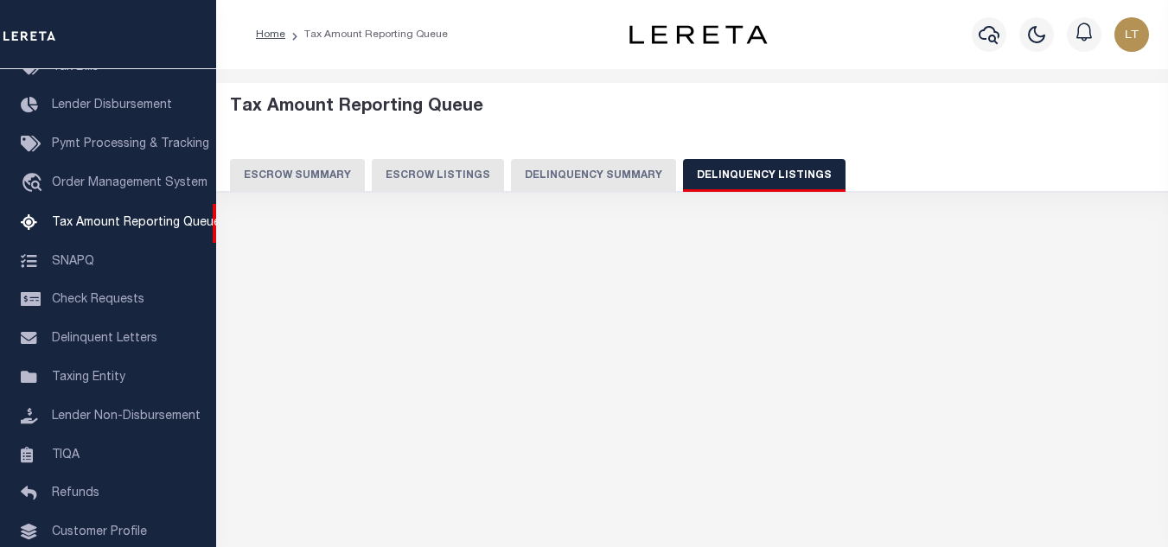
select select "100"
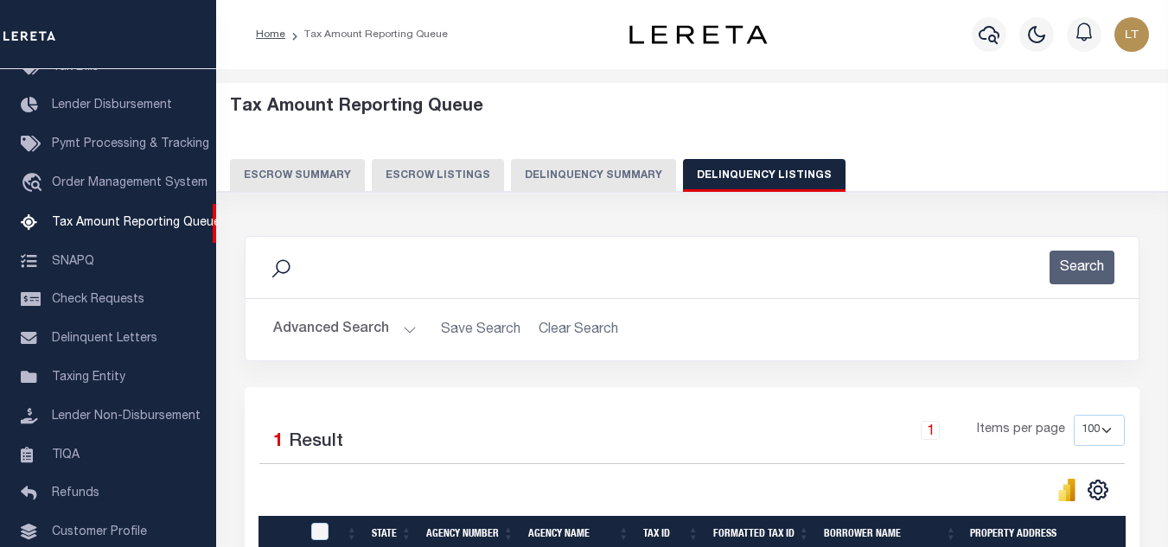
scroll to position [235, 0]
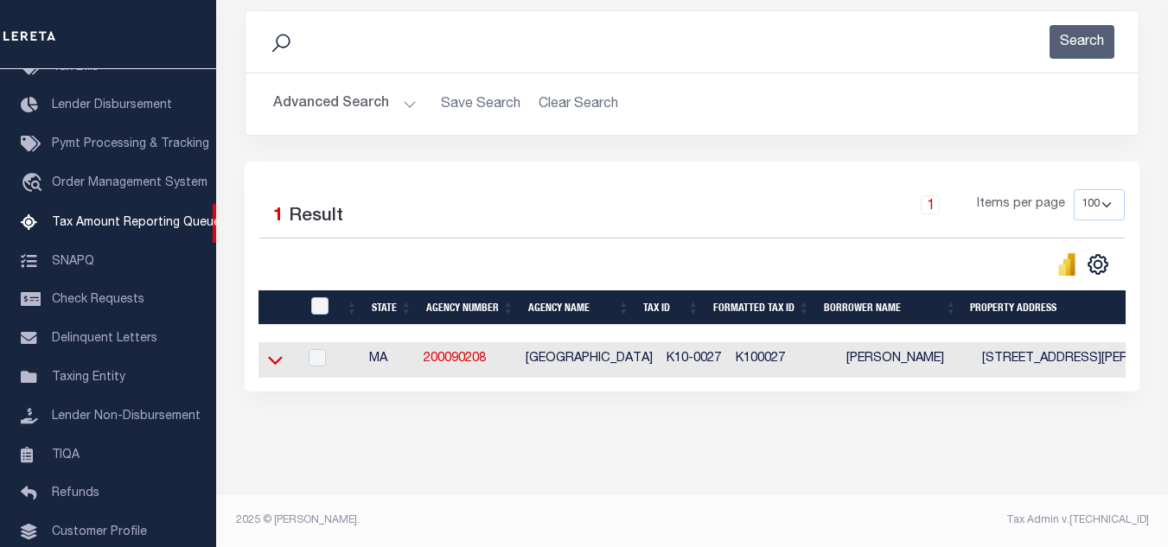
click at [277, 353] on icon at bounding box center [275, 360] width 15 height 18
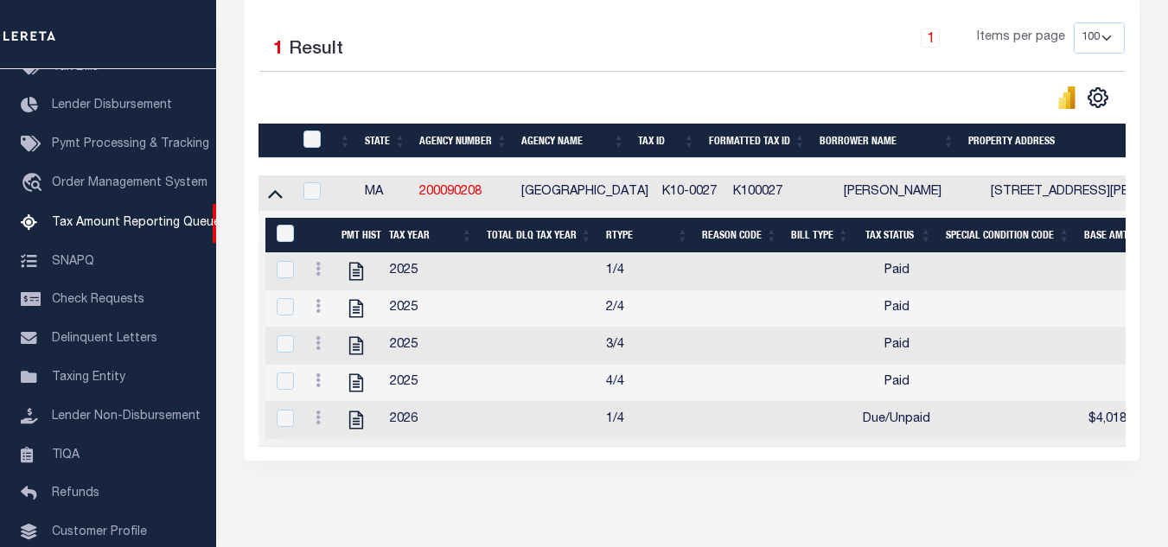
scroll to position [413, 0]
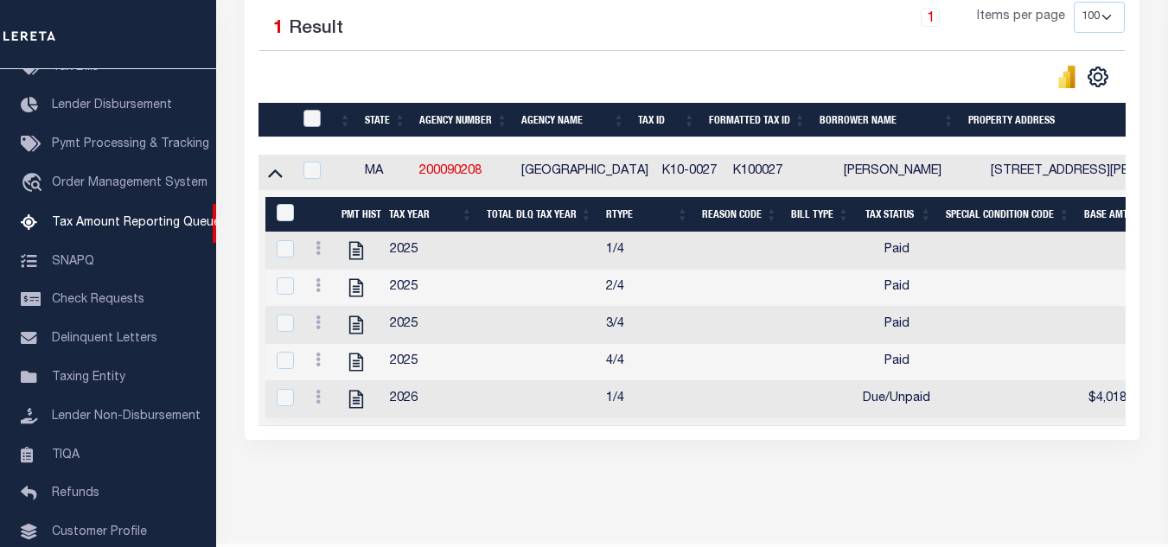
click at [313, 123] on input "checkbox" at bounding box center [311, 118] width 17 height 17
checkbox input "true"
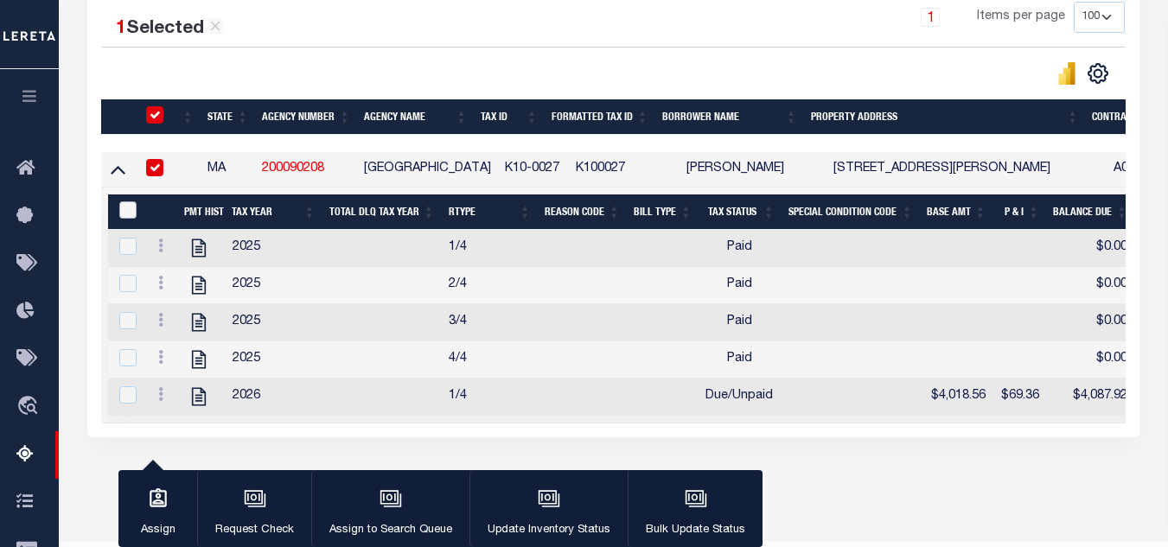
click at [130, 219] on input "&nbsp;" at bounding box center [127, 209] width 17 height 17
checkbox input "true"
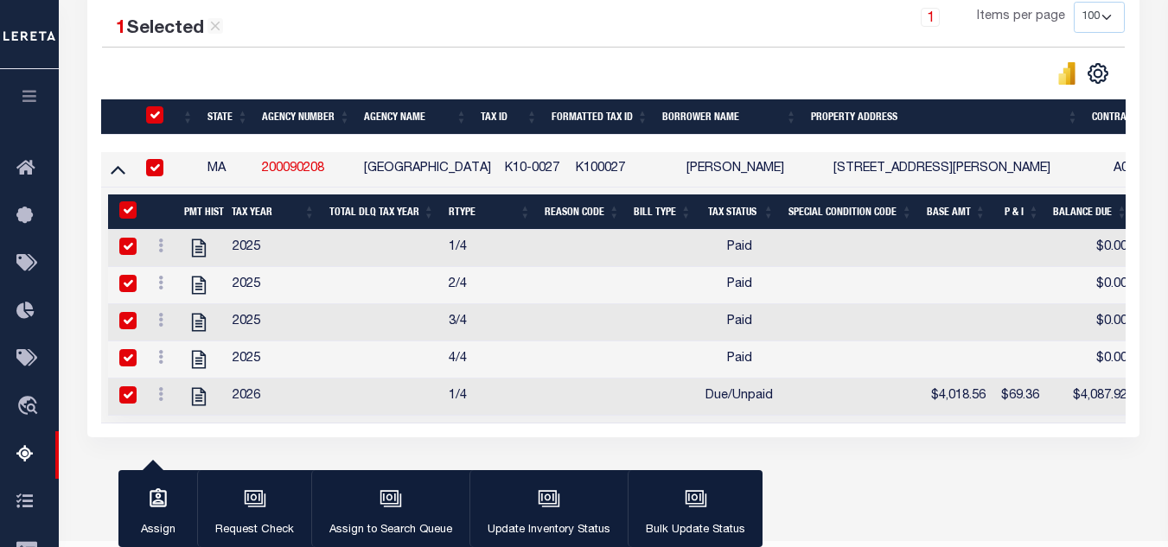
checkbox input "true"
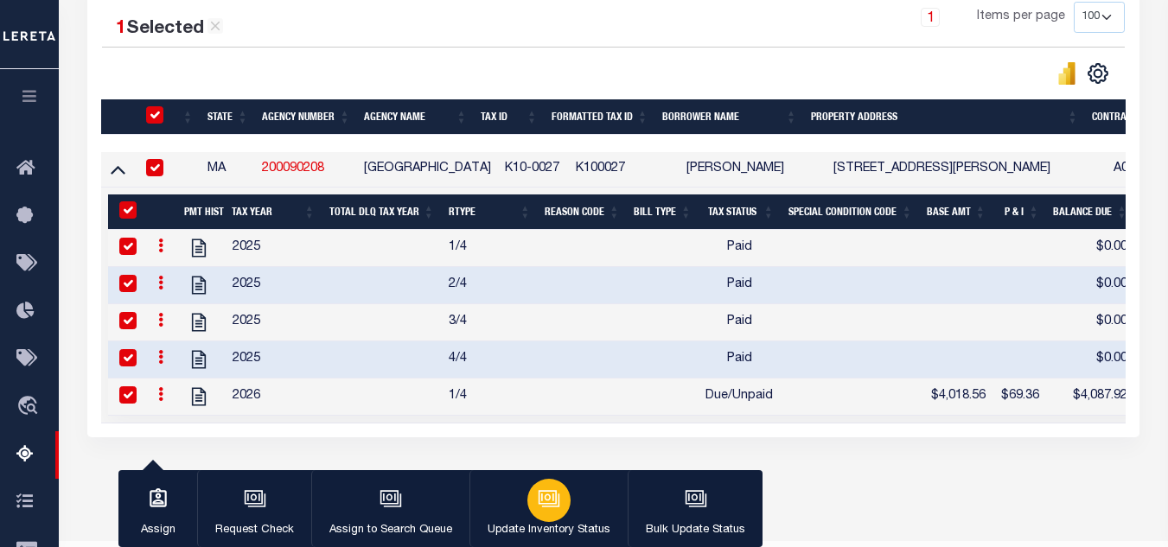
click at [507, 503] on button "Update Inventory Status" at bounding box center [548, 509] width 158 height 78
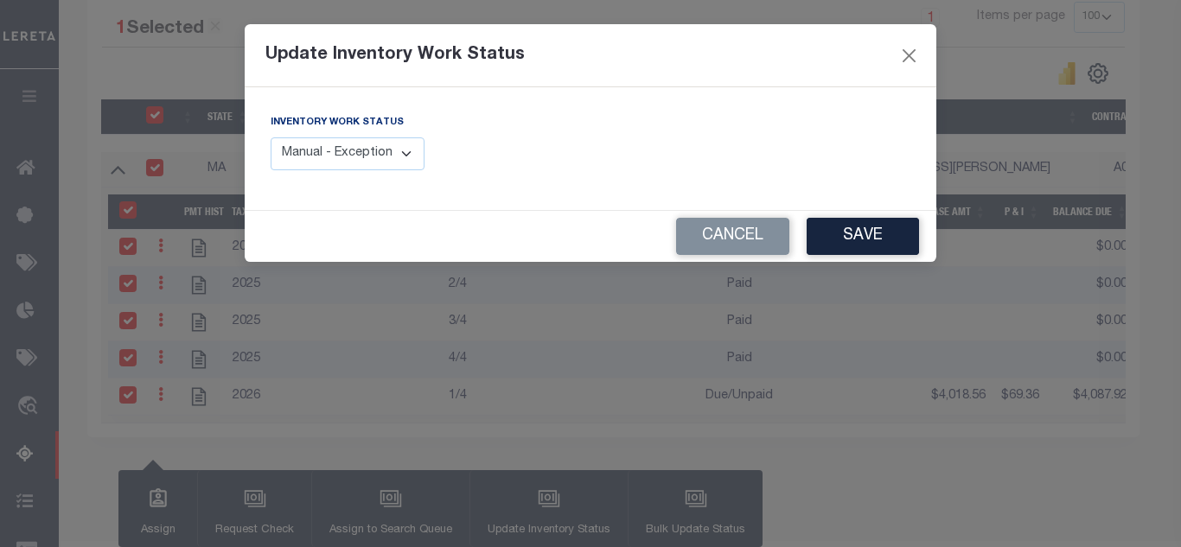
click at [344, 144] on select "Manual - Exception Pended - Awaiting Search Late Add Exception Completed" at bounding box center [348, 154] width 154 height 34
select select "4"
click at [271, 137] on select "Manual - Exception Pended - Awaiting Search Late Add Exception Completed" at bounding box center [348, 154] width 154 height 34
click at [853, 246] on button "Save" at bounding box center [862, 236] width 112 height 37
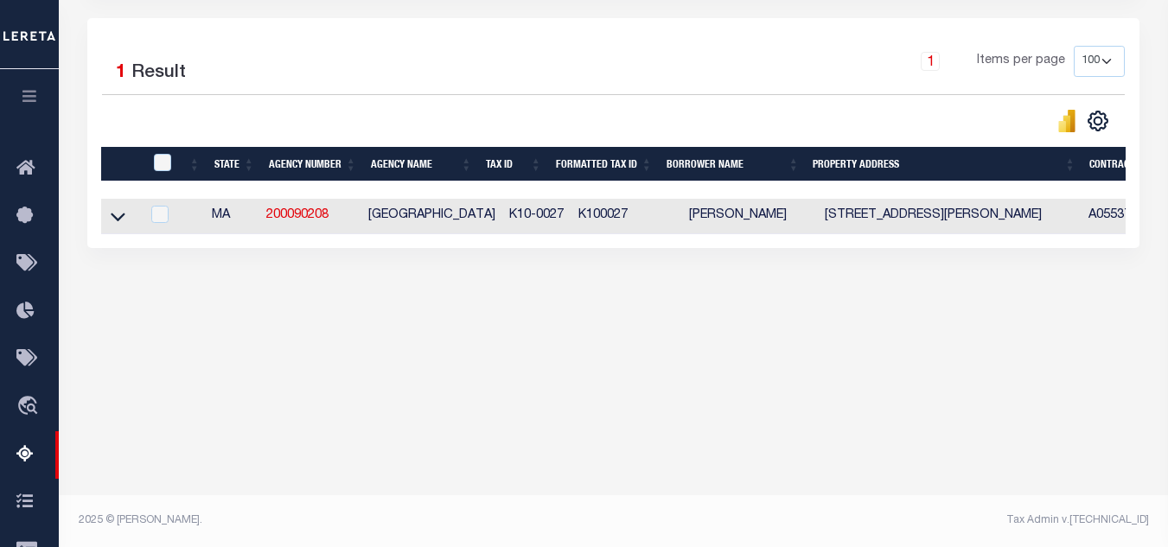
scroll to position [369, 0]
